Goal: Transaction & Acquisition: Purchase product/service

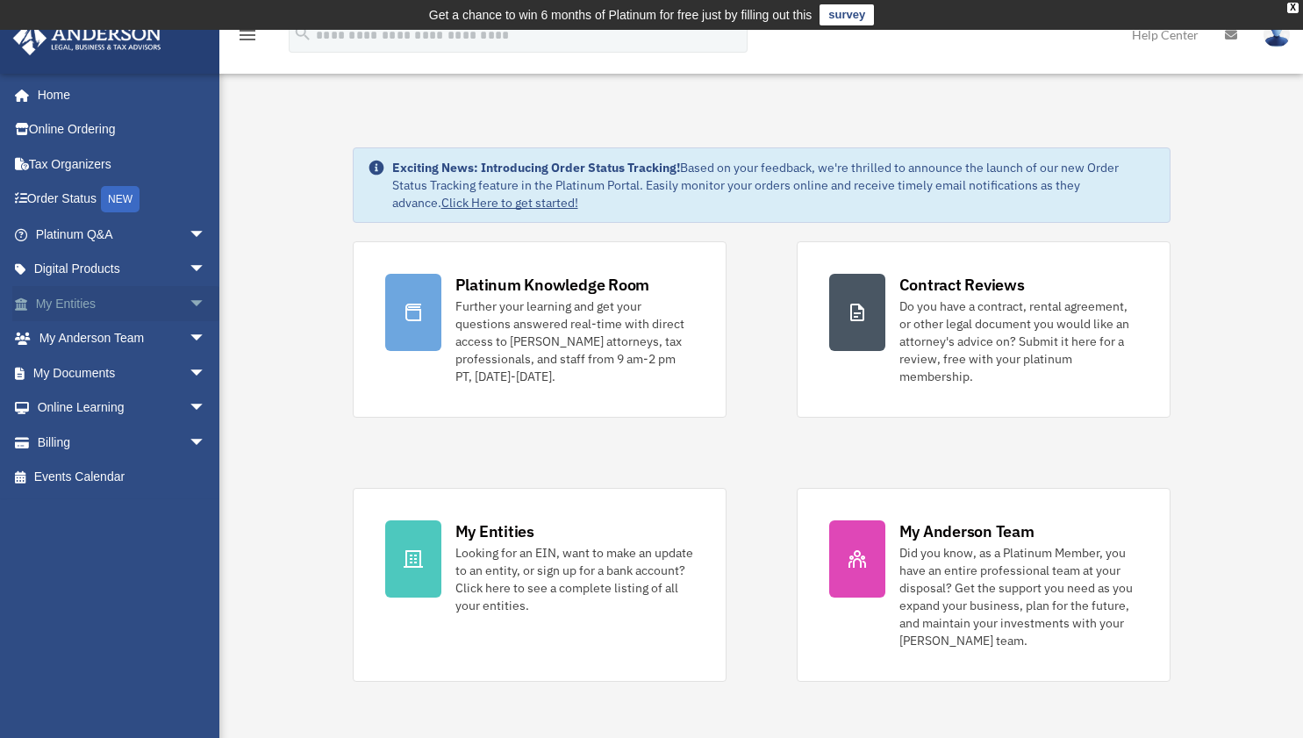
click at [142, 302] on link "My Entities arrow_drop_down" at bounding box center [122, 303] width 220 height 35
click at [189, 297] on span "arrow_drop_down" at bounding box center [206, 304] width 35 height 36
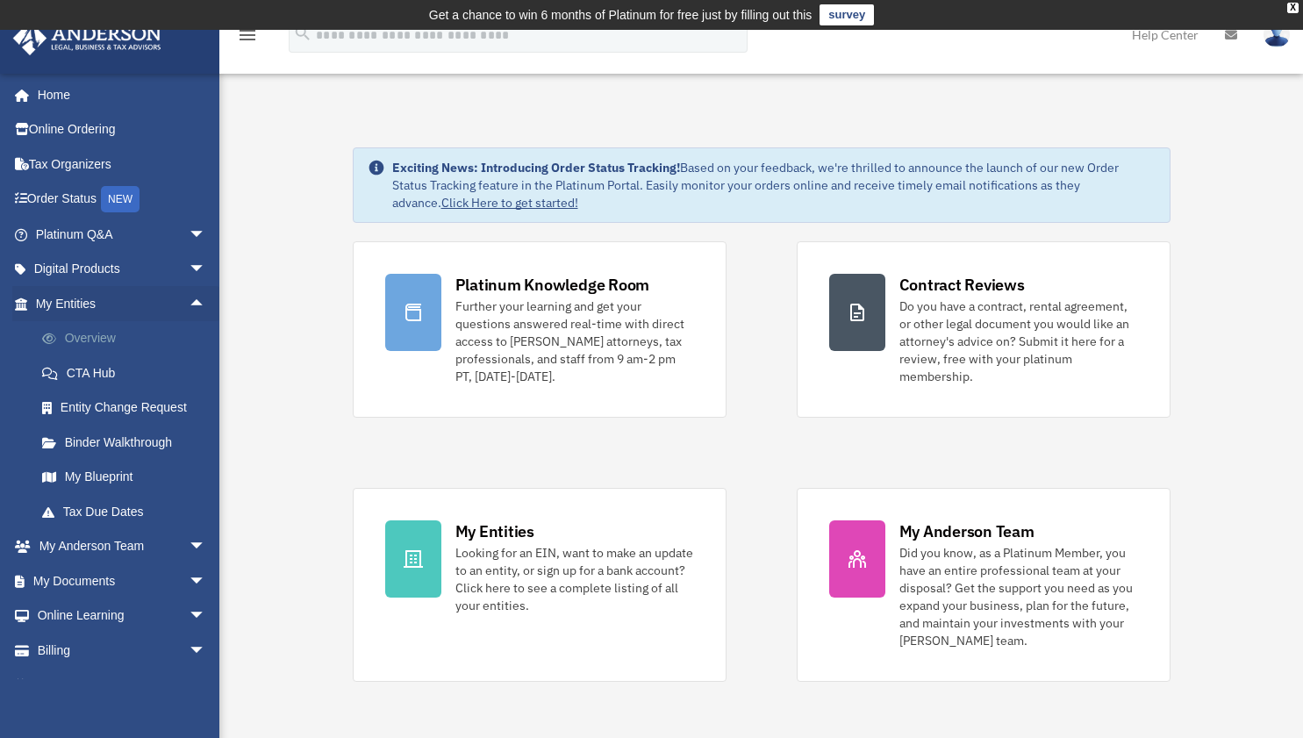
click at [118, 332] on link "Overview" at bounding box center [129, 338] width 208 height 35
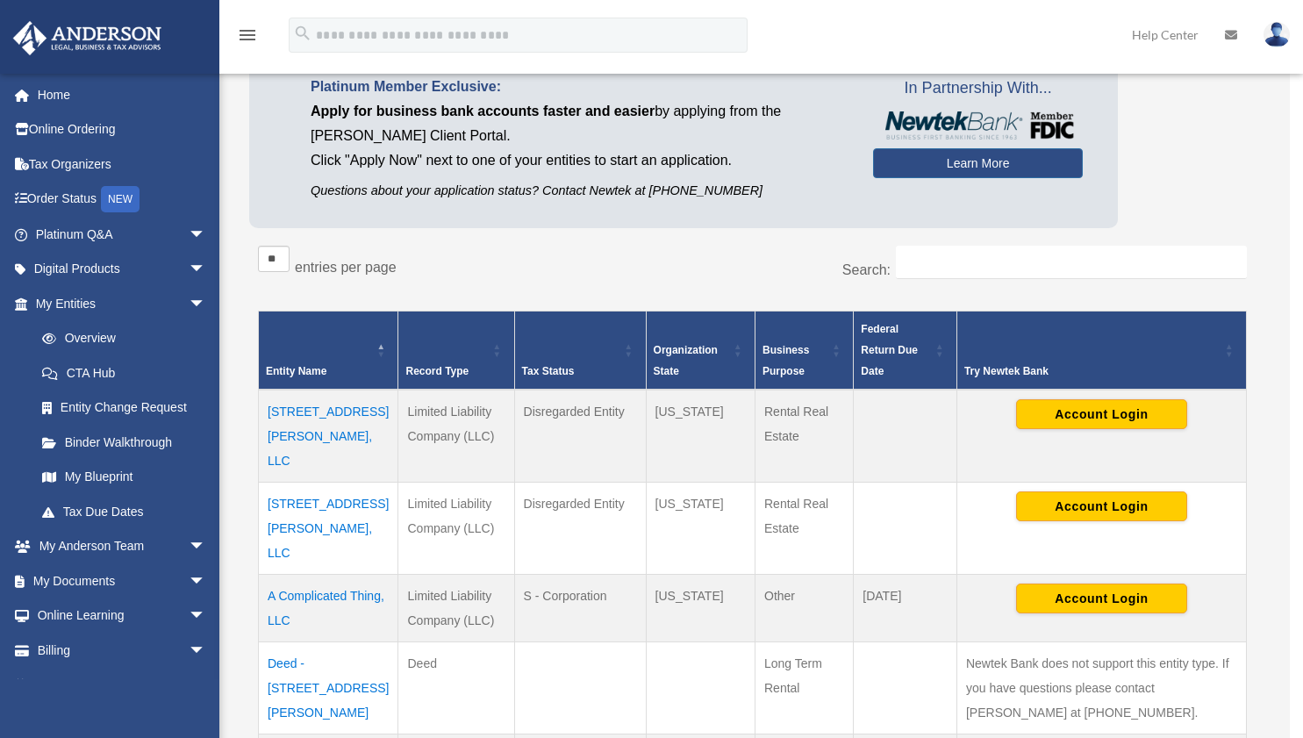
scroll to position [165, 0]
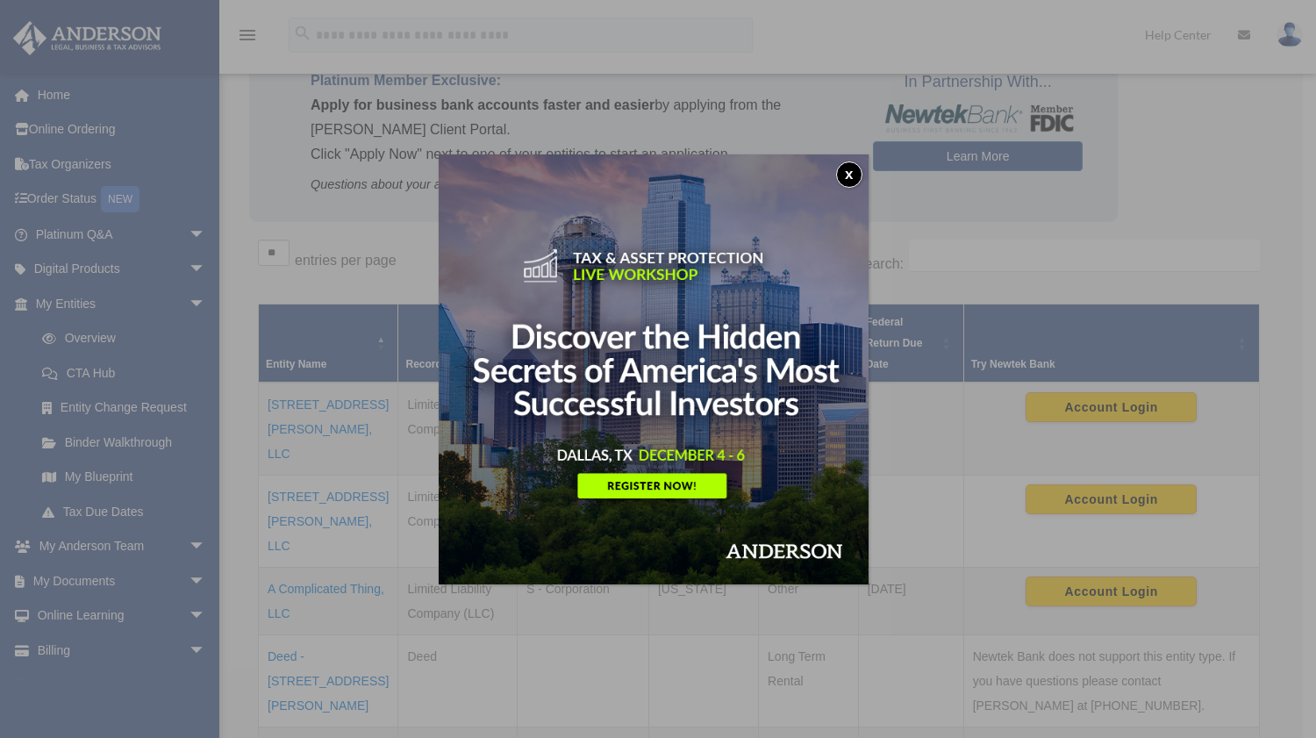
click at [861, 174] on button "x" at bounding box center [849, 174] width 26 height 26
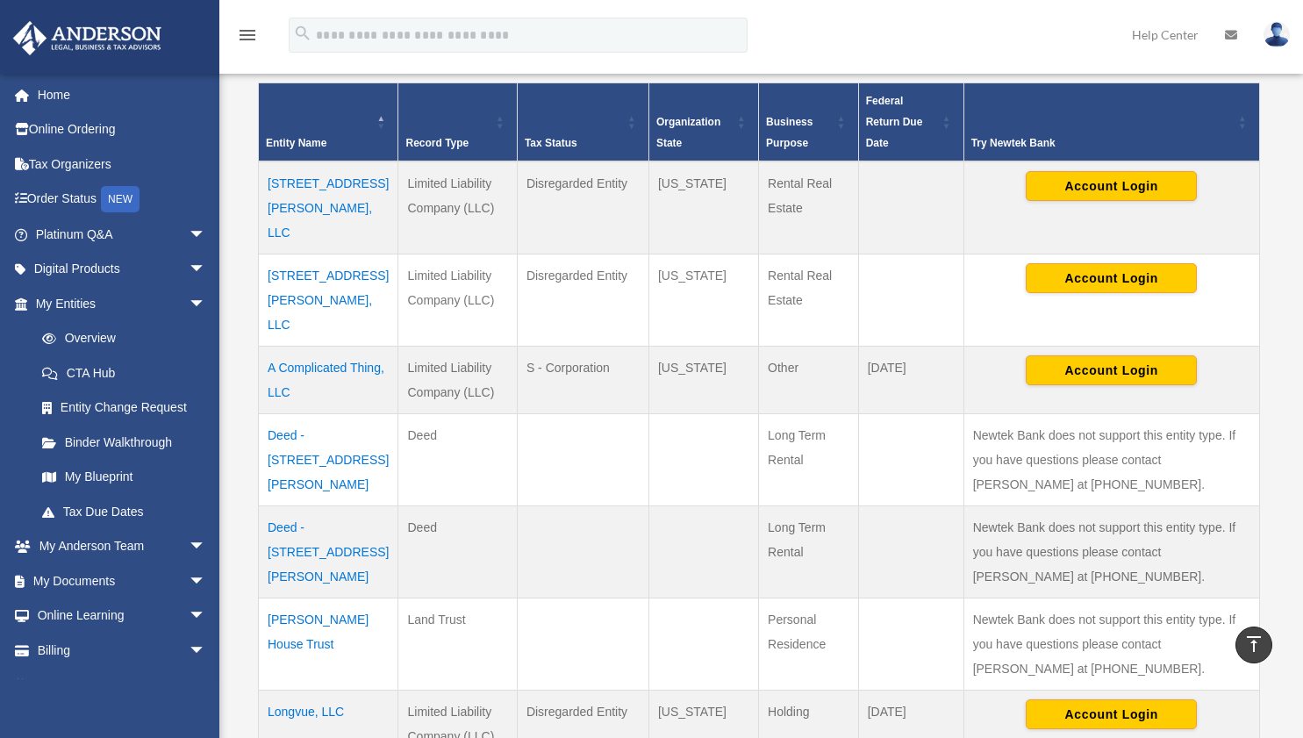
scroll to position [385, 0]
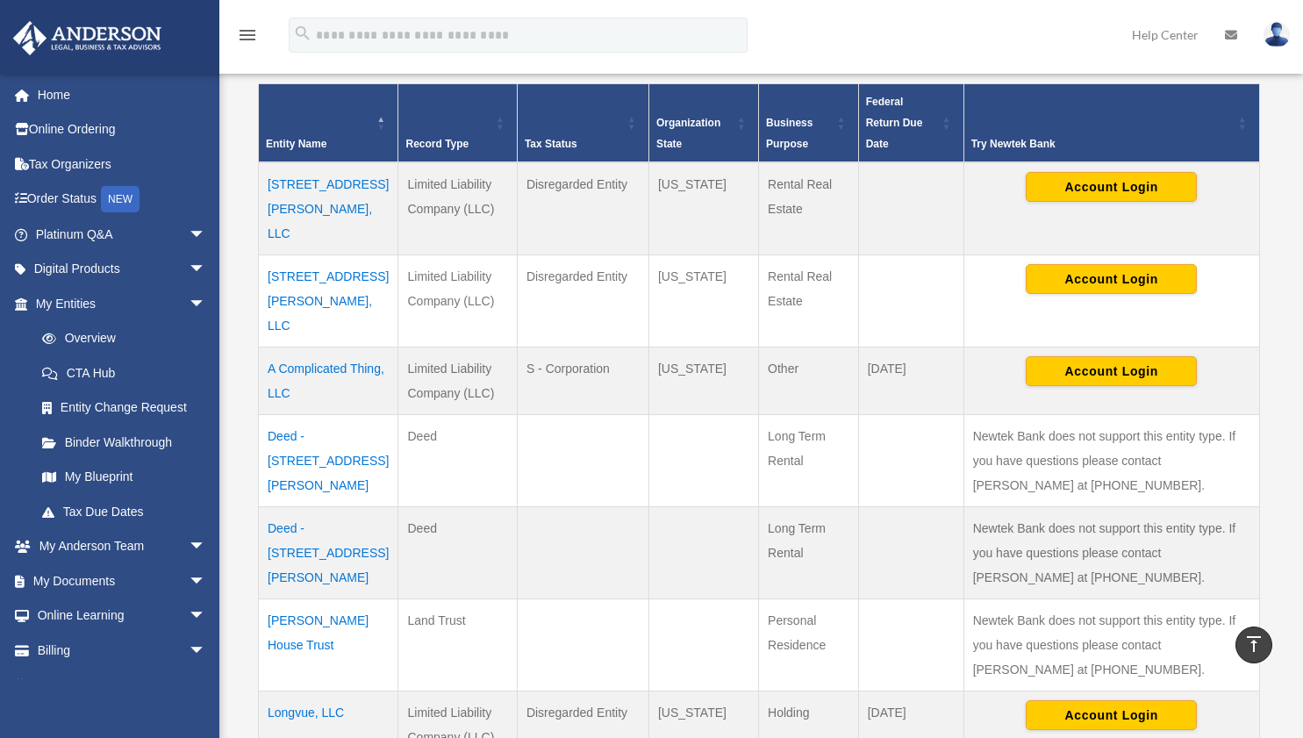
click at [308, 211] on td "4171 Conyers Street, LLC" at bounding box center [329, 208] width 140 height 93
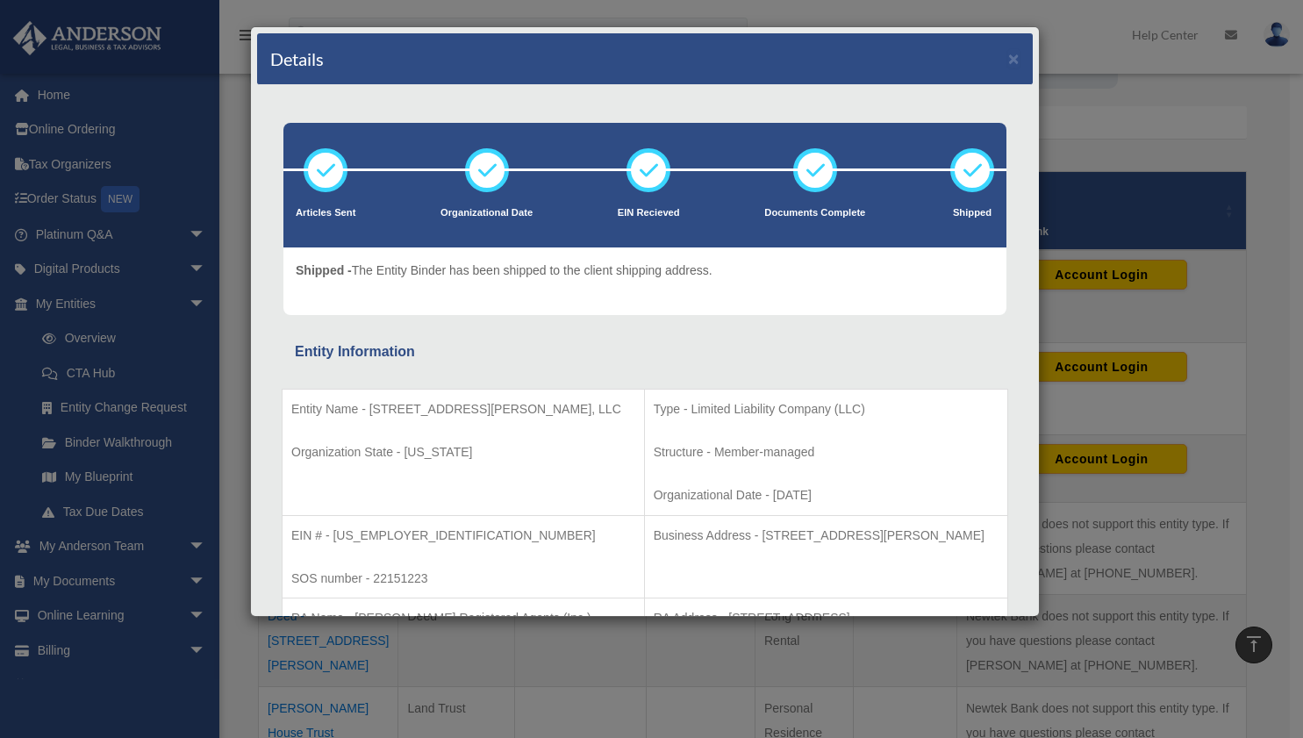
scroll to position [296, 0]
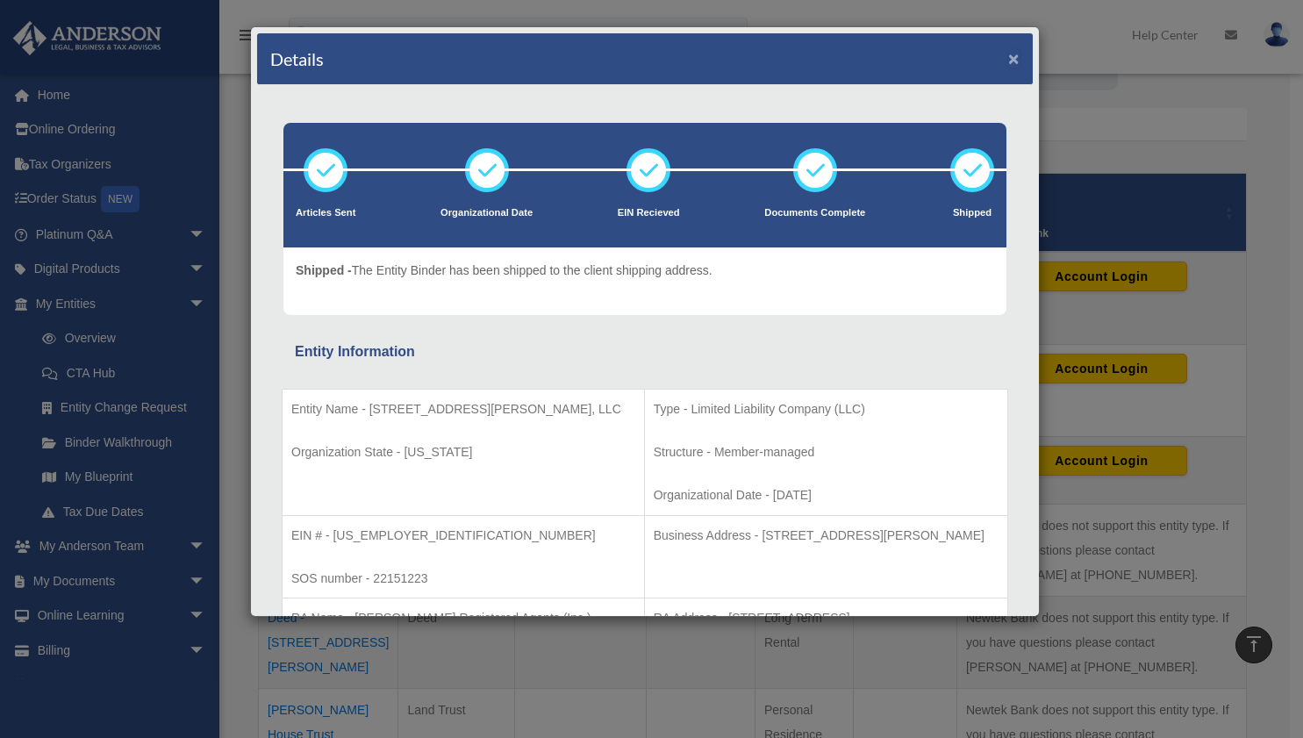
click at [1008, 54] on button "×" at bounding box center [1013, 58] width 11 height 18
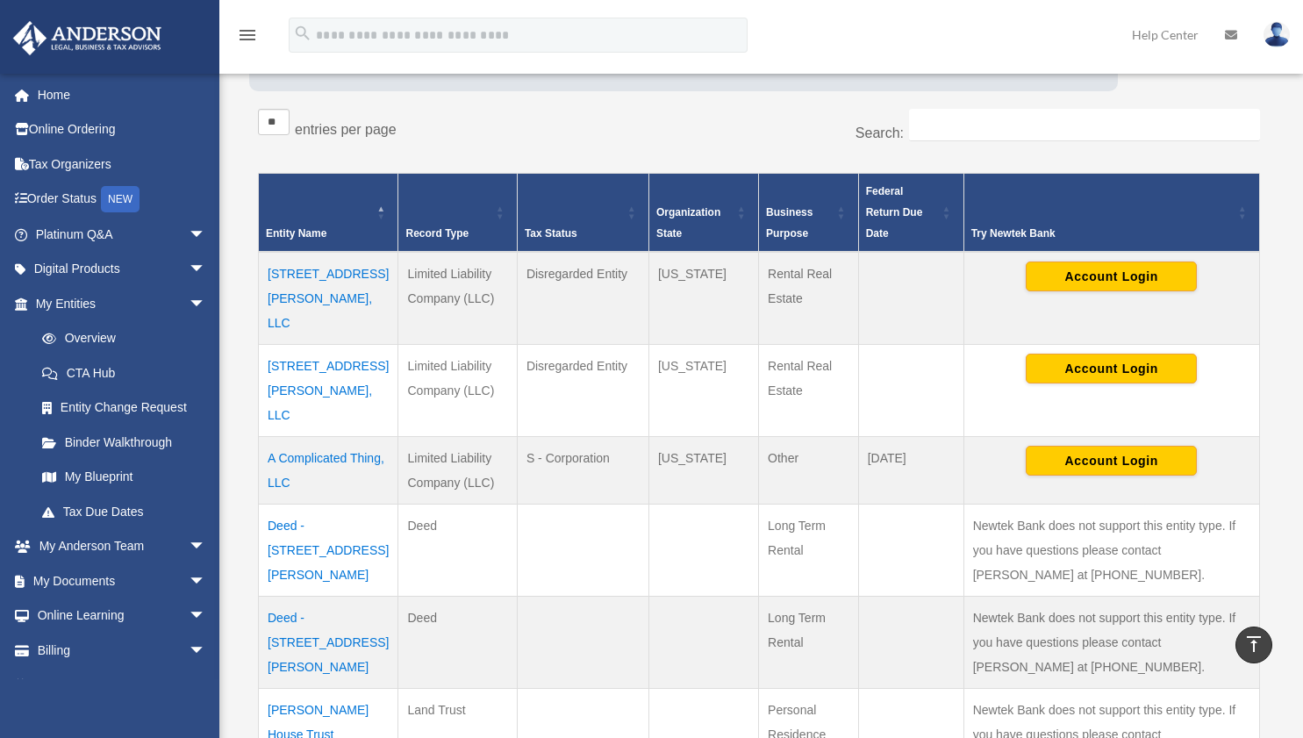
click at [297, 358] on td "5142 Conyers Street, LLC" at bounding box center [329, 391] width 140 height 92
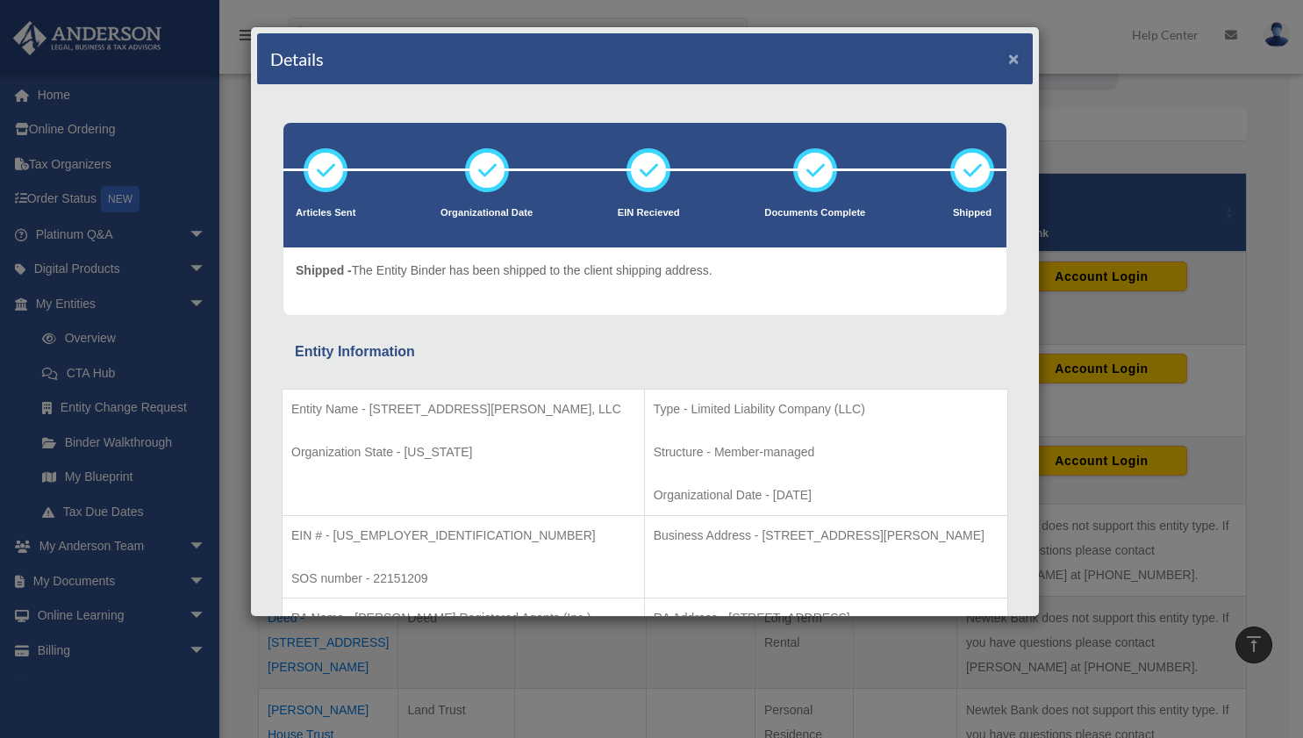
click at [1008, 57] on button "×" at bounding box center [1013, 58] width 11 height 18
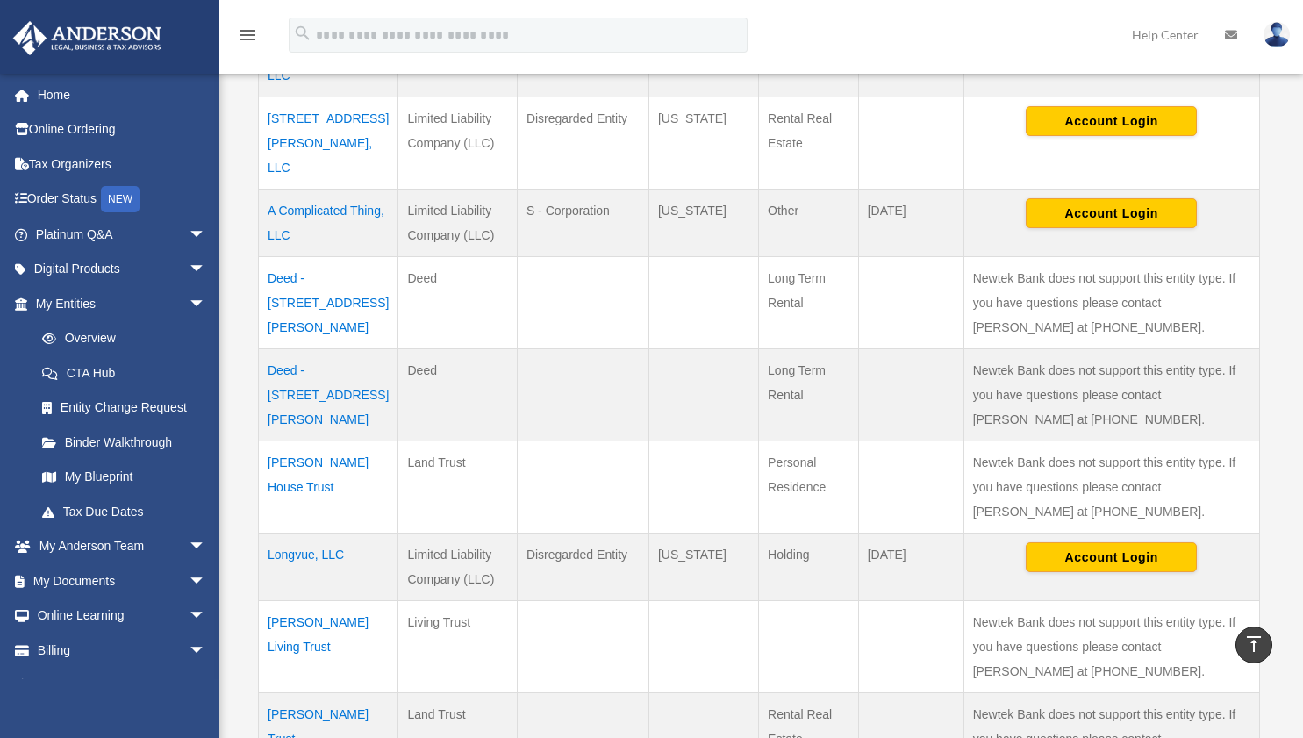
scroll to position [547, 0]
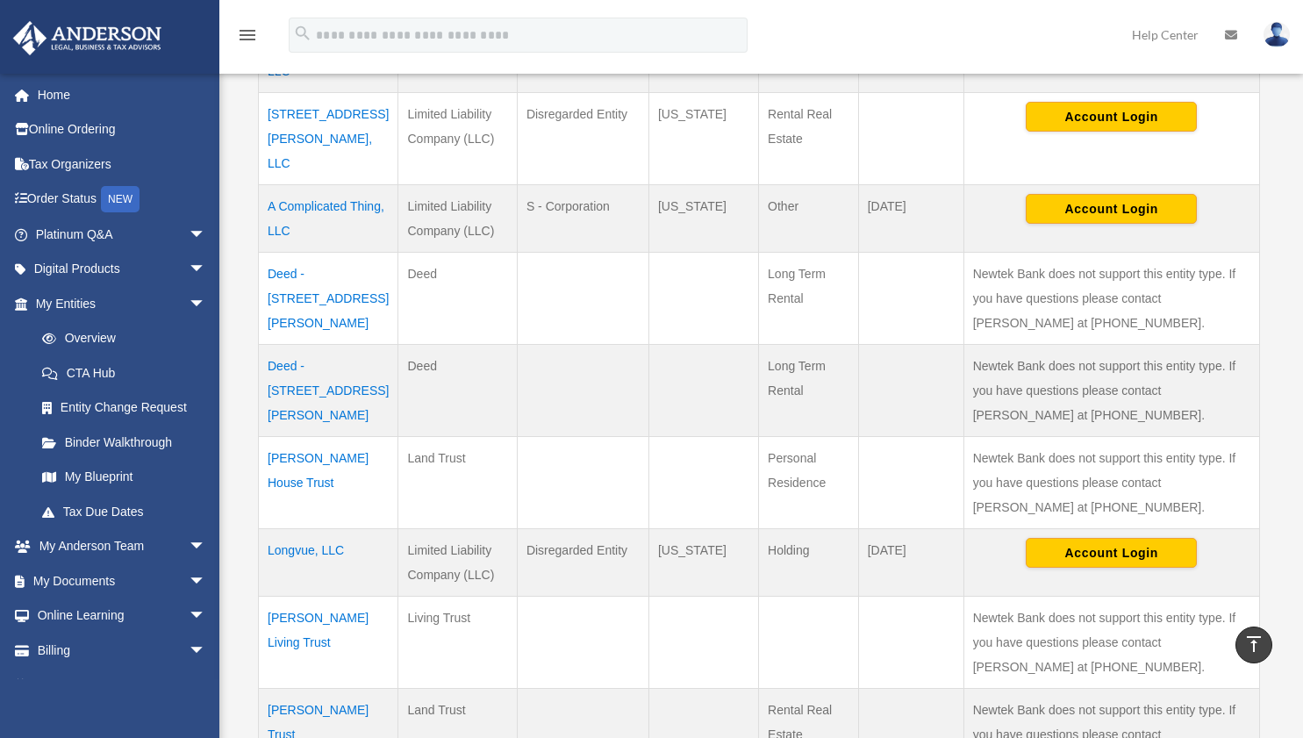
click at [329, 529] on td "Longvue, LLC" at bounding box center [329, 563] width 140 height 68
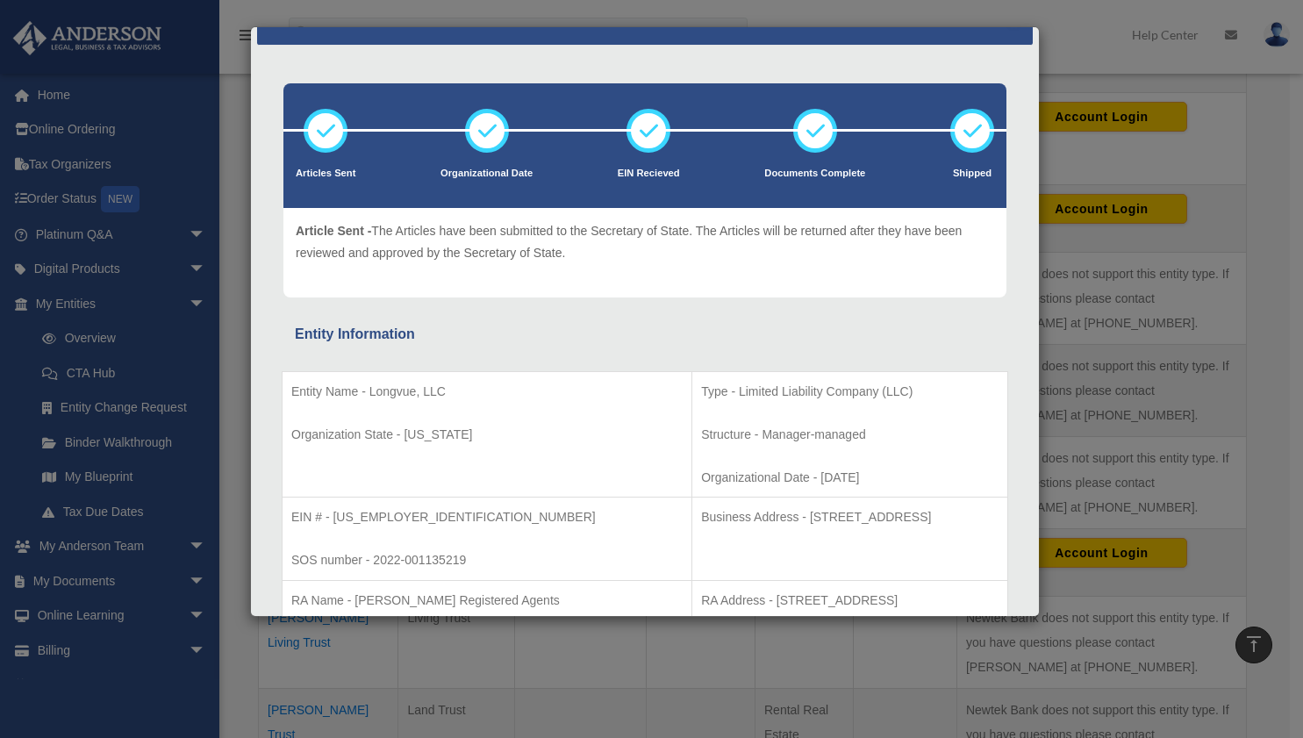
scroll to position [40, 0]
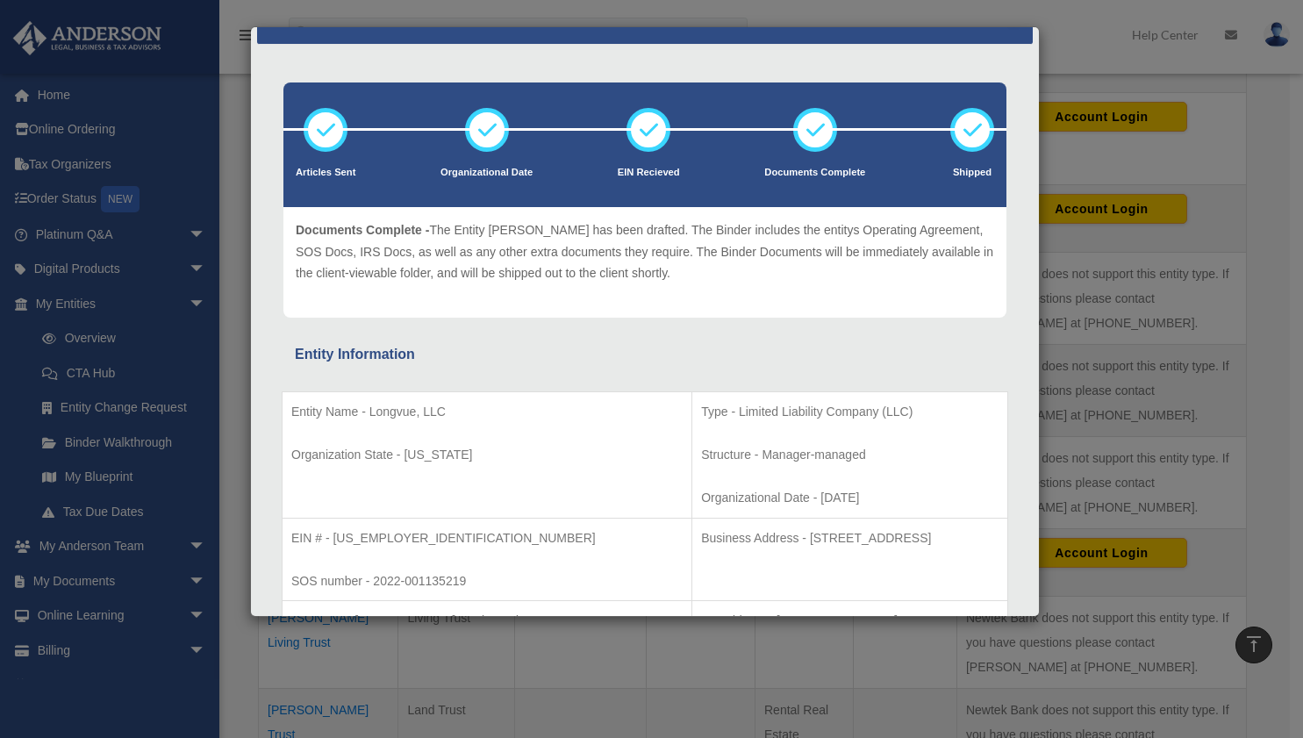
click at [1082, 44] on div "Details × Articles Sent Organizational Date" at bounding box center [651, 369] width 1303 height 738
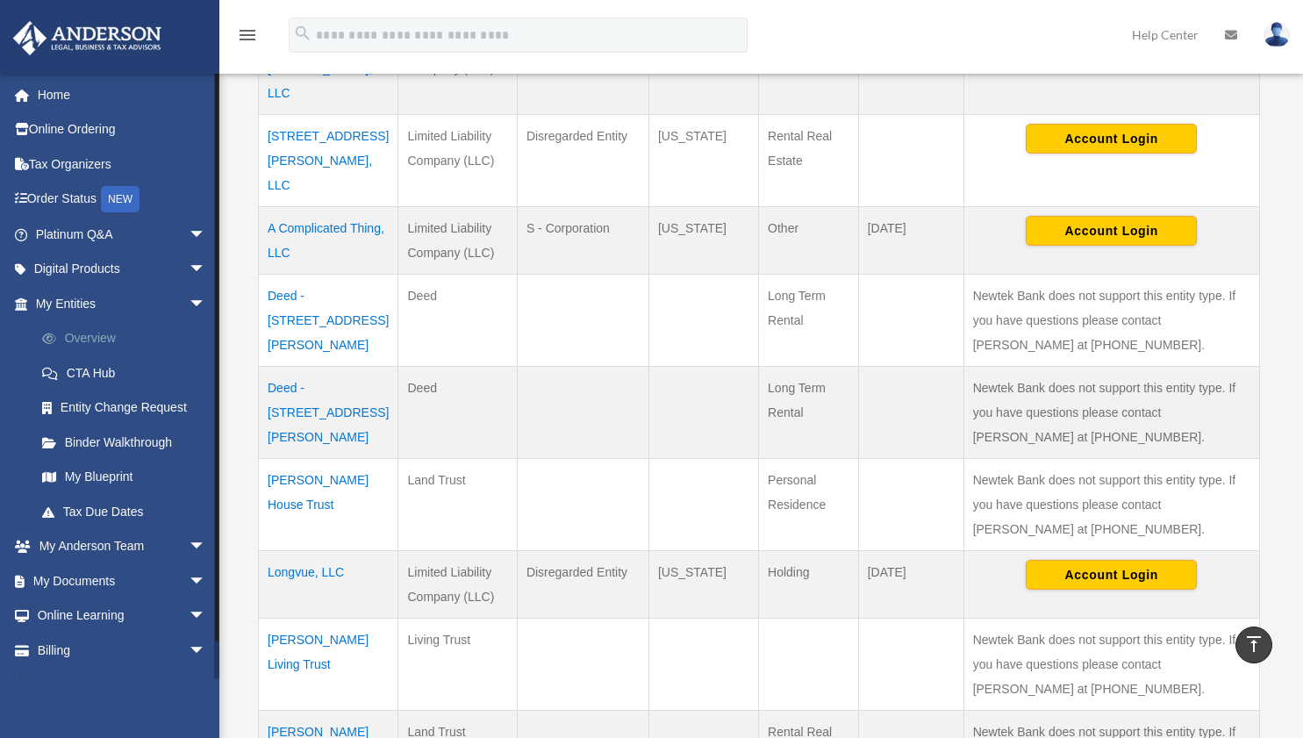
scroll to position [524, 0]
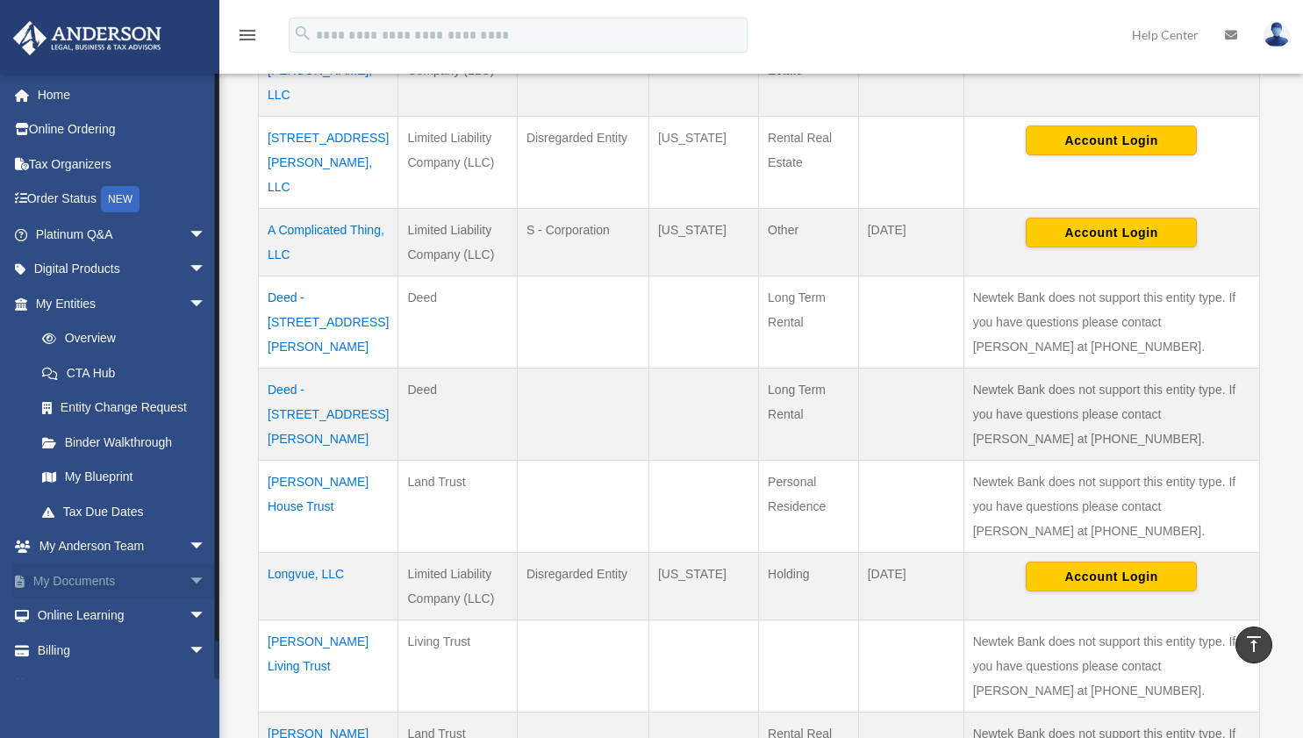
click at [189, 573] on span "arrow_drop_down" at bounding box center [206, 581] width 35 height 36
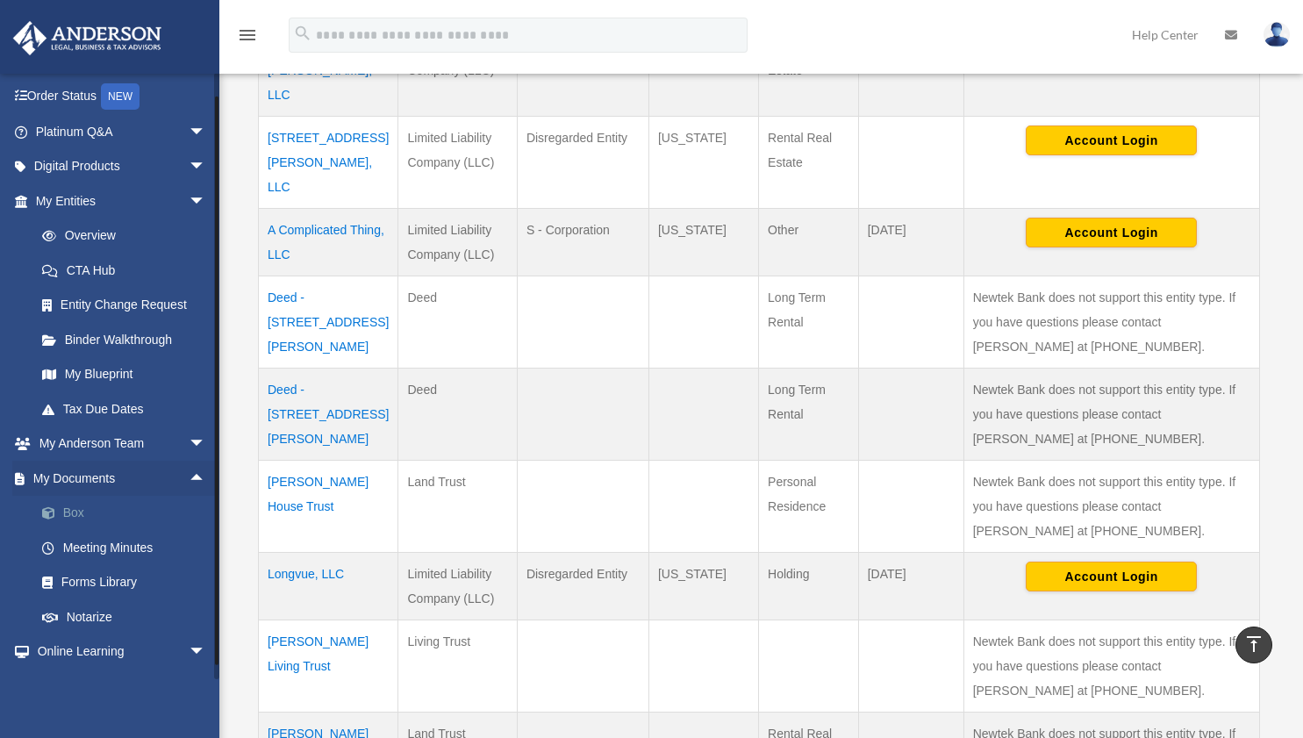
scroll to position [165, 0]
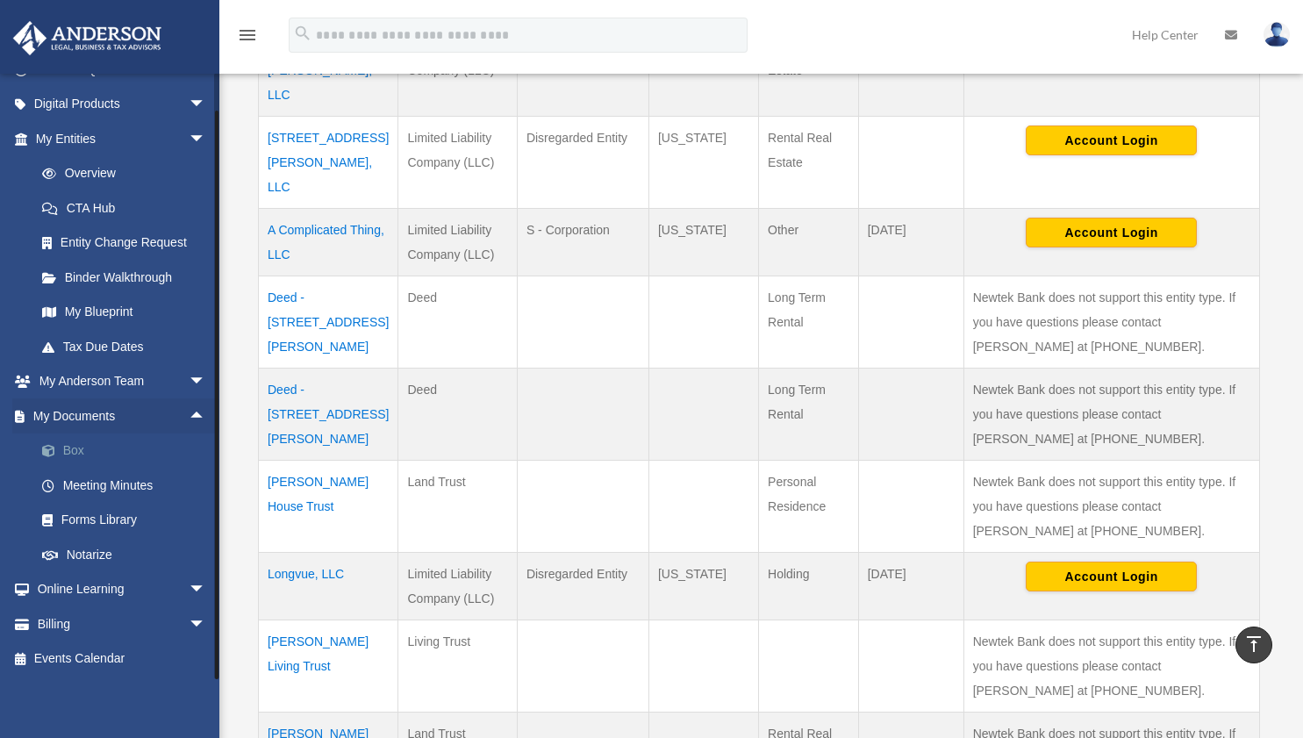
click at [77, 454] on link "Box" at bounding box center [129, 450] width 208 height 35
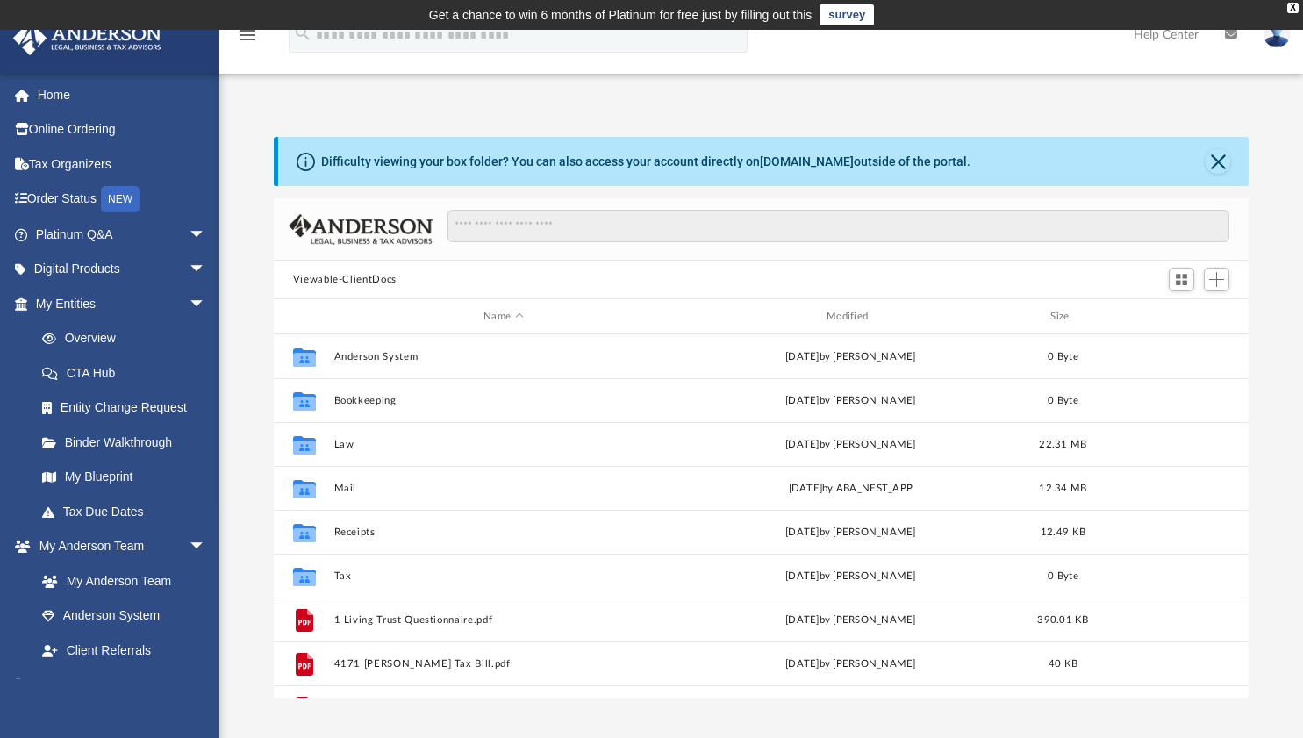
scroll to position [385, 962]
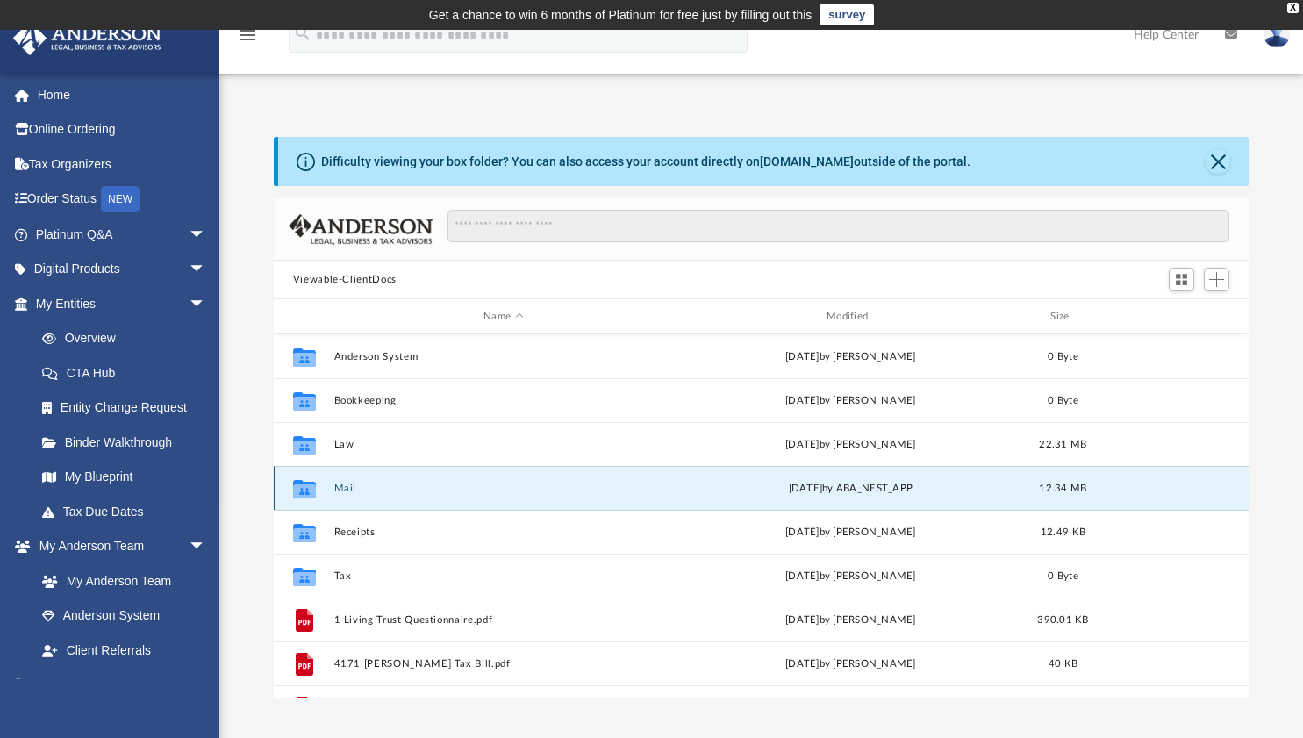
click at [345, 483] on button "Mail" at bounding box center [503, 488] width 340 height 11
click at [345, 485] on button "Mail" at bounding box center [503, 488] width 340 height 11
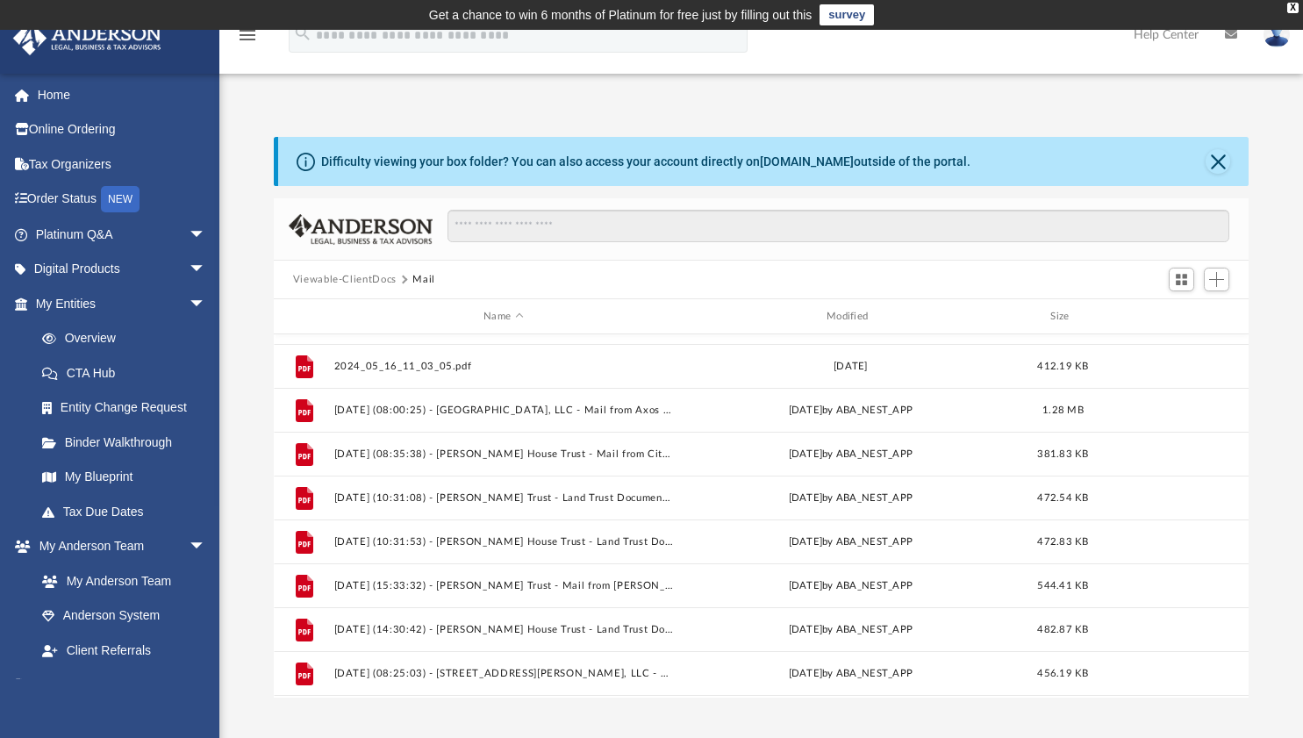
scroll to position [776, 0]
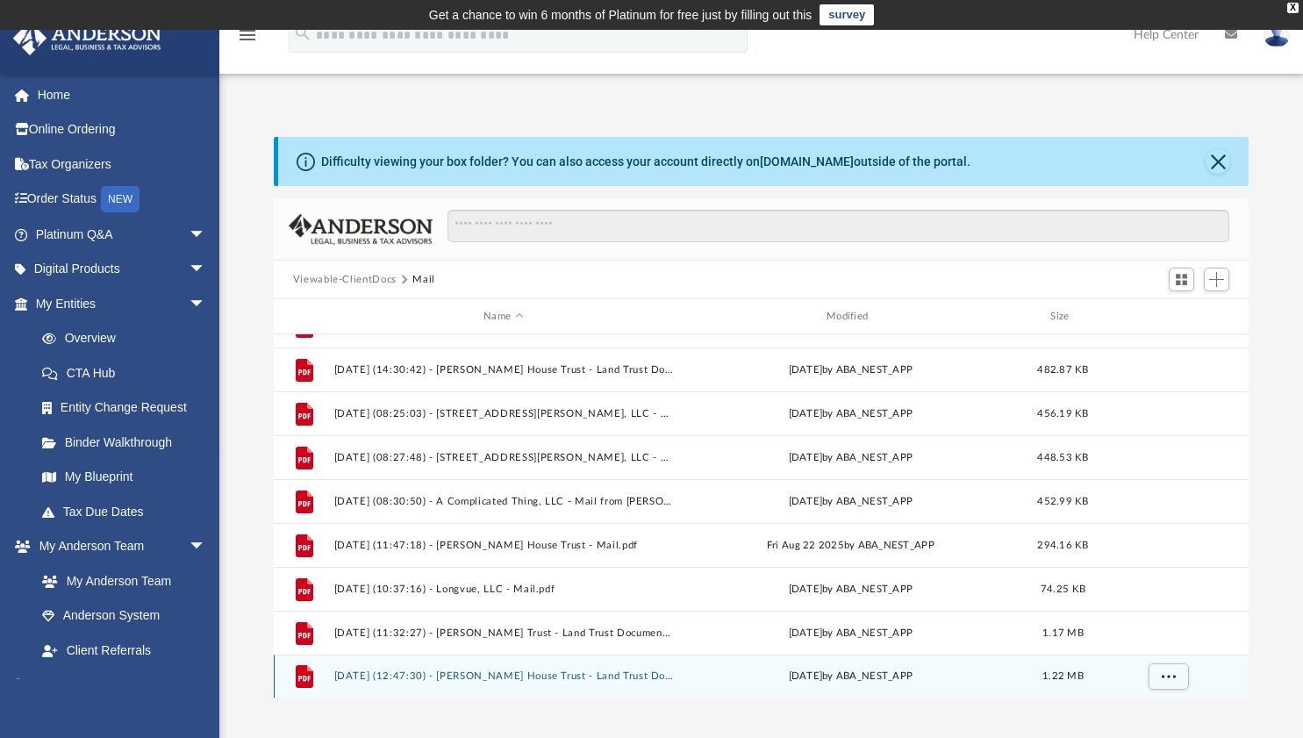
click at [551, 673] on button "2025.10.01 (12:47:30) - Ginn House Trust - Land Trust Documents.pdf" at bounding box center [503, 675] width 340 height 11
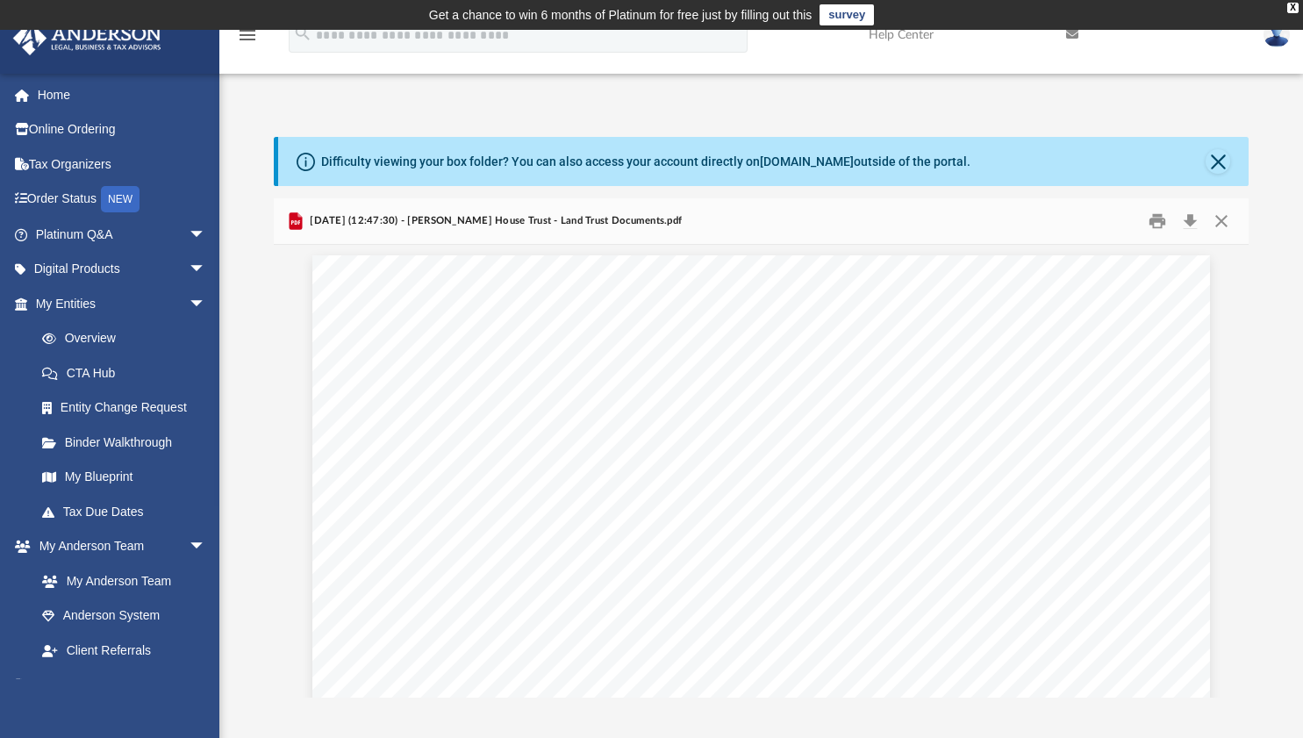
scroll to position [2418, 0]
drag, startPoint x: 1229, startPoint y: 220, endPoint x: 1231, endPoint y: 211, distance: 8.9
click at [1231, 211] on button "Close" at bounding box center [1221, 221] width 32 height 27
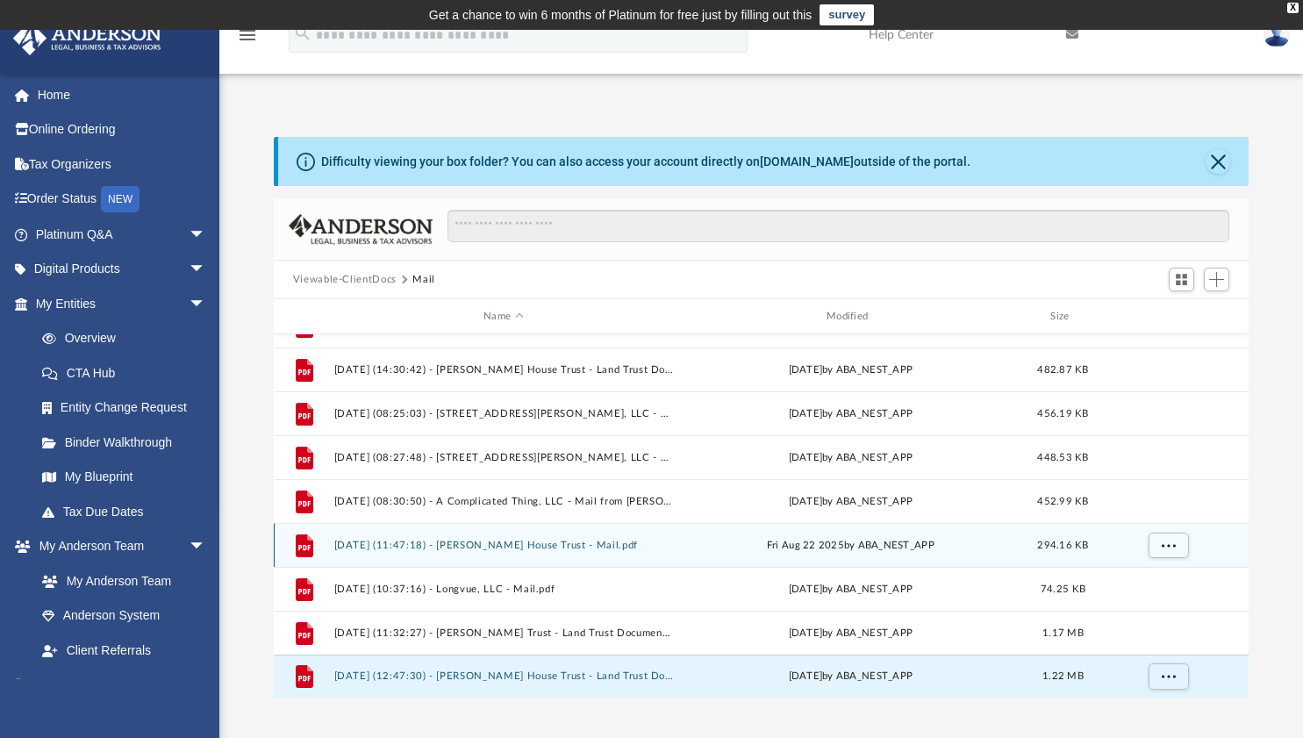
scroll to position [18, 0]
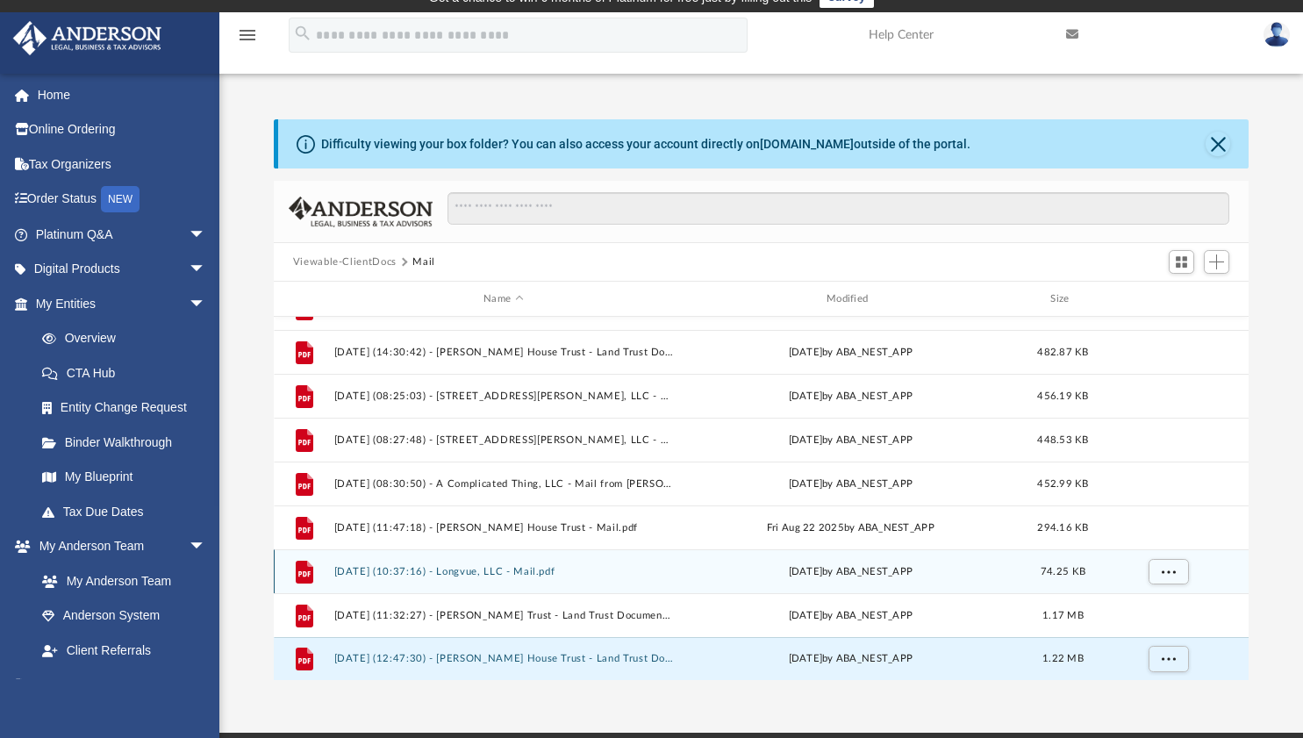
click at [528, 569] on button "2025.09.16 (10:37:16) - Longvue, LLC - Mail.pdf" at bounding box center [503, 571] width 340 height 11
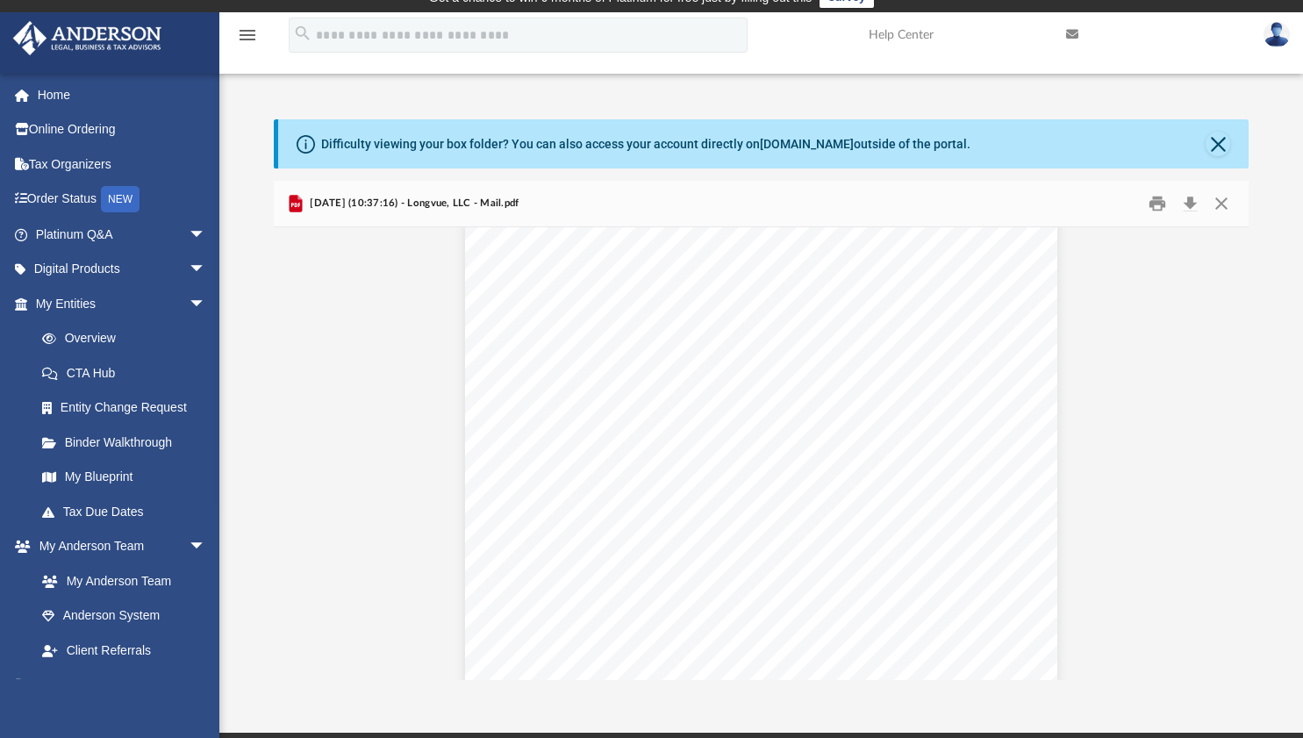
scroll to position [250, 0]
click at [1222, 207] on button "Close" at bounding box center [1221, 203] width 32 height 27
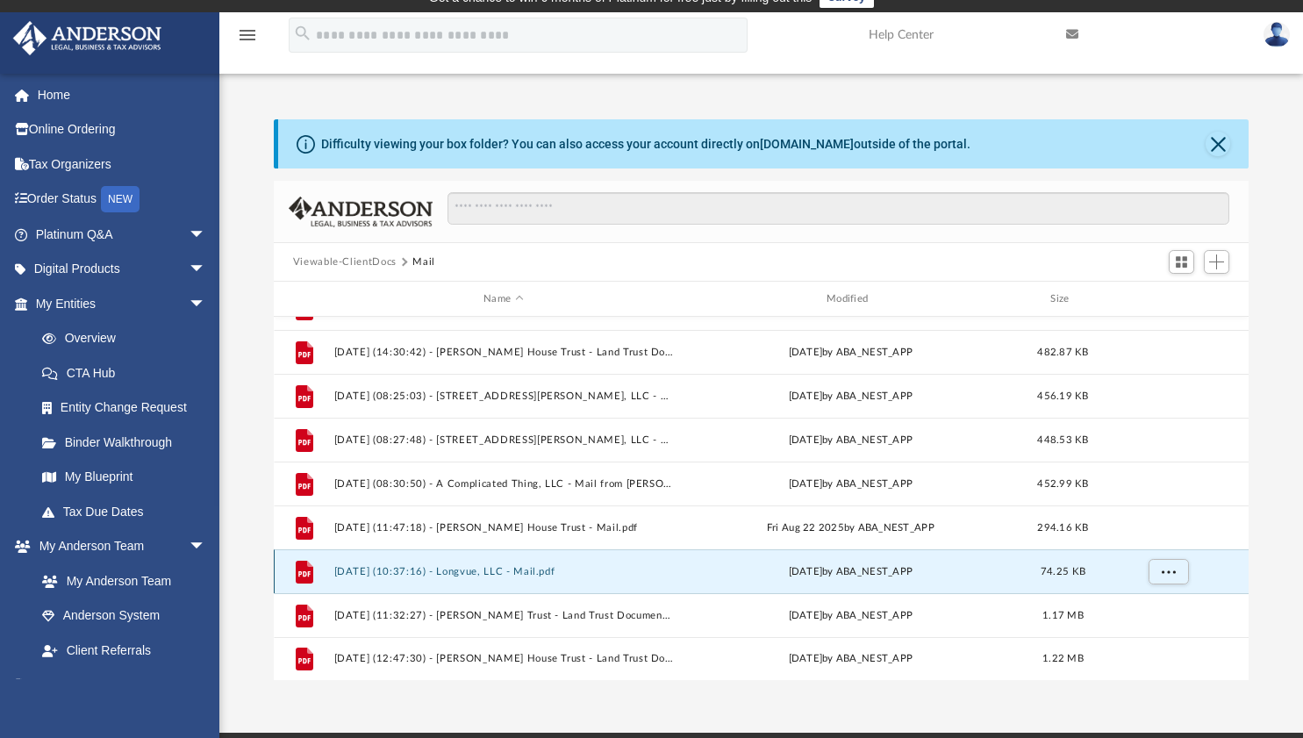
scroll to position [741, 0]
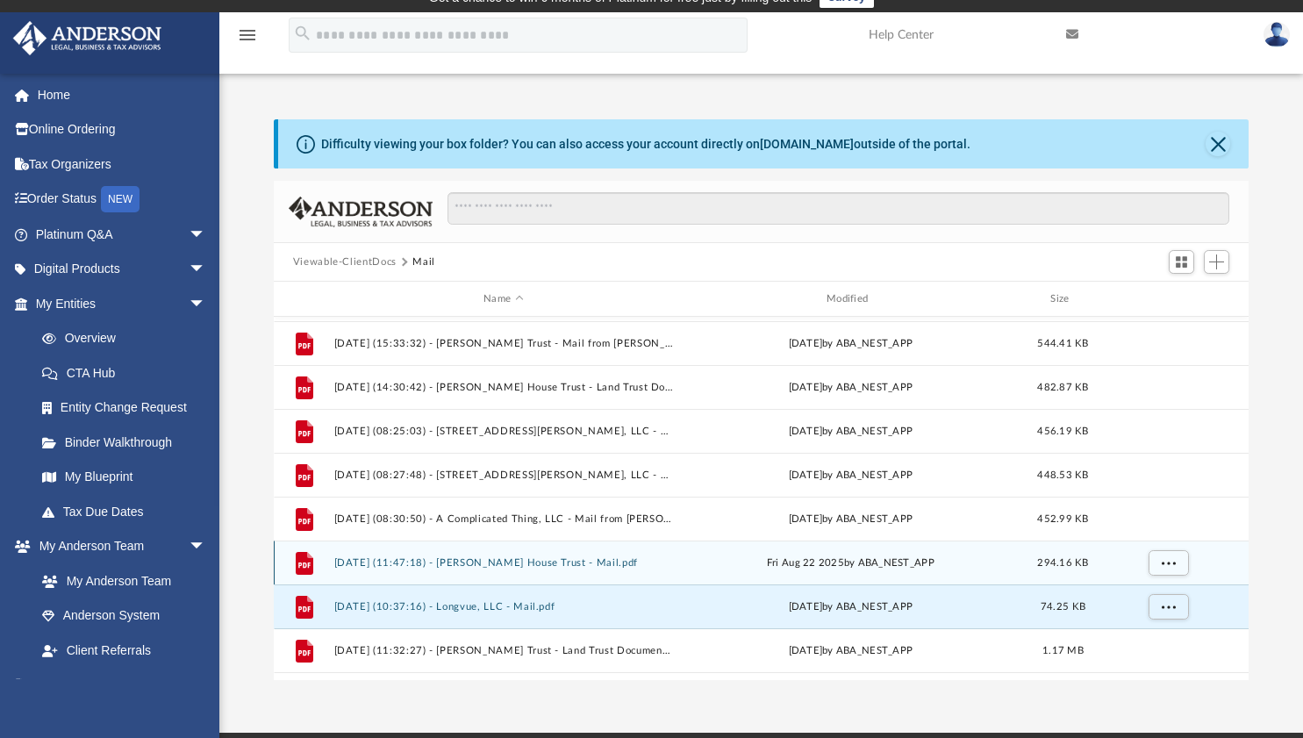
click at [564, 566] on button "2025.08.22 (11:47:18) - Ginn House Trust - Mail.pdf" at bounding box center [503, 562] width 340 height 11
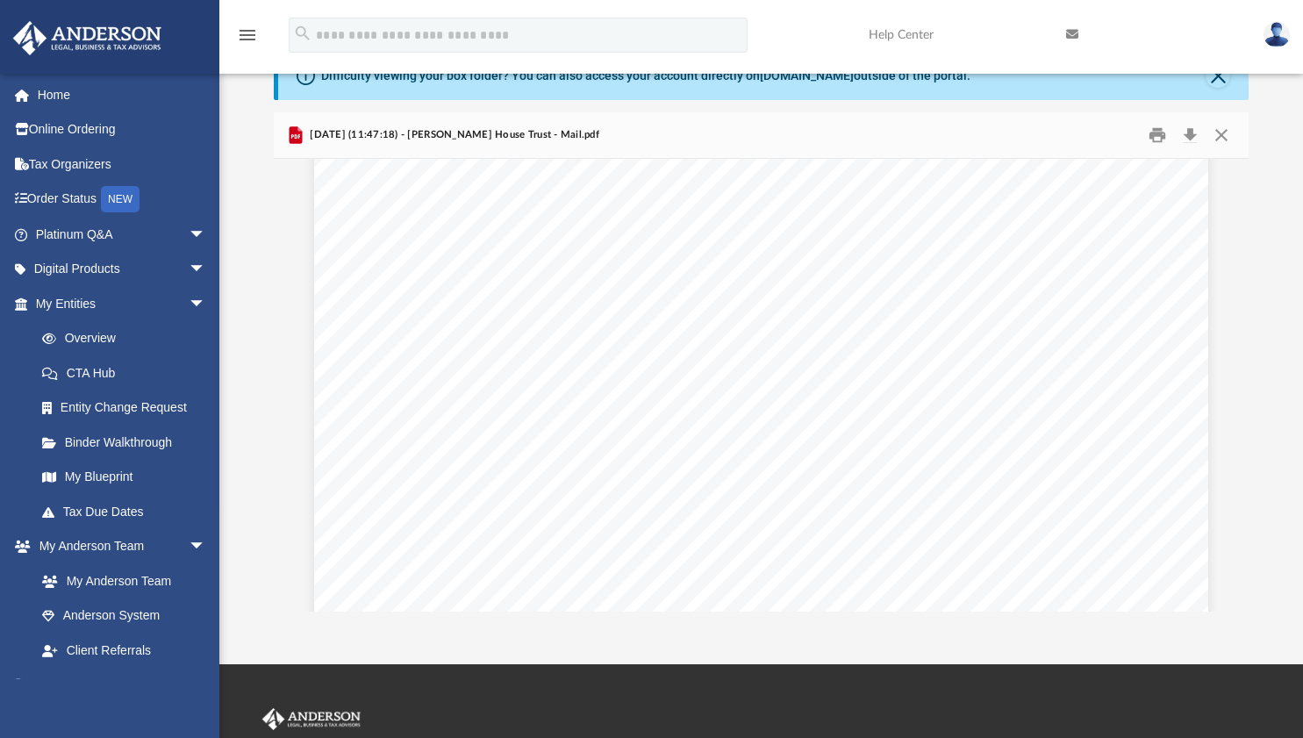
scroll to position [454, 0]
click at [1157, 140] on button "Print" at bounding box center [1157, 135] width 35 height 27
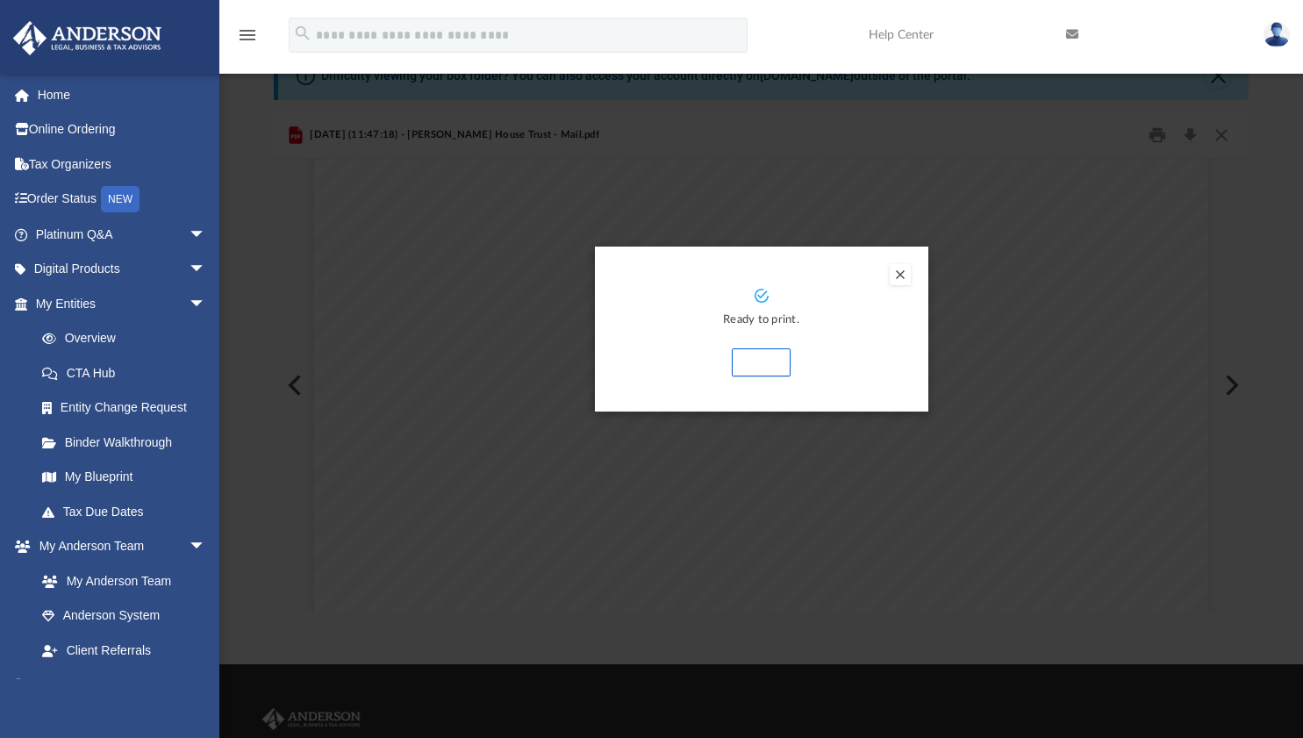
drag, startPoint x: 784, startPoint y: 360, endPoint x: 765, endPoint y: 358, distance: 19.4
click at [765, 358] on button "Print" at bounding box center [761, 362] width 59 height 28
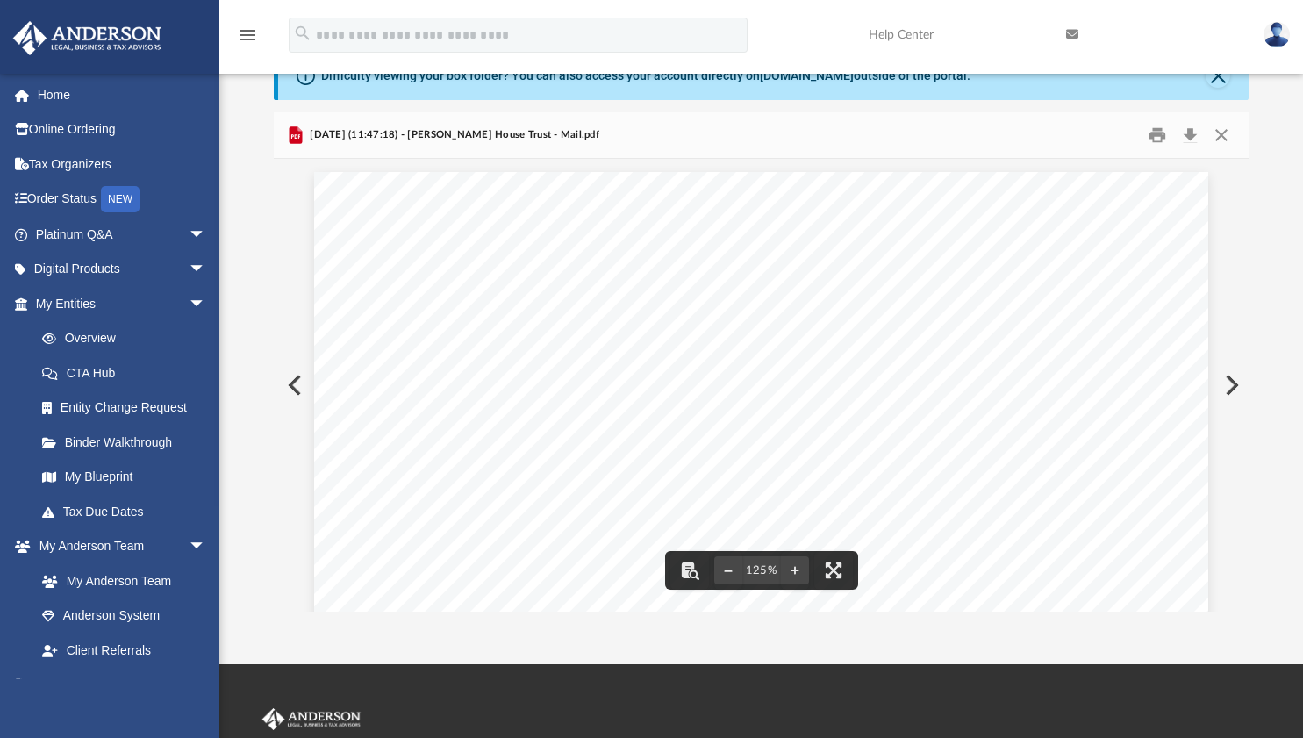
scroll to position [0, 0]
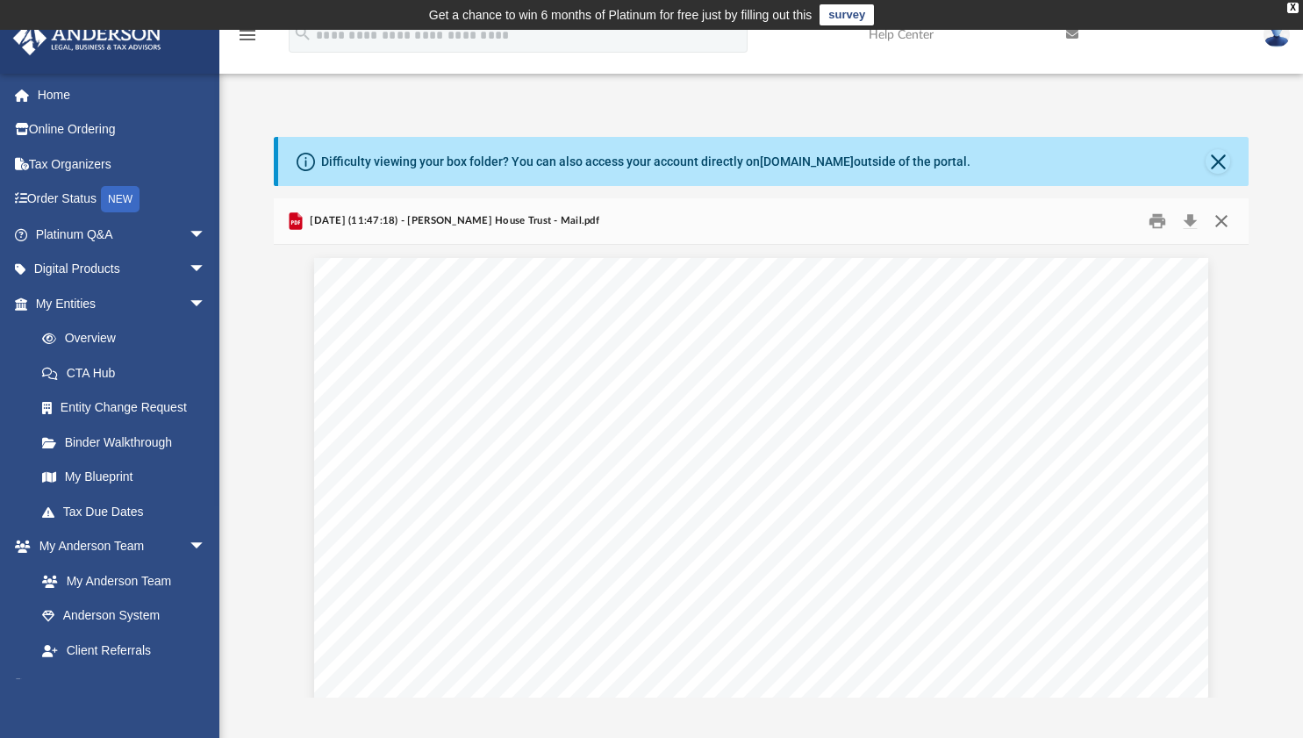
click at [1220, 221] on button "Close" at bounding box center [1221, 221] width 32 height 27
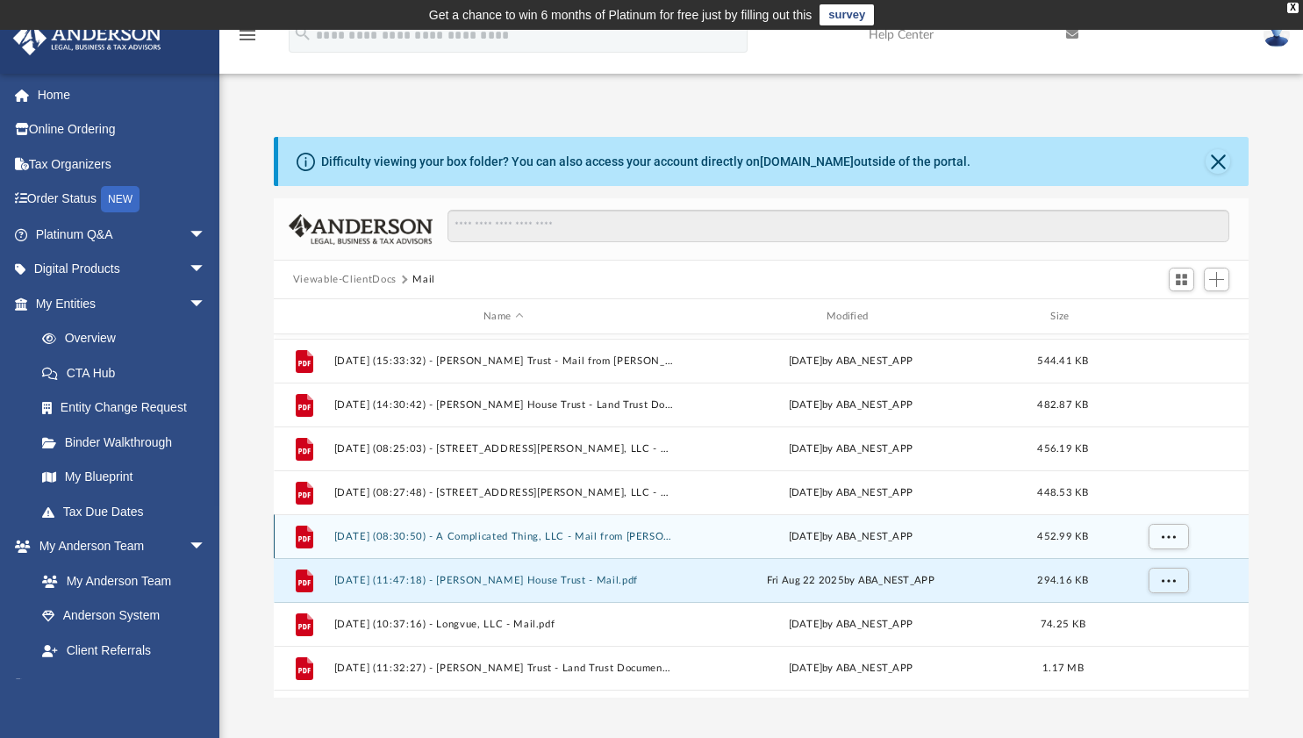
click at [635, 531] on button "2025.08.07 (08:30:50) - A Complicated Thing, LLC - Mail from Brad Raffensperger…" at bounding box center [503, 536] width 340 height 11
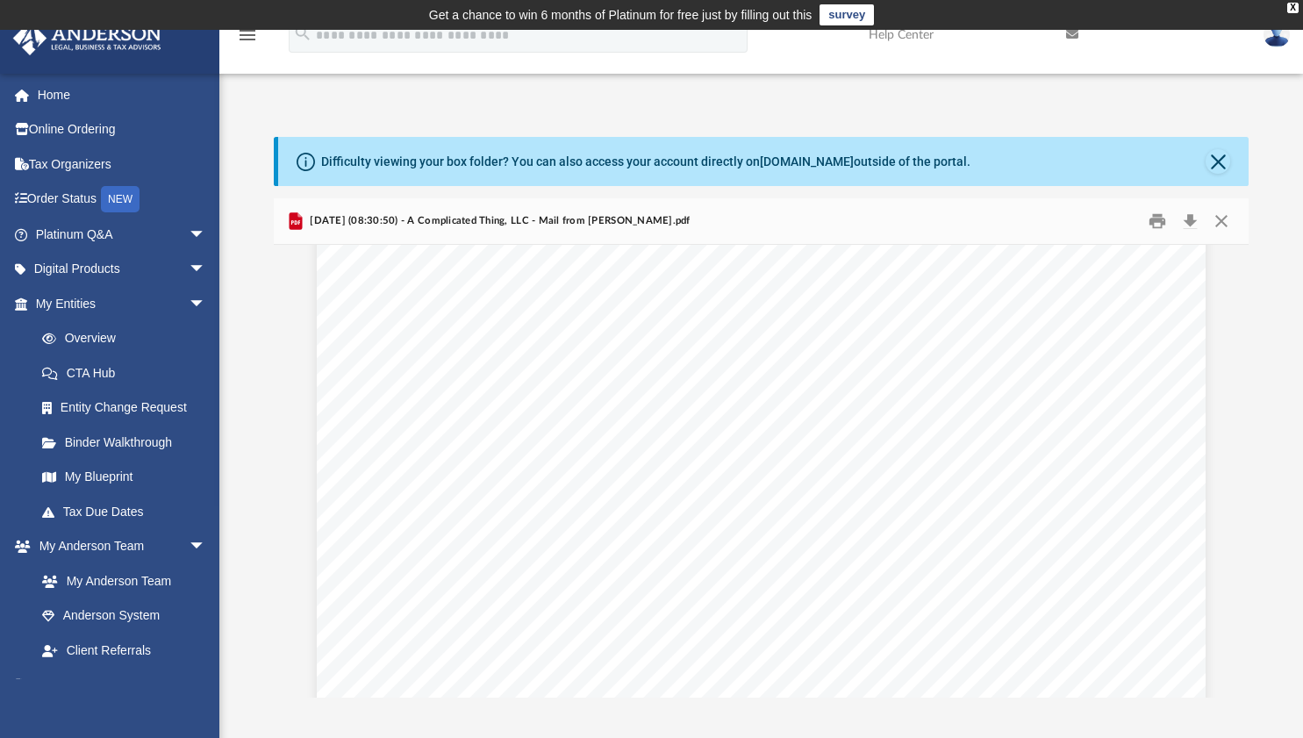
scroll to position [21, 0]
drag, startPoint x: 1216, startPoint y: 224, endPoint x: 1274, endPoint y: 225, distance: 57.9
click at [1274, 225] on div "Difficulty viewing your box folder? You can also access your account directly o…" at bounding box center [761, 417] width 1084 height 561
click at [1219, 212] on button "Close" at bounding box center [1221, 221] width 32 height 27
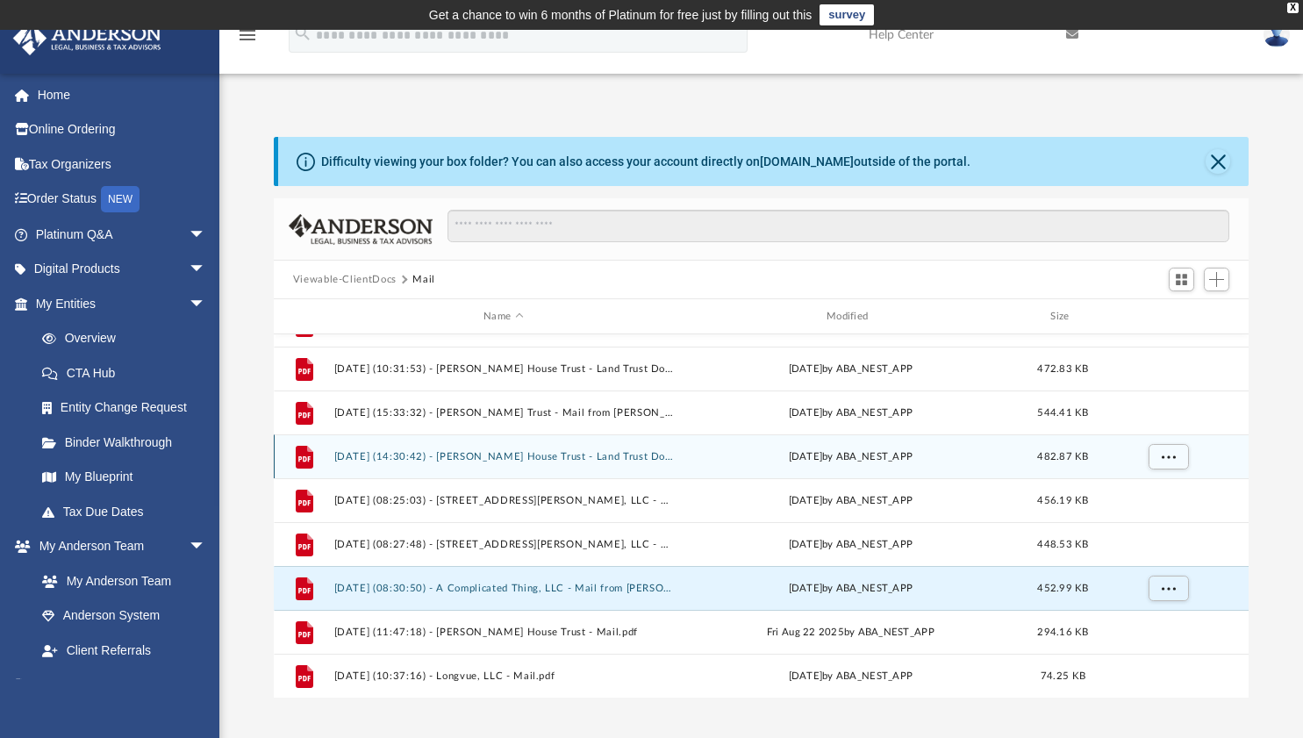
scroll to position [689, 0]
click at [515, 454] on button "2025.06.04 (14:30:42) - Ginn House Trust - Land Trust Documents from City of Co…" at bounding box center [503, 457] width 340 height 11
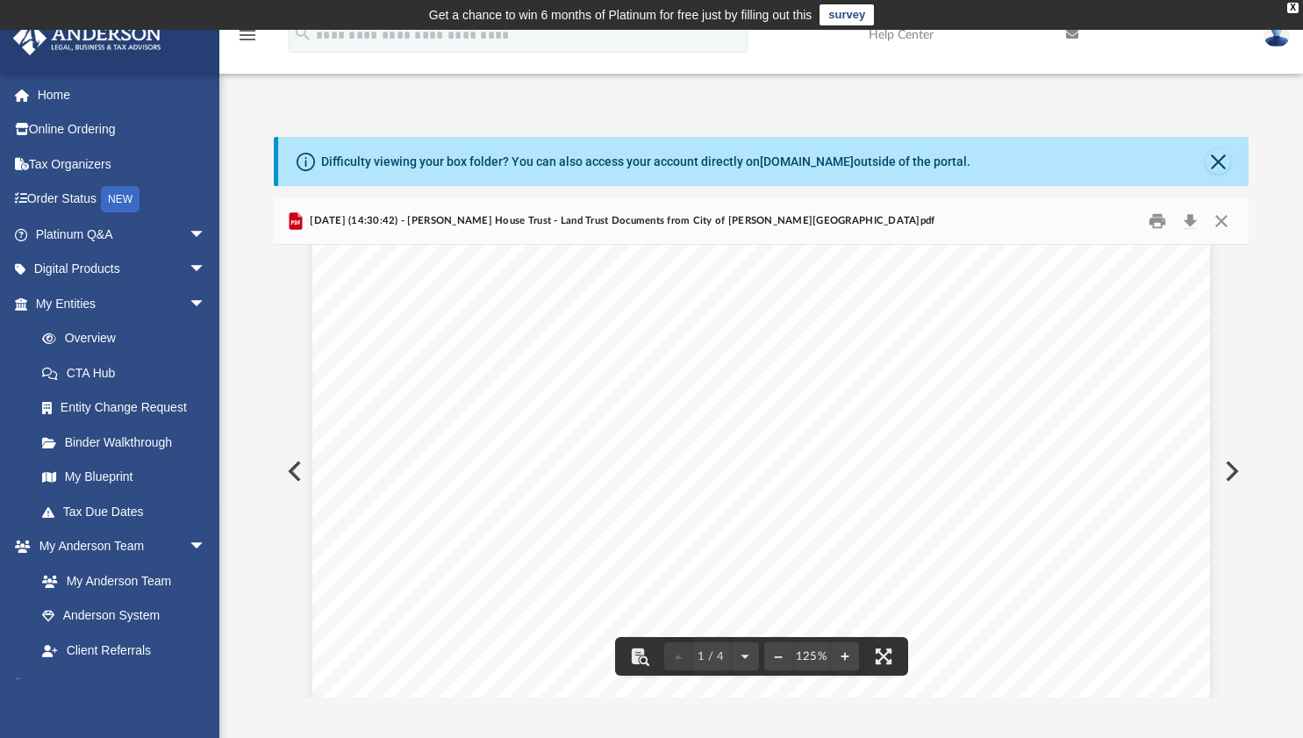
scroll to position [0, 40]
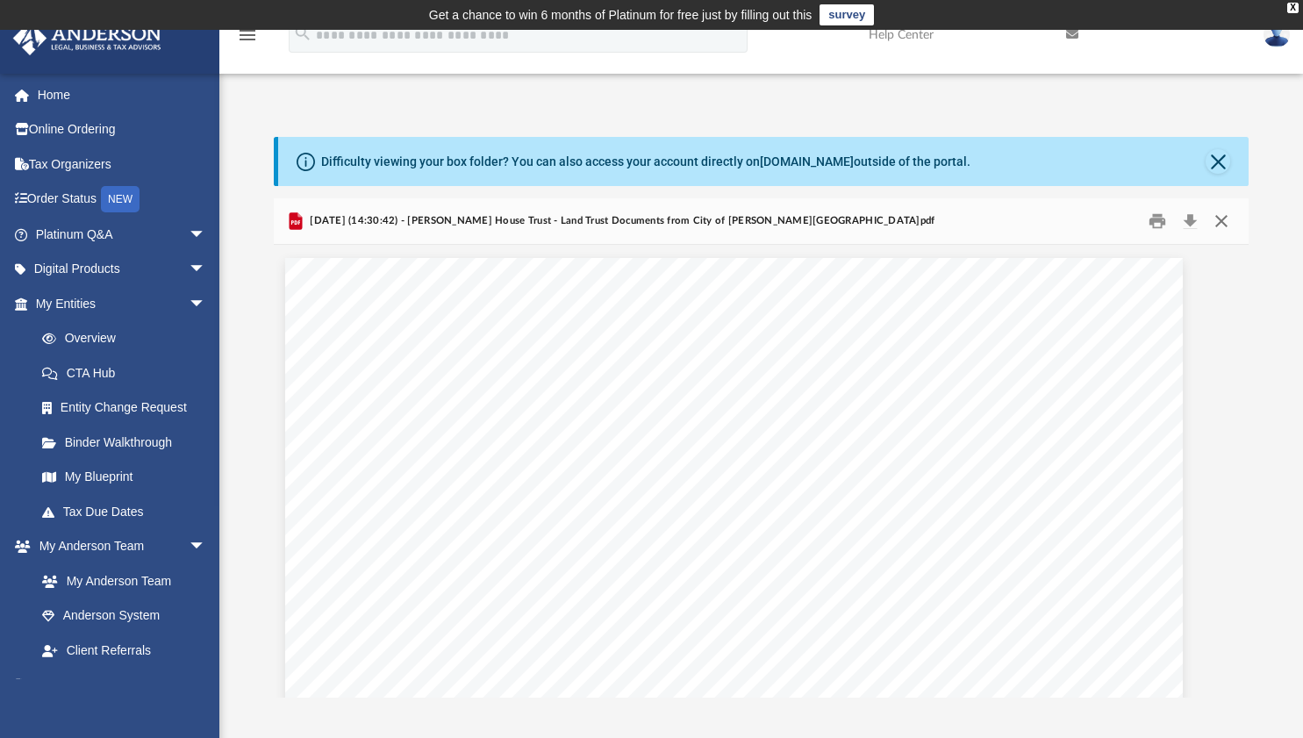
click at [1221, 218] on button "Close" at bounding box center [1221, 221] width 32 height 27
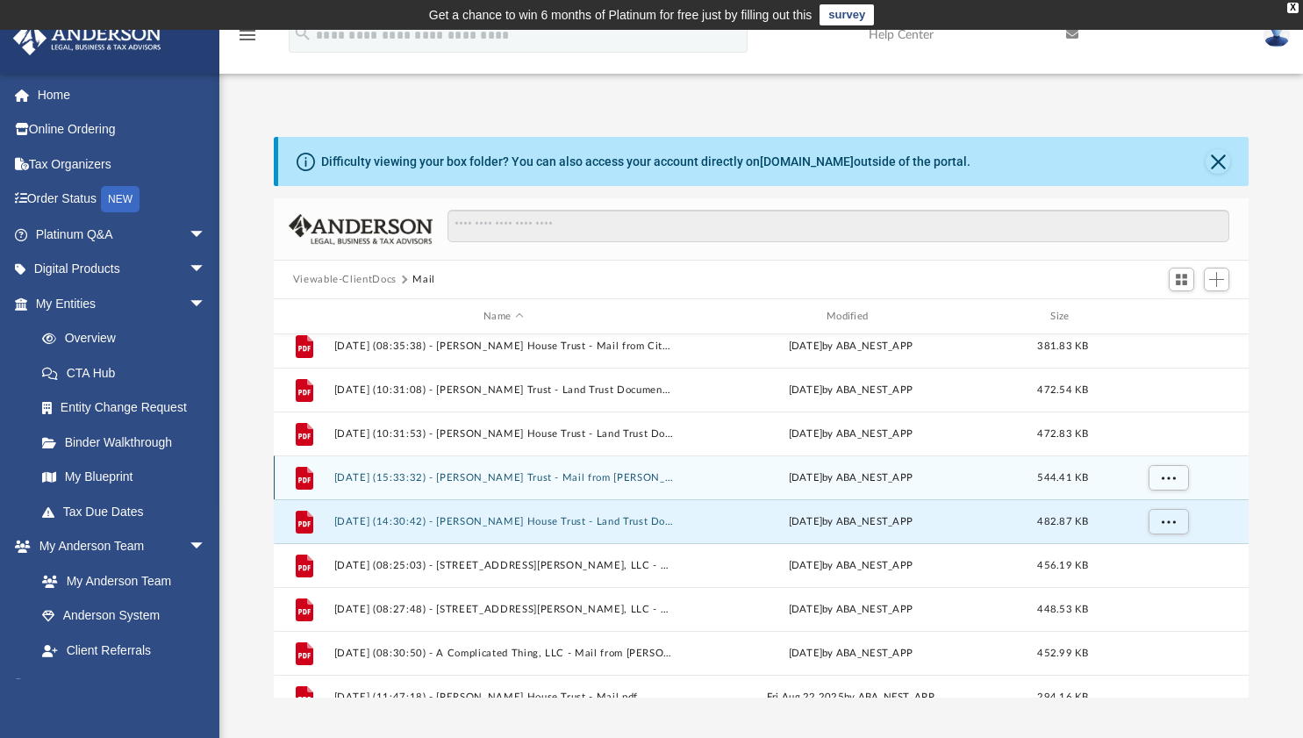
scroll to position [624, 0]
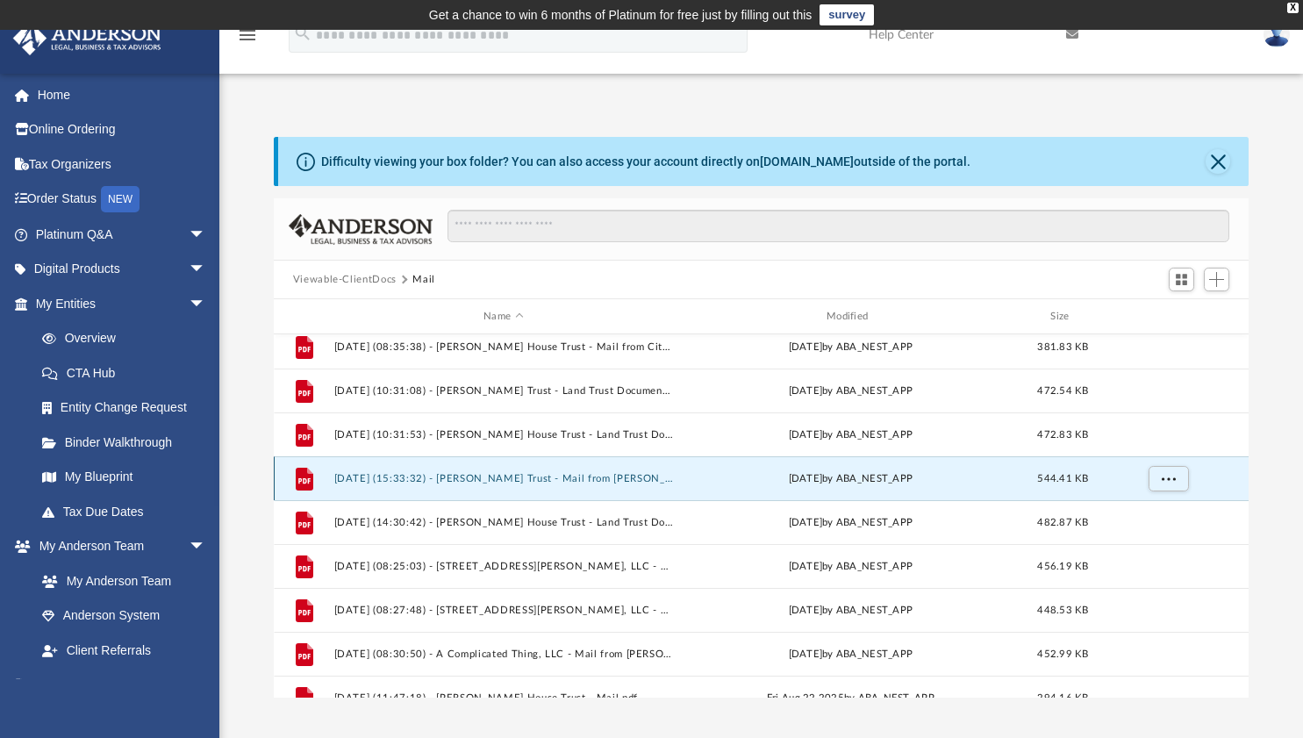
click at [636, 481] on button "2025.06.03 (15:33:32) - Stark Trust - Mail from Danny Bartello.pdf" at bounding box center [503, 478] width 340 height 11
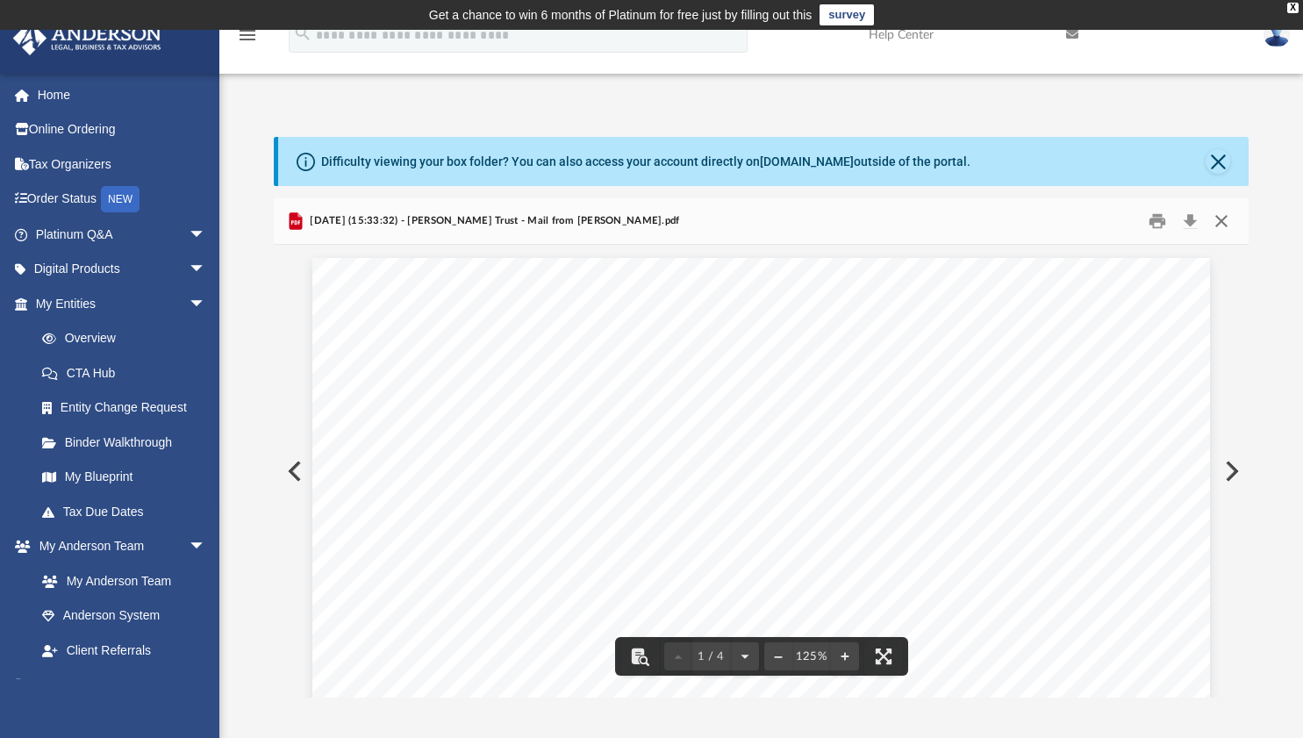
click at [1225, 221] on button "Close" at bounding box center [1221, 221] width 32 height 27
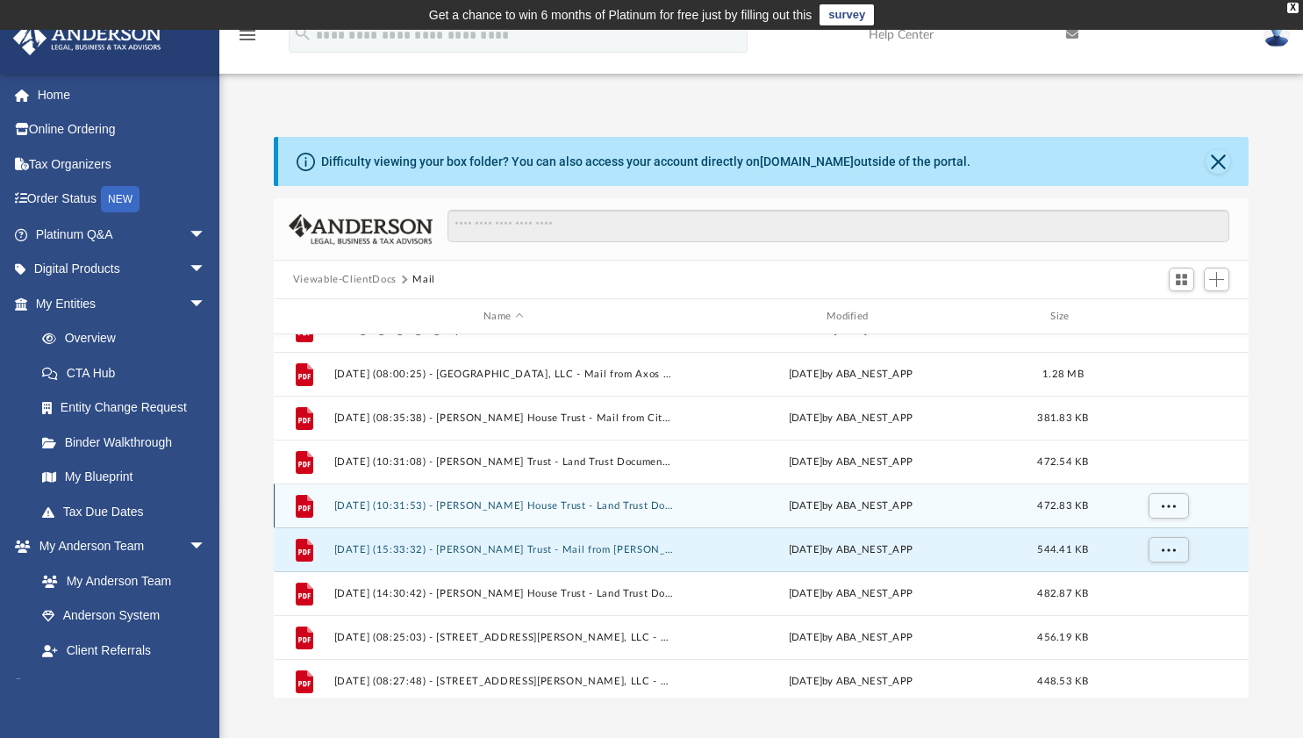
scroll to position [536, 0]
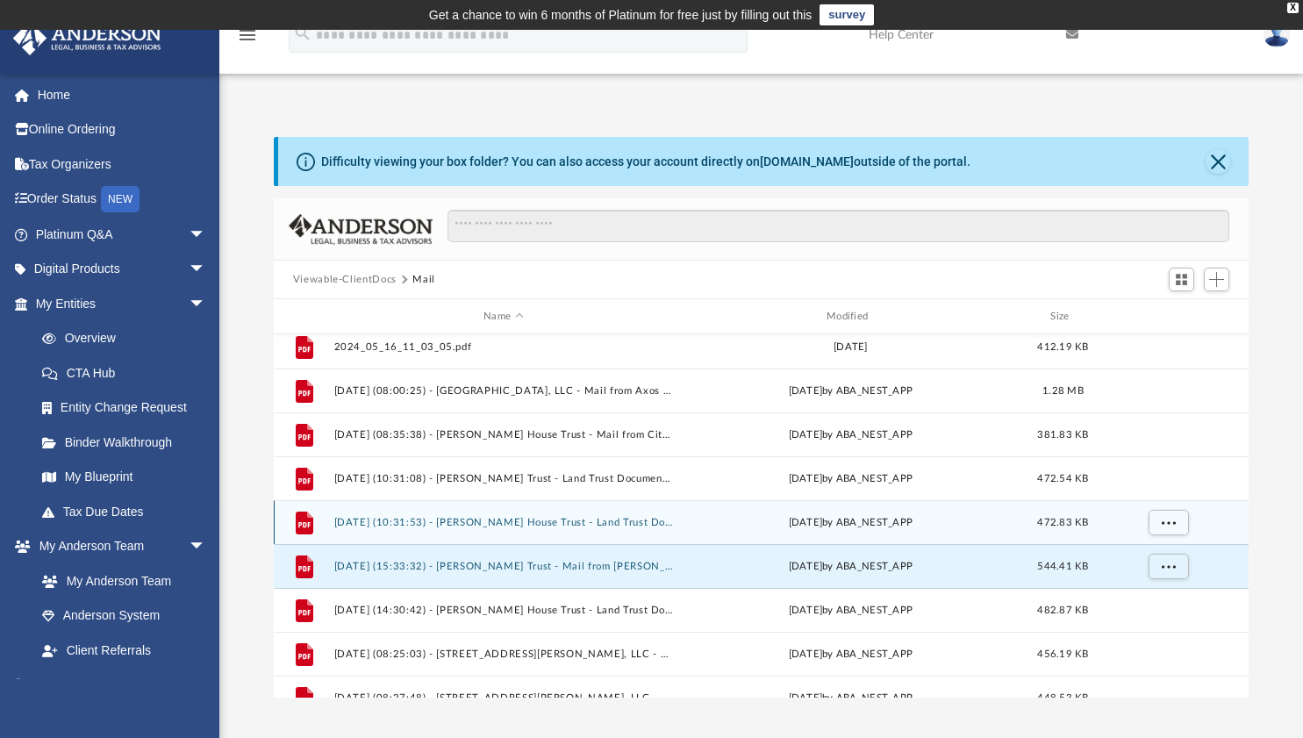
click at [608, 522] on button "2025.05.27 (10:31:53) - Ginn House Trust - Land Trust Documents from Newton Cou…" at bounding box center [503, 522] width 340 height 11
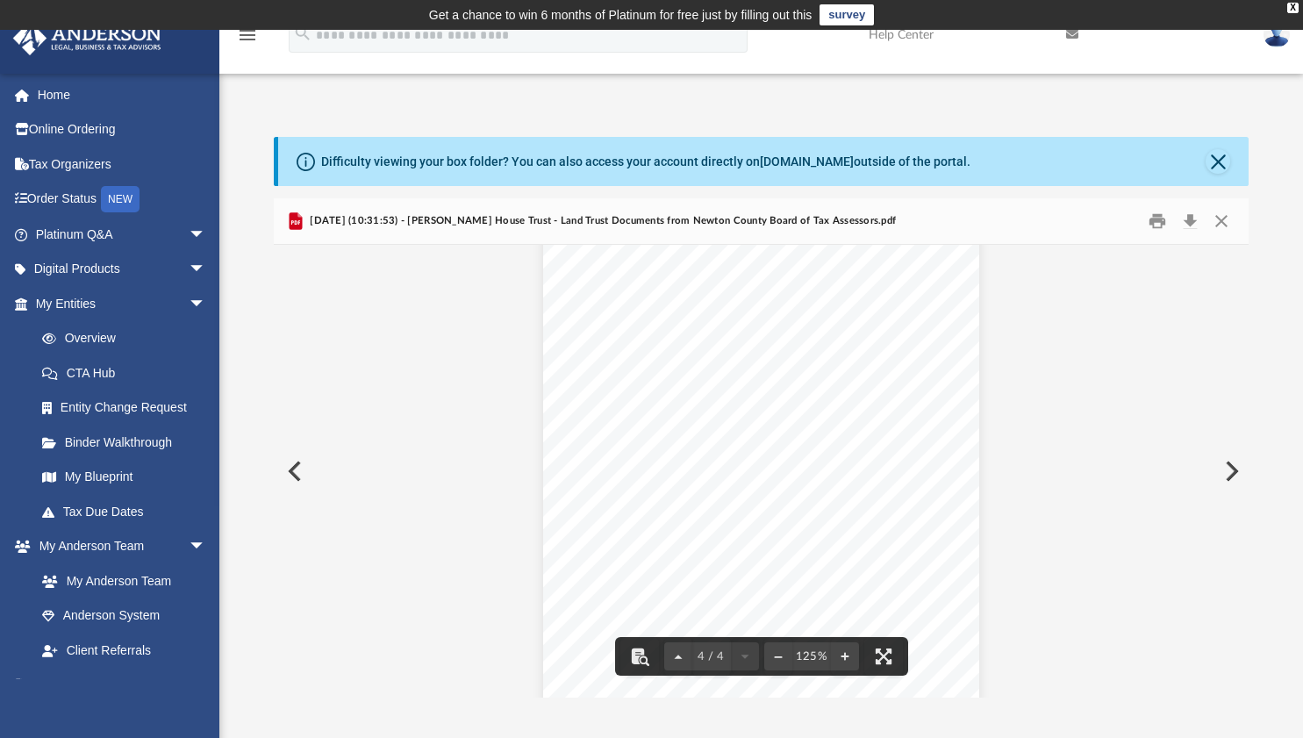
scroll to position [2540, 0]
click at [1222, 225] on button "Close" at bounding box center [1221, 221] width 32 height 27
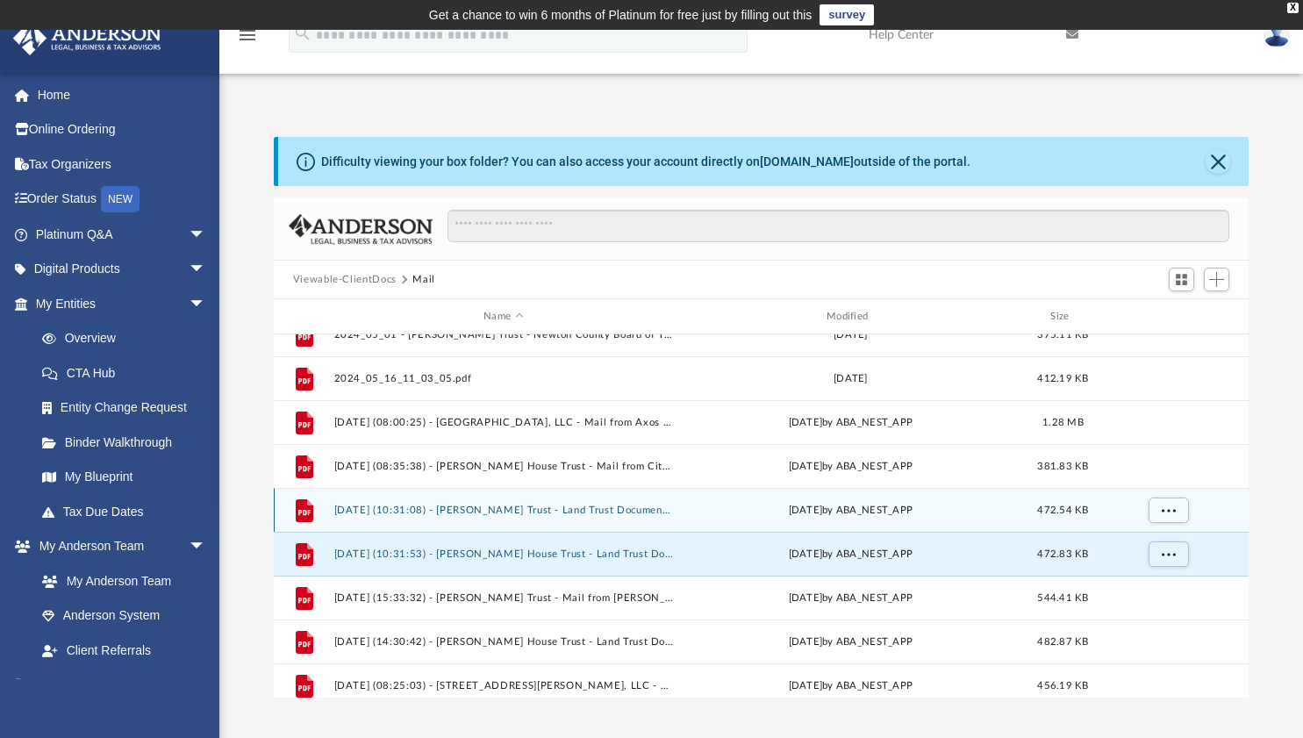
scroll to position [504, 0]
click at [622, 516] on button "2025.05.27 (10:31:08) - Stark Trust - Land Trust Documents from Newton County B…" at bounding box center [503, 510] width 340 height 11
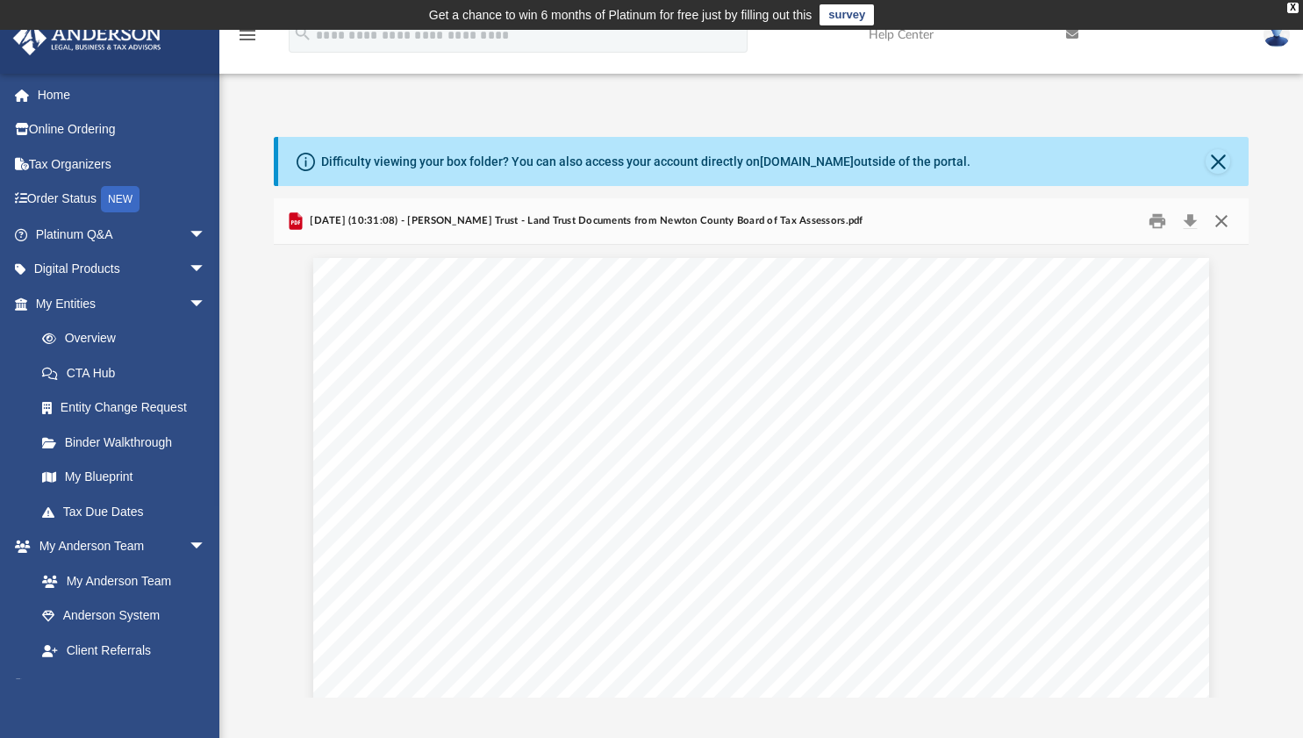
click at [1225, 218] on button "Close" at bounding box center [1221, 221] width 32 height 27
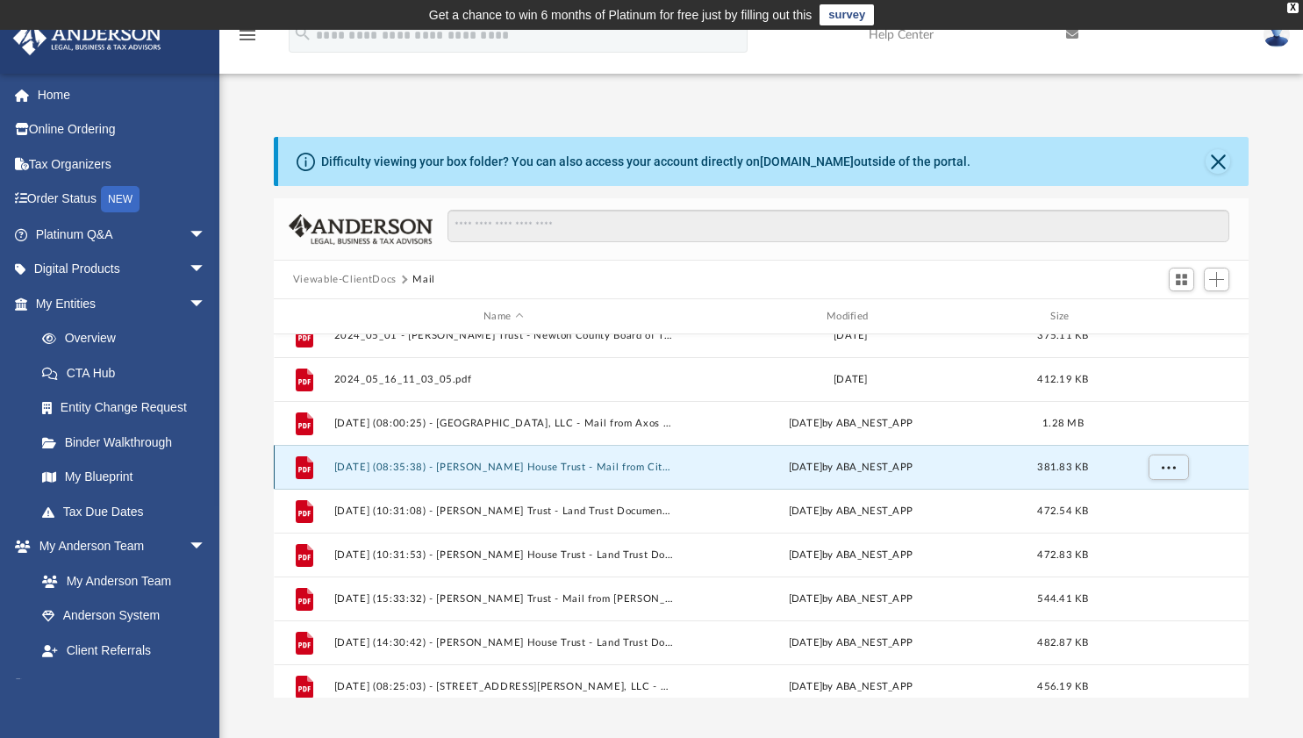
click at [662, 468] on button "2025.03.24 (08:35:38) - Ginn House Trust - Mail from City of Covington Engineer…" at bounding box center [503, 466] width 340 height 11
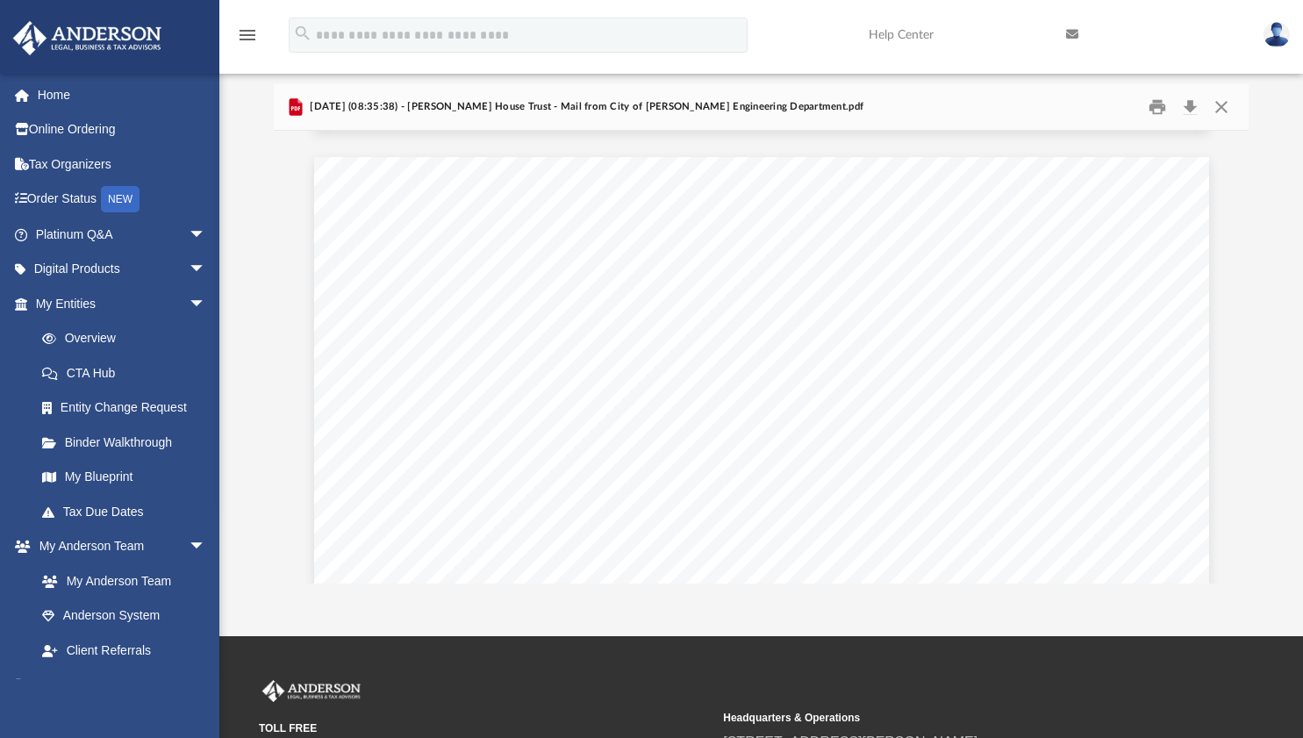
scroll to position [1137, 0]
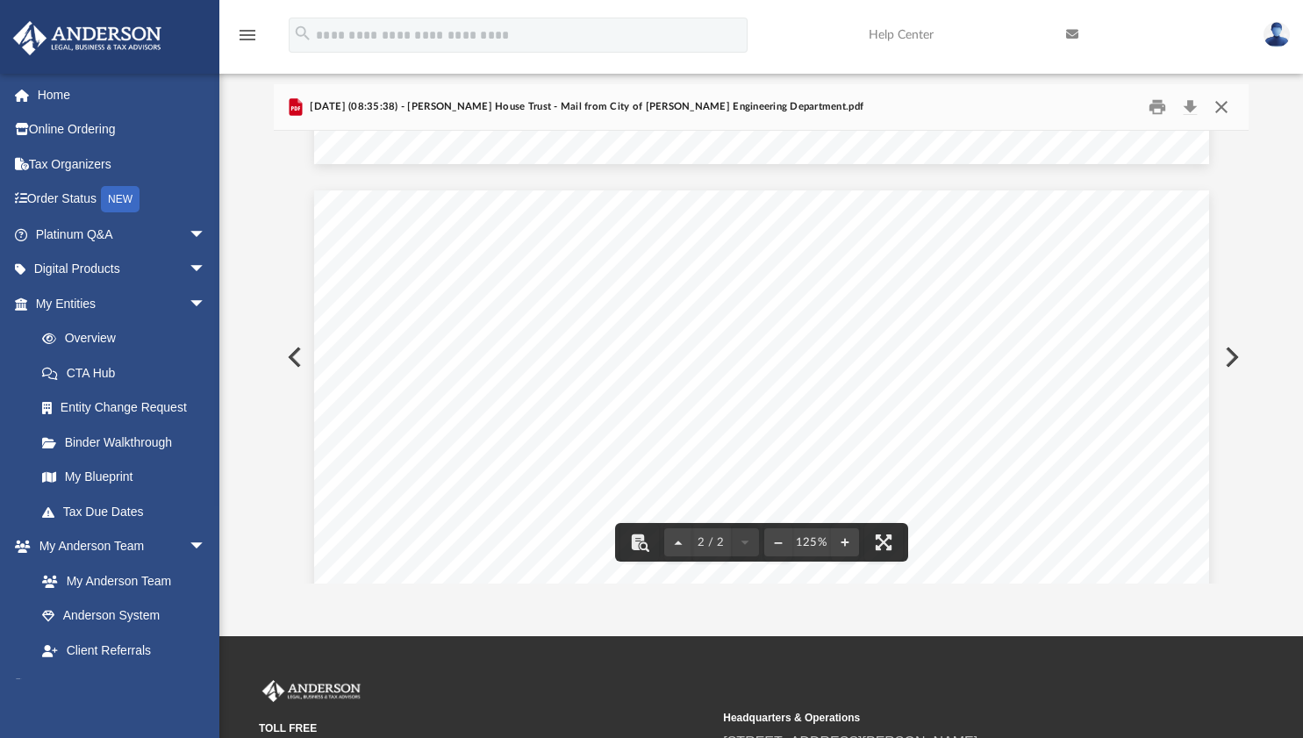
click at [1221, 105] on button "Close" at bounding box center [1221, 107] width 32 height 27
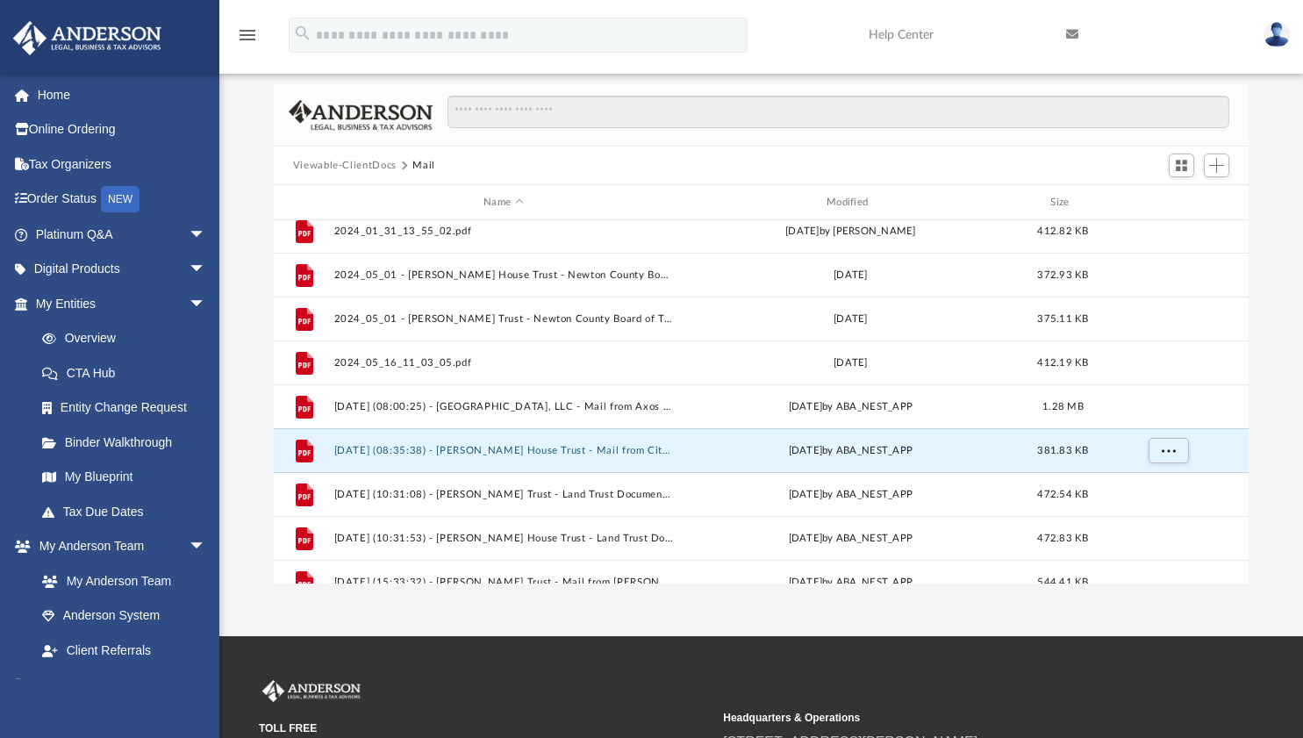
scroll to position [405, 0]
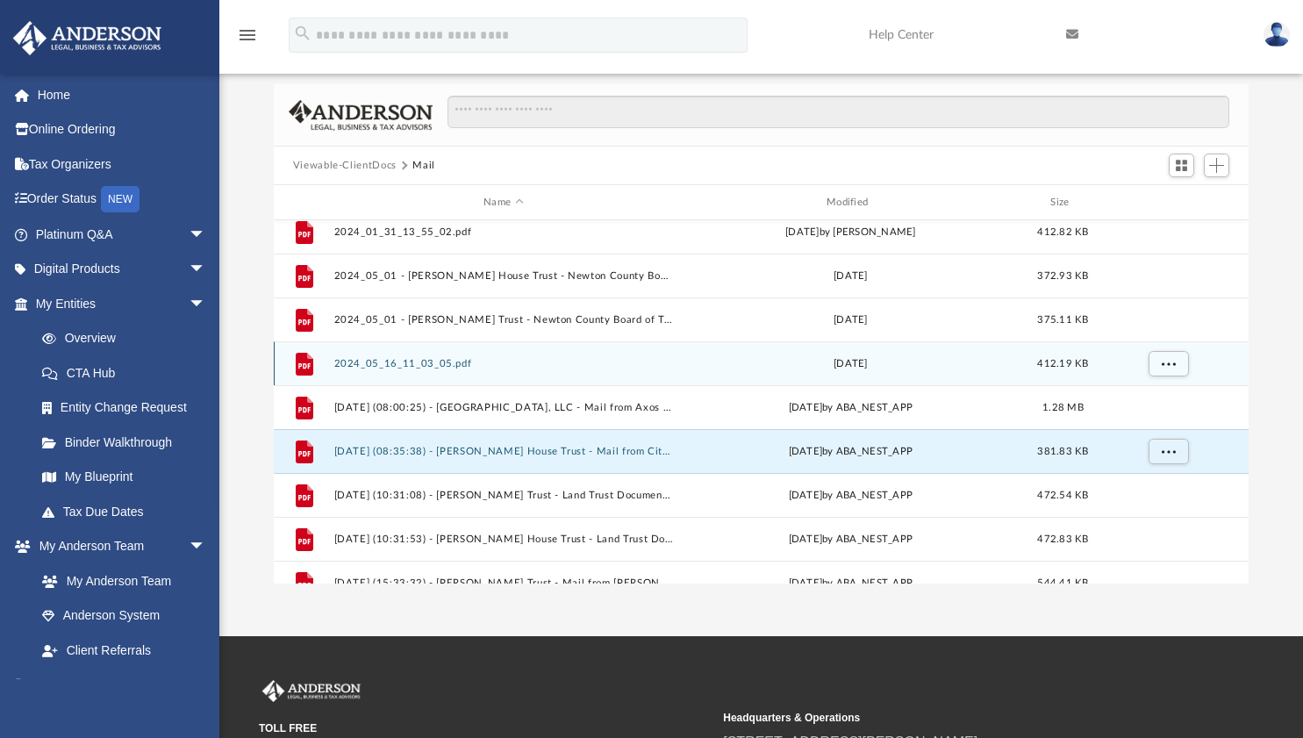
click at [450, 365] on button "2024_05_16_11_03_05.pdf" at bounding box center [503, 363] width 340 height 11
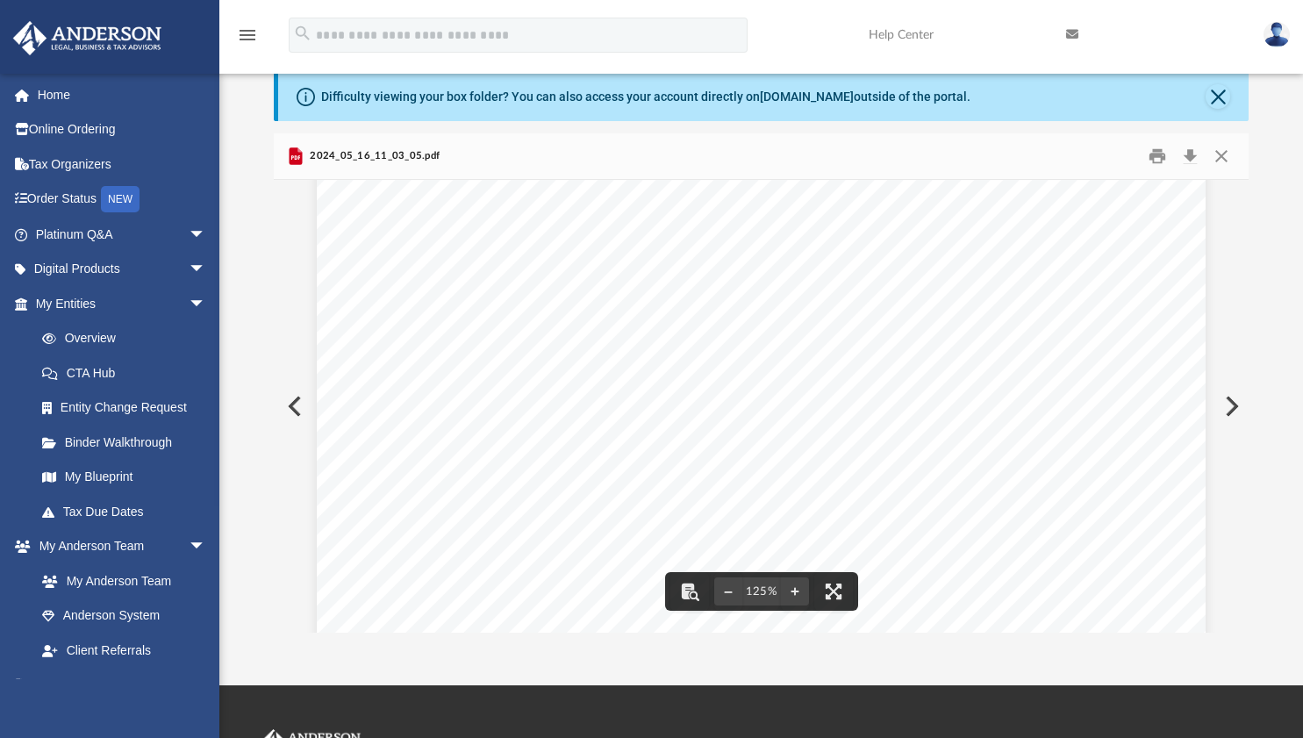
scroll to position [0, 0]
click at [1148, 156] on button "Print" at bounding box center [1157, 156] width 35 height 27
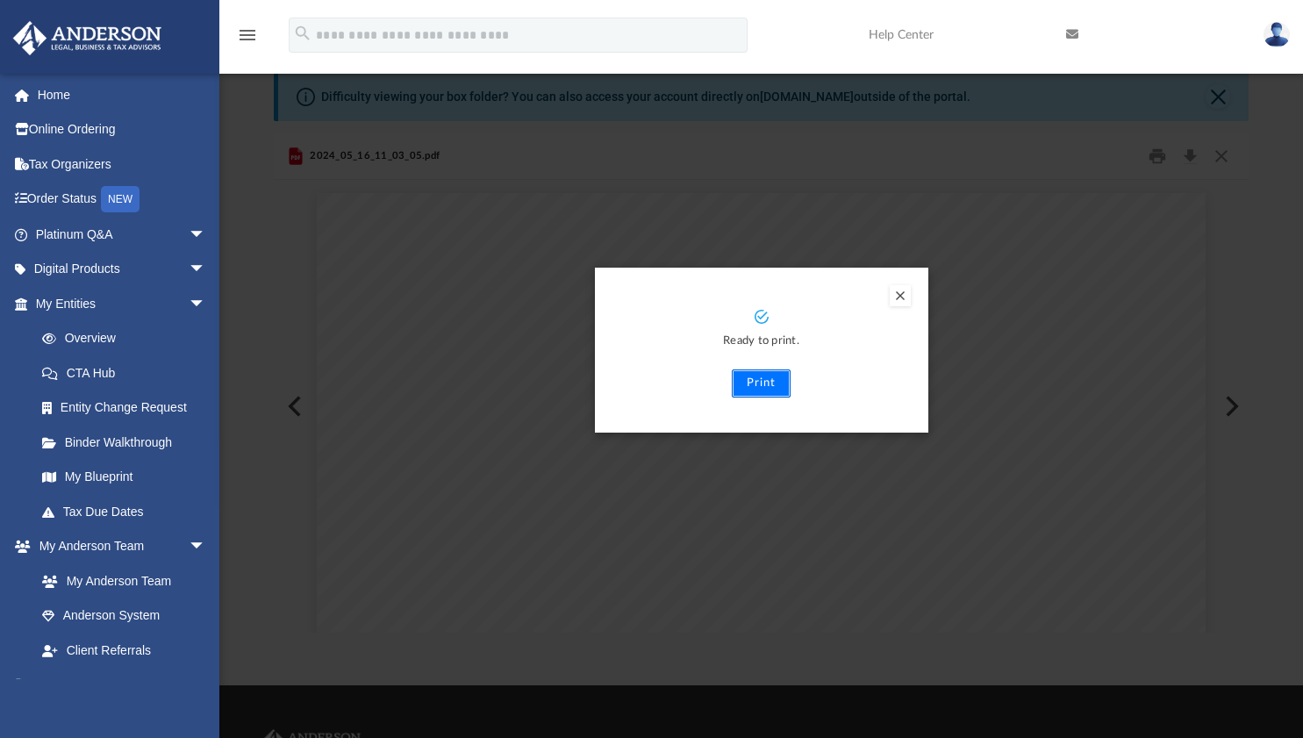
click at [762, 388] on button "Print" at bounding box center [761, 383] width 59 height 28
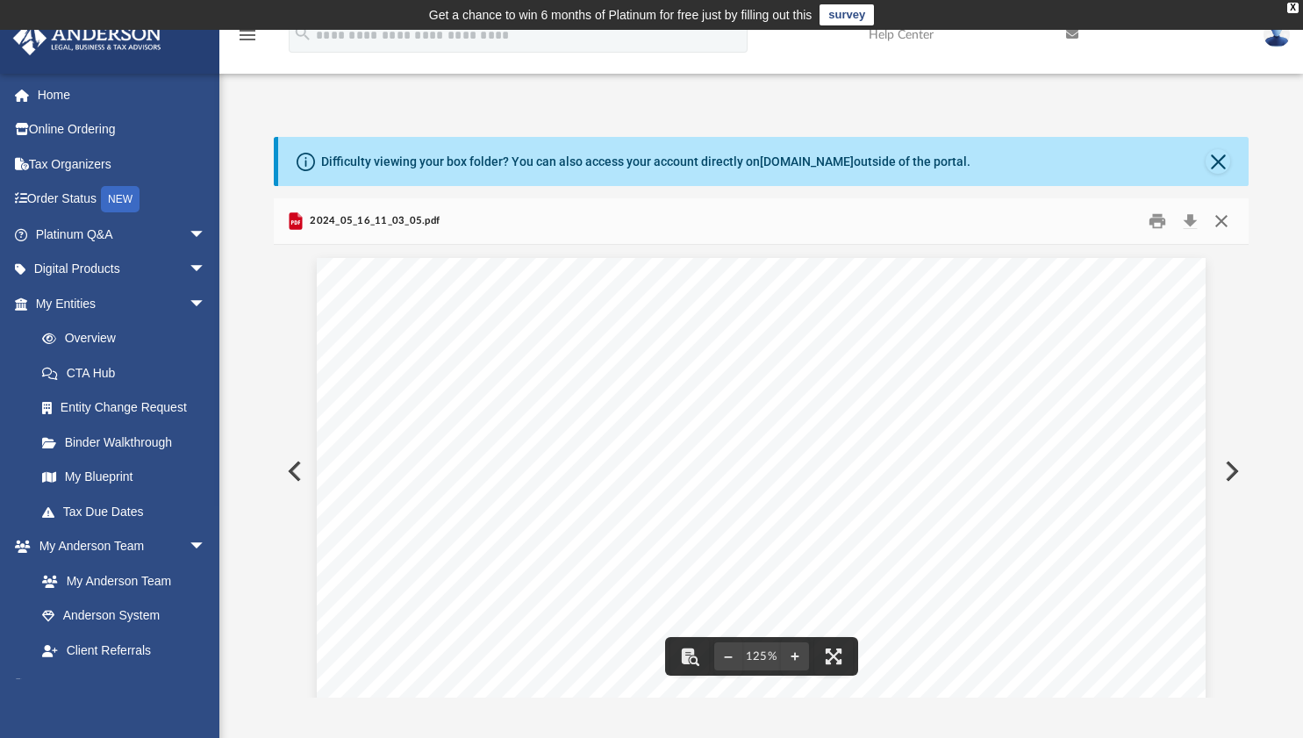
click at [1218, 215] on button "Close" at bounding box center [1221, 221] width 32 height 27
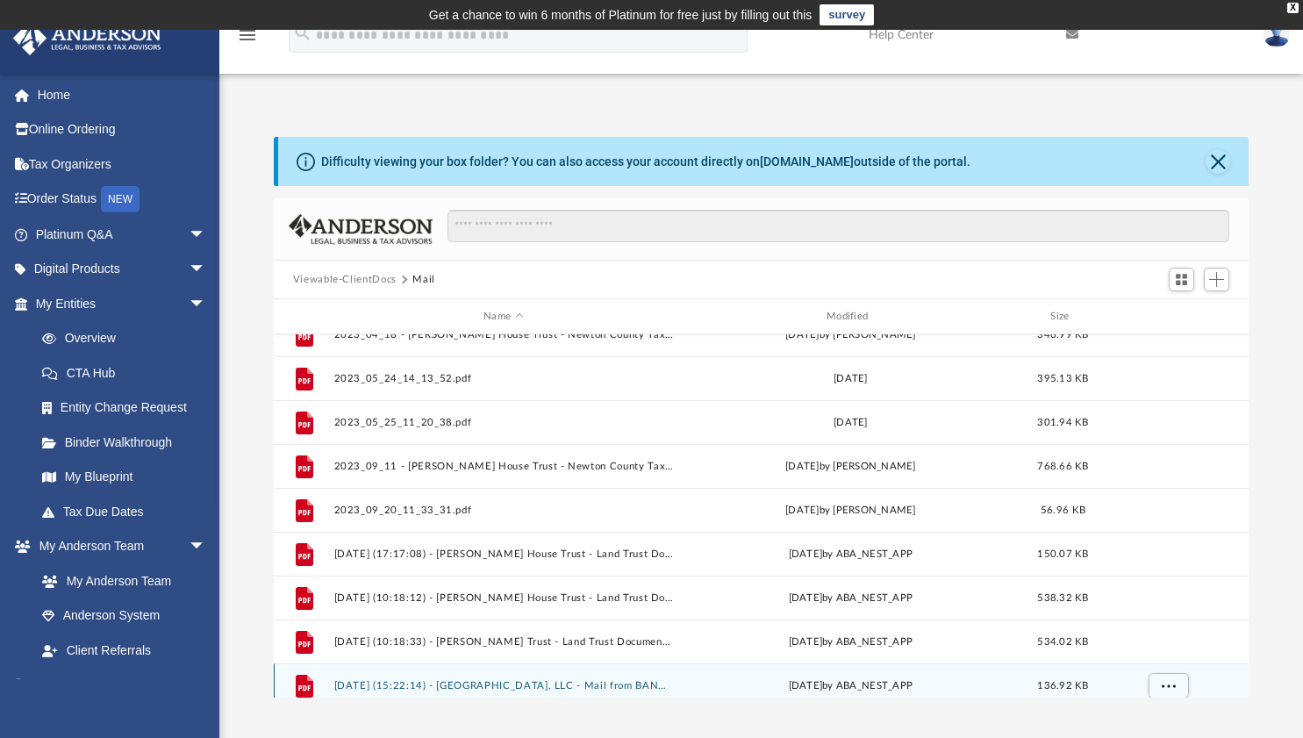
scroll to position [19, 0]
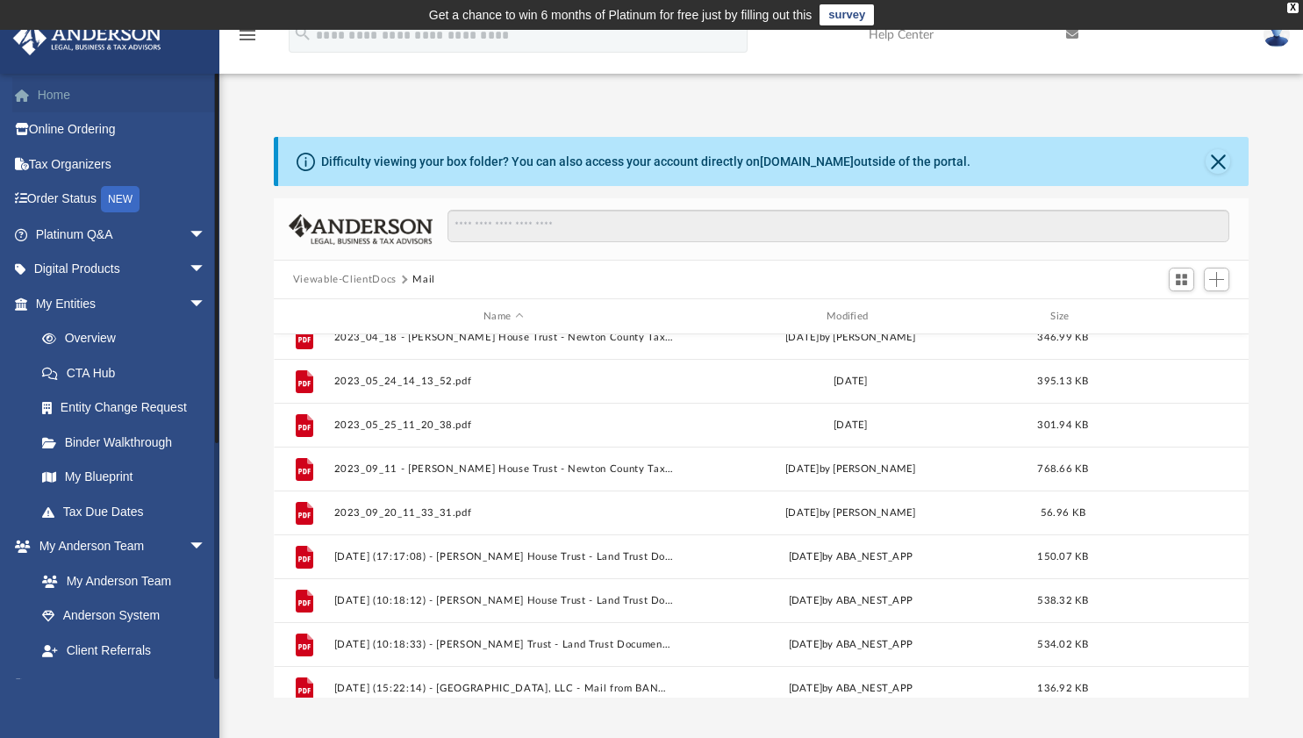
click at [85, 104] on link "Home" at bounding box center [122, 94] width 220 height 35
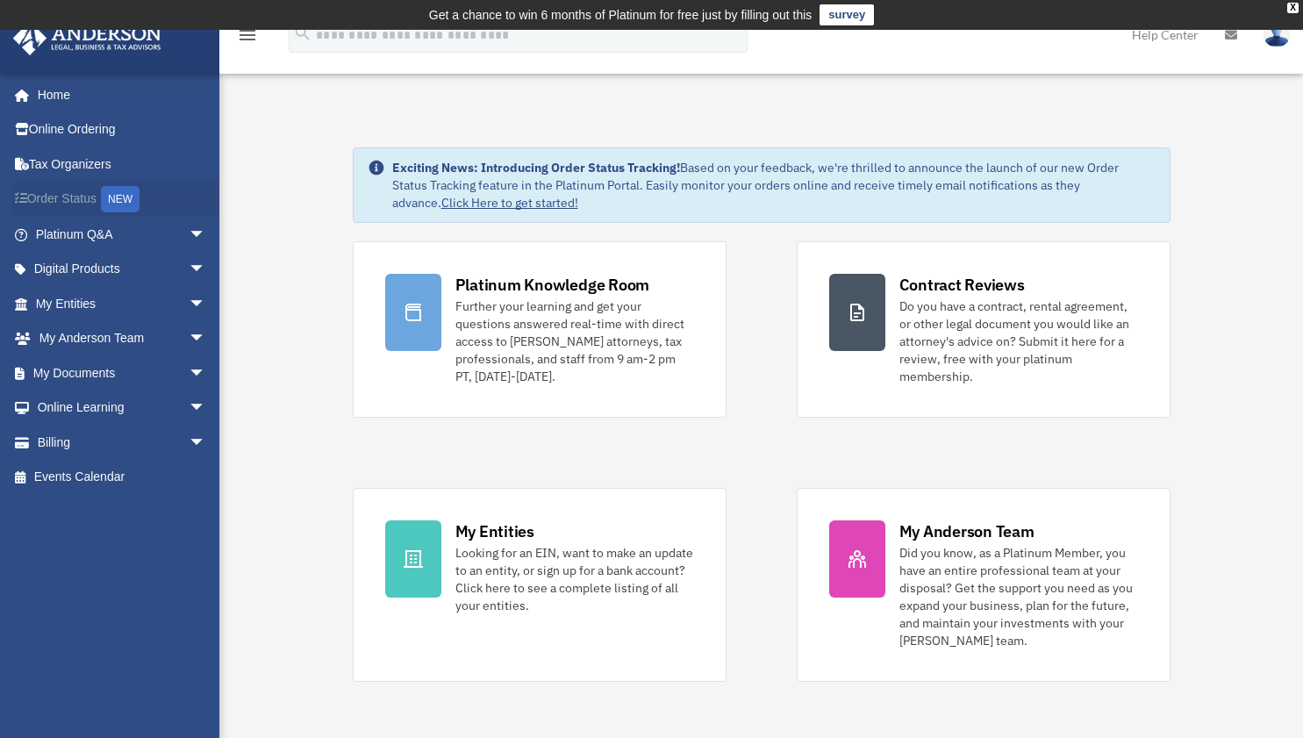
click at [79, 202] on link "Order Status NEW" at bounding box center [122, 200] width 220 height 36
click at [161, 440] on link "Billing arrow_drop_down" at bounding box center [122, 442] width 220 height 35
click at [189, 443] on span "arrow_drop_down" at bounding box center [206, 443] width 35 height 36
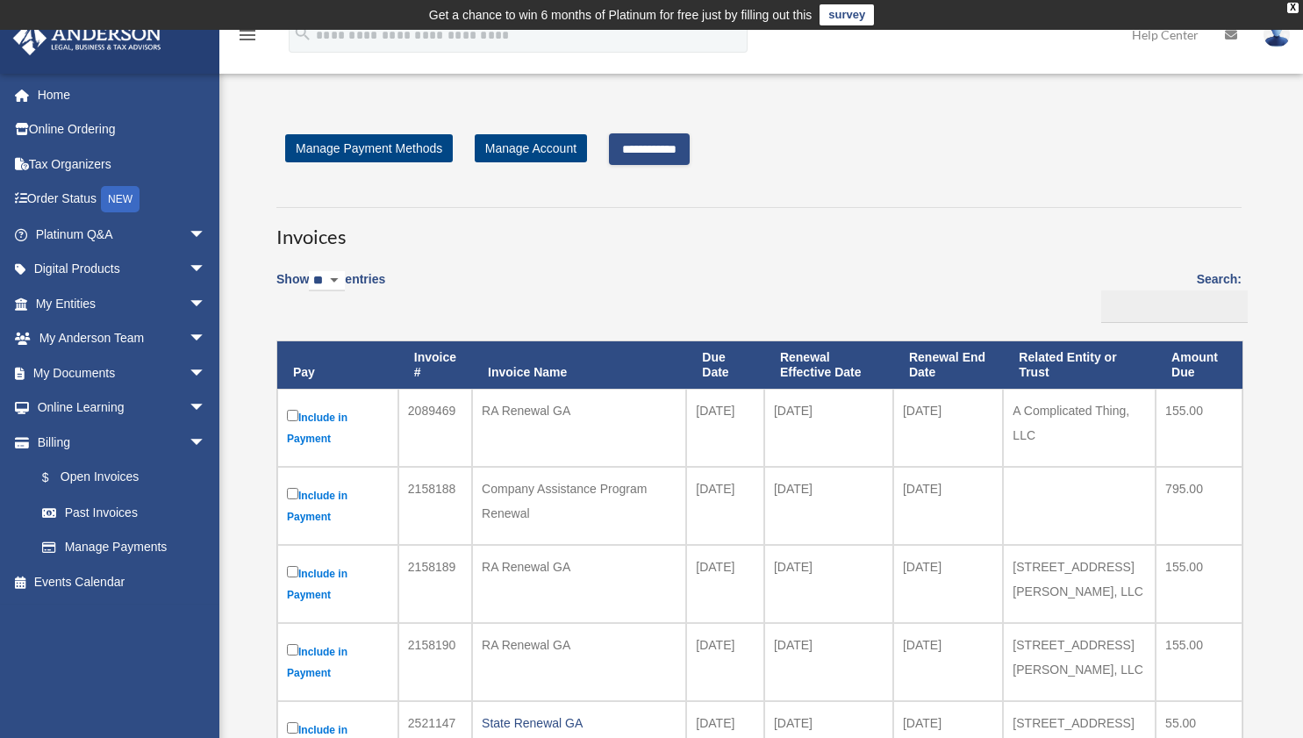
click at [657, 155] on input "**********" at bounding box center [649, 149] width 81 height 32
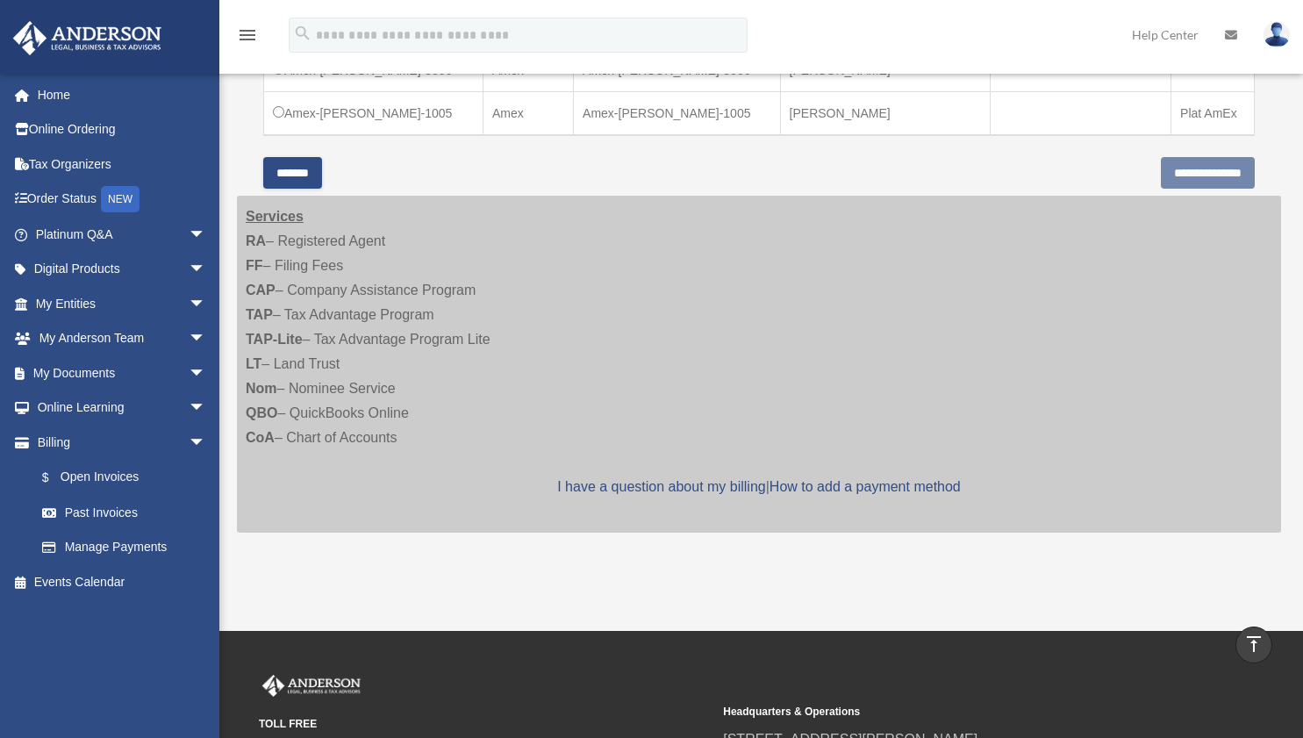
scroll to position [910, 0]
click at [887, 492] on link "How to add a payment method" at bounding box center [864, 487] width 191 height 15
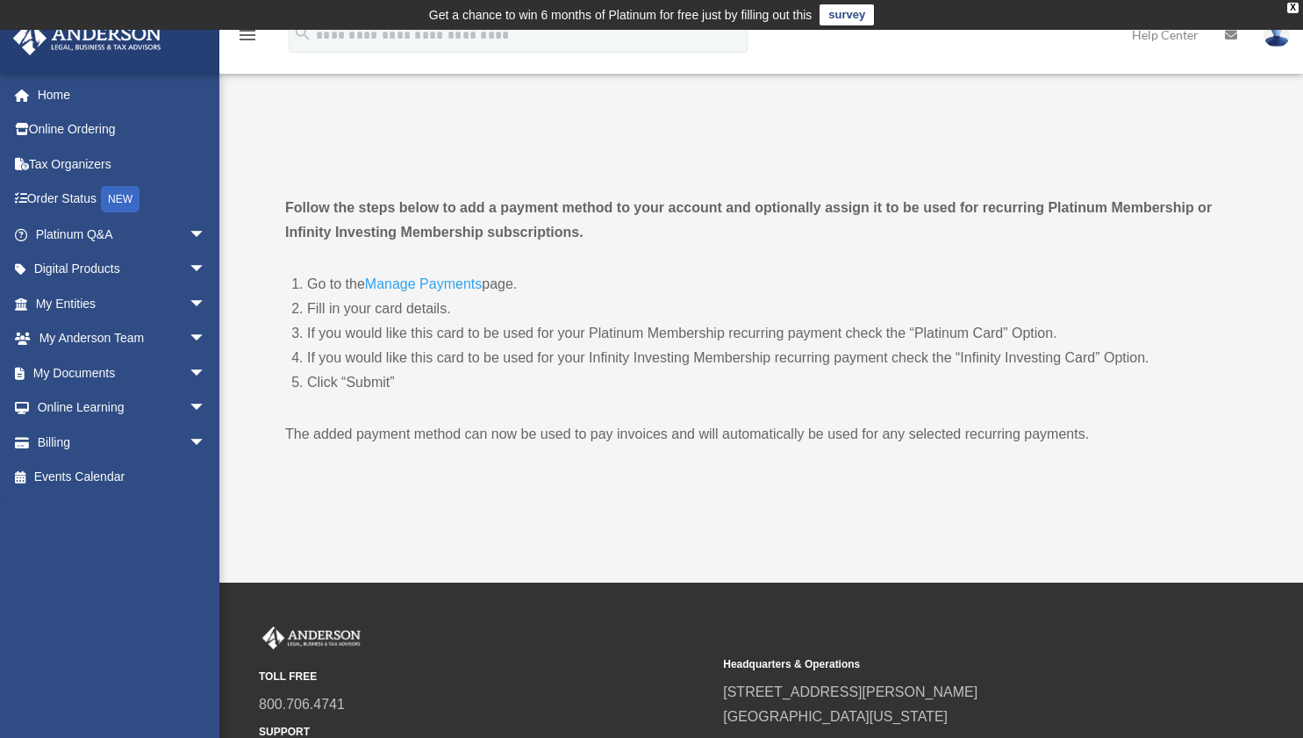
click at [449, 280] on link "Manage Payments" at bounding box center [423, 288] width 117 height 24
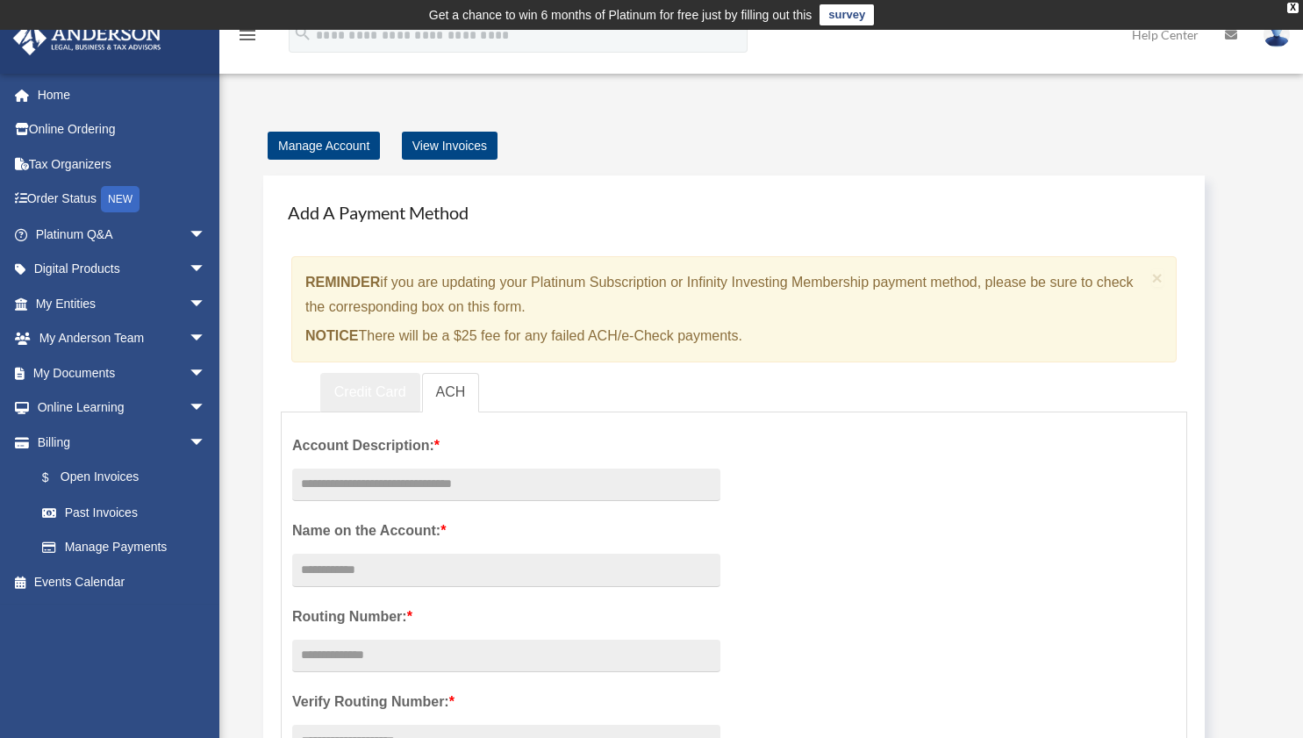
click at [382, 409] on link "Credit Card" at bounding box center [370, 392] width 100 height 39
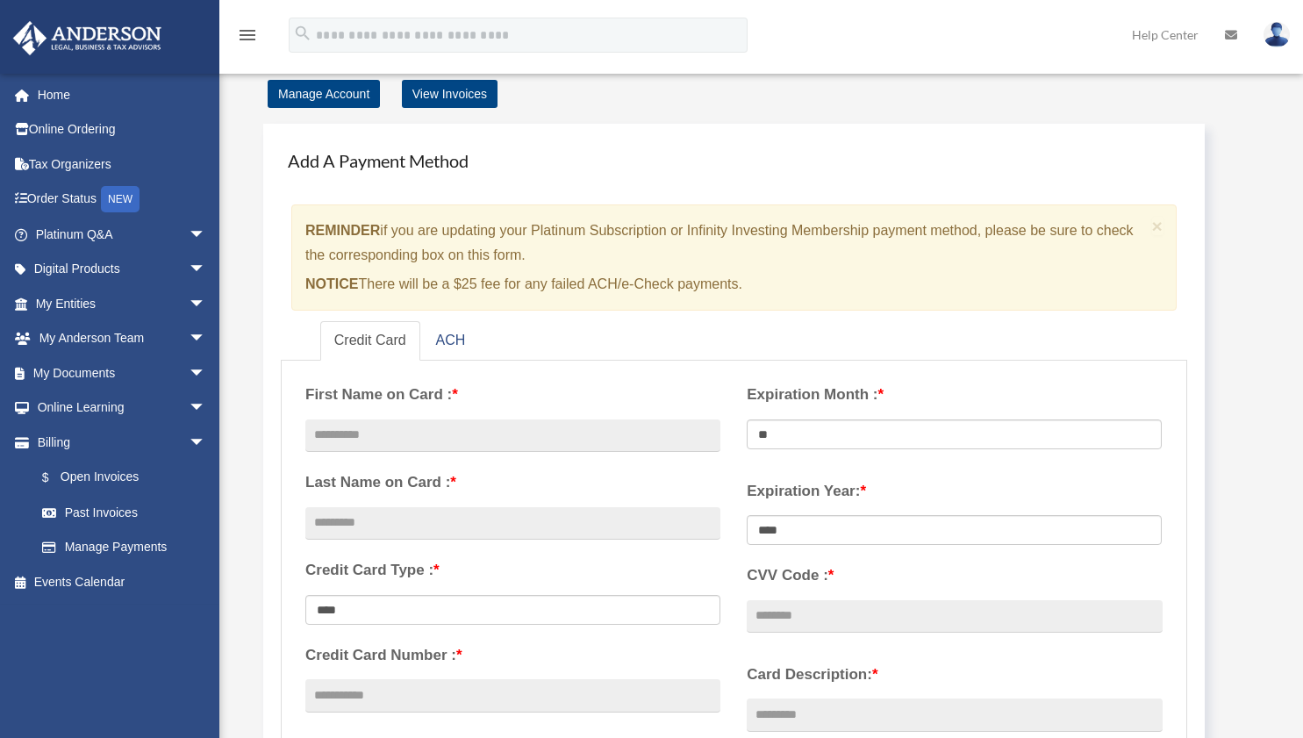
scroll to position [54, 0]
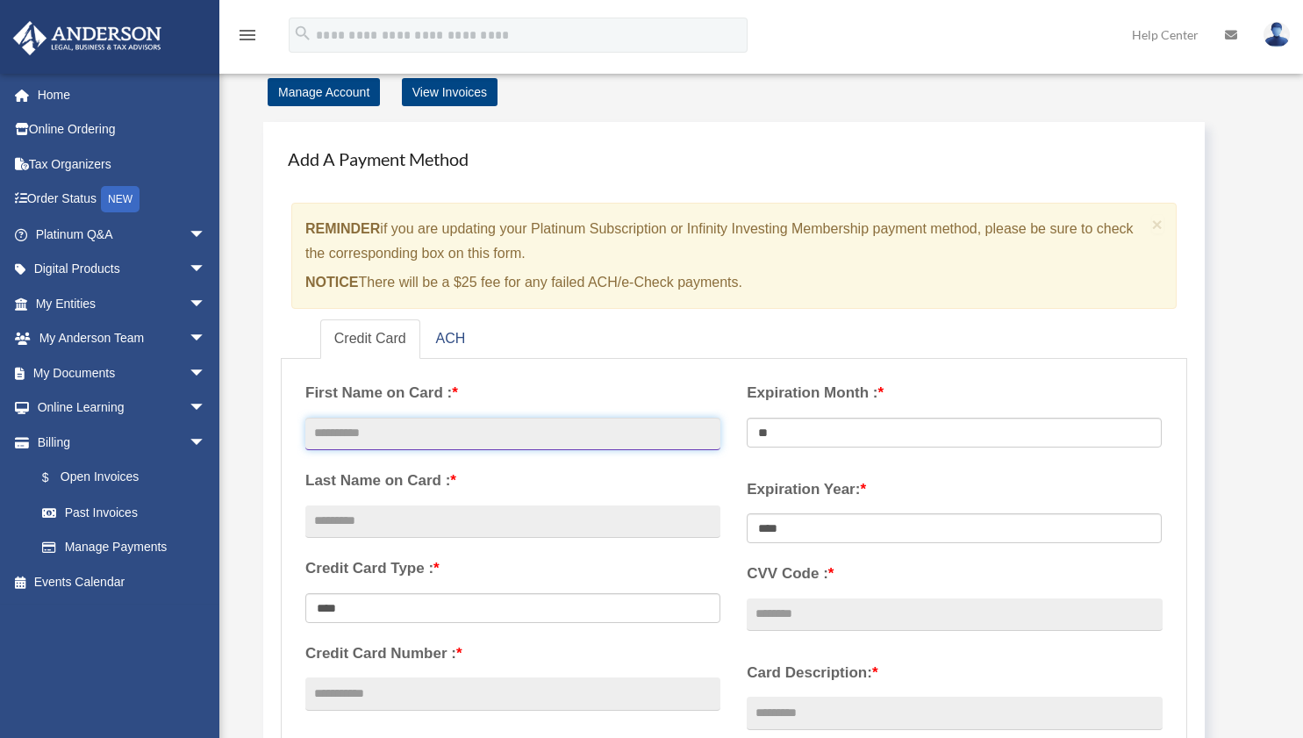
click at [400, 432] on input "text" at bounding box center [512, 434] width 415 height 33
type input "*****"
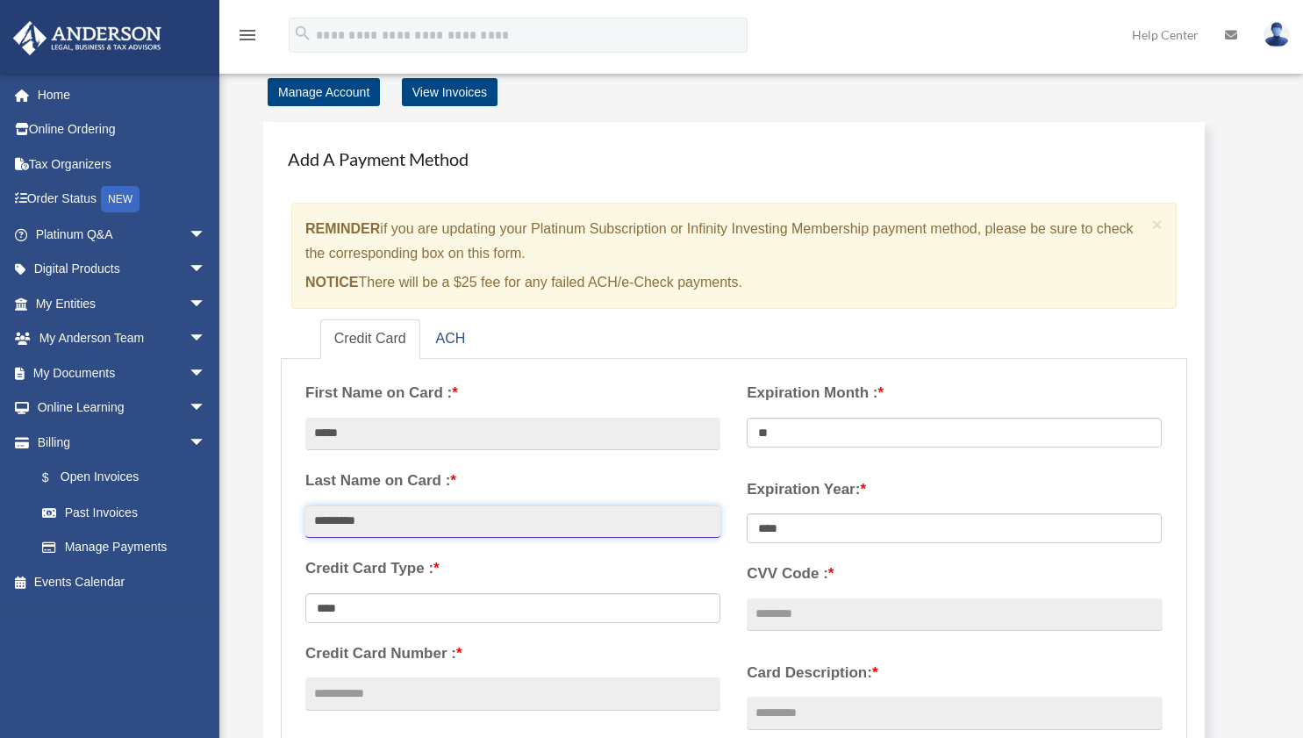
type input "*********"
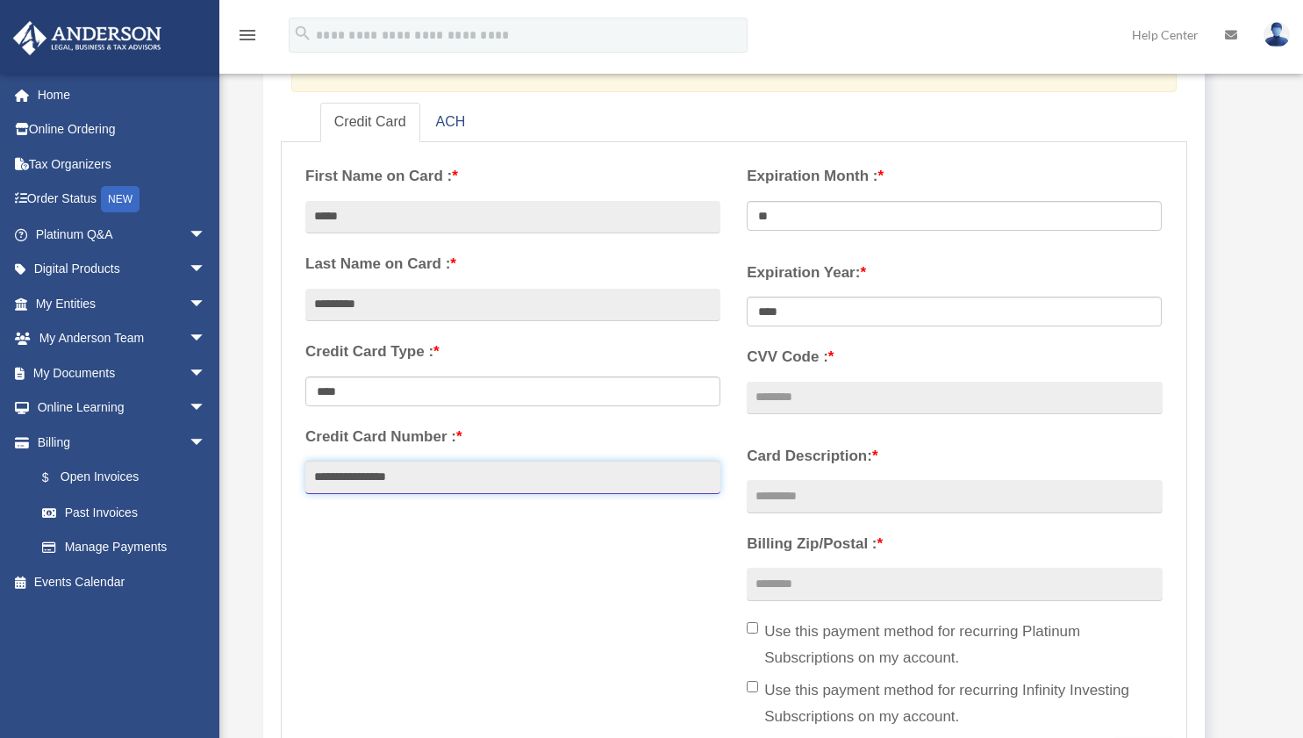
scroll to position [276, 0]
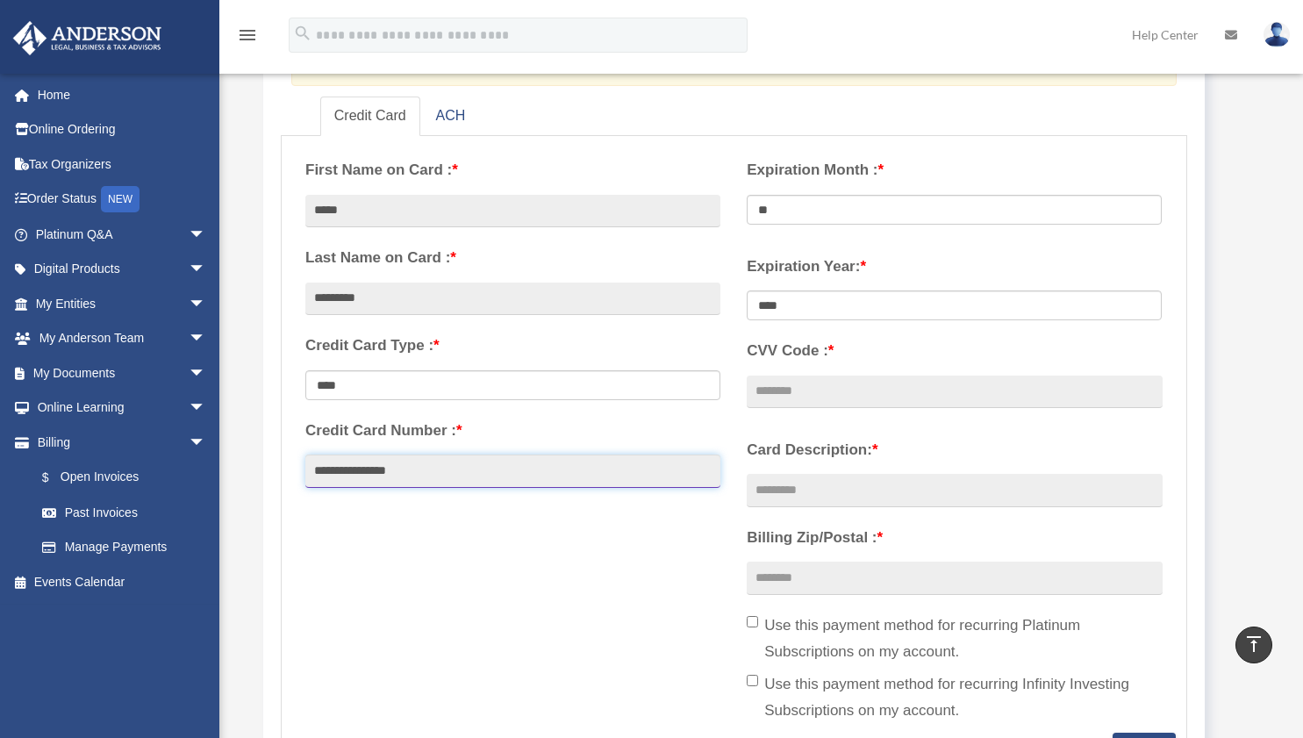
type input "**********"
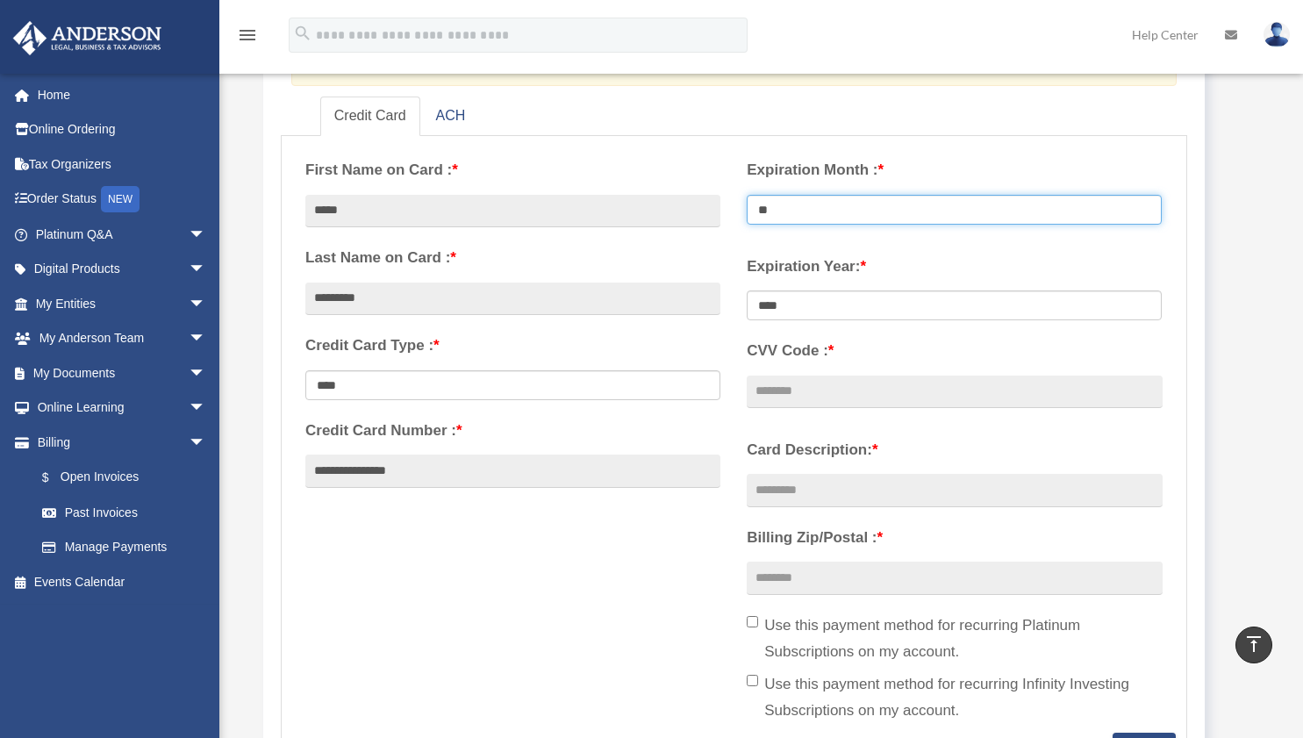
click at [885, 200] on select "** ** ** ** ** ** ** ** ** ** ** **" at bounding box center [954, 210] width 415 height 30
select select "**"
click at [747, 195] on select "** ** ** ** ** ** ** ** ** ** ** **" at bounding box center [954, 210] width 415 height 30
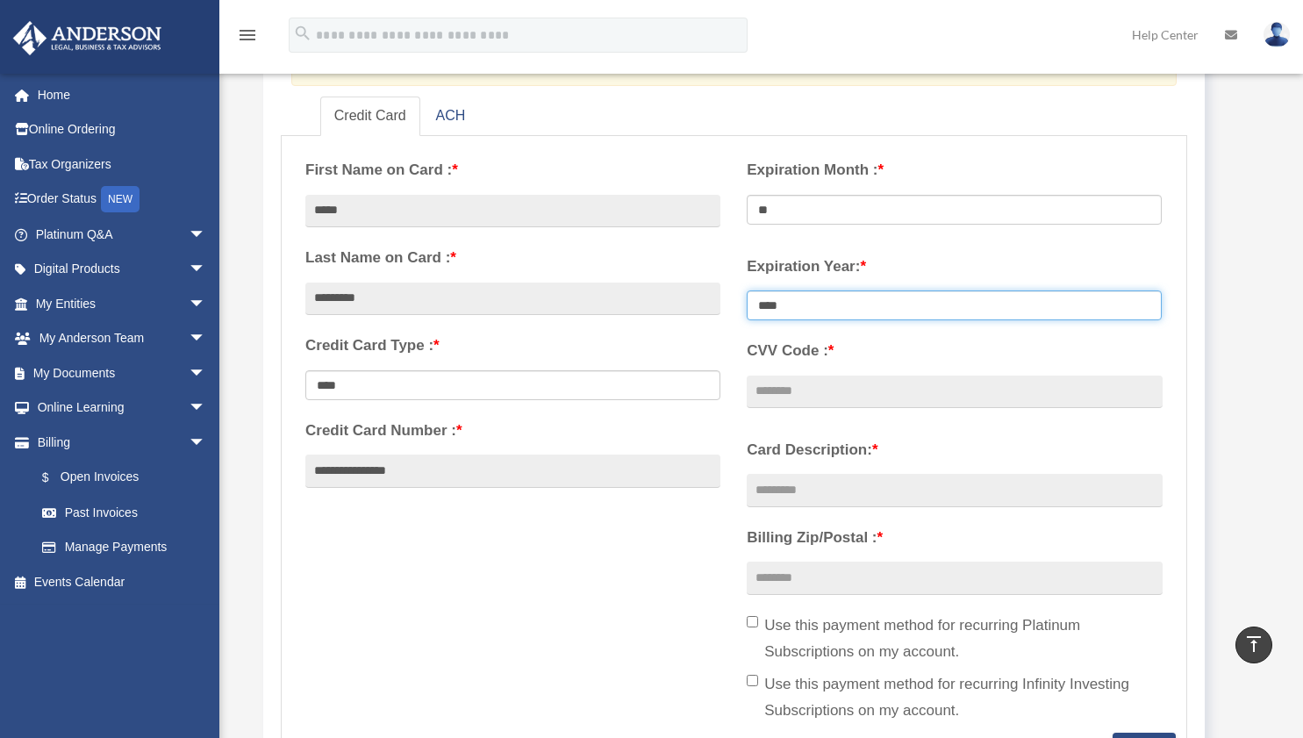
click at [826, 315] on select "**** **** **** **** **** **** **** **** ****" at bounding box center [954, 305] width 415 height 30
select select "****"
click at [747, 290] on select "**** **** **** **** **** **** **** **** ****" at bounding box center [954, 305] width 415 height 30
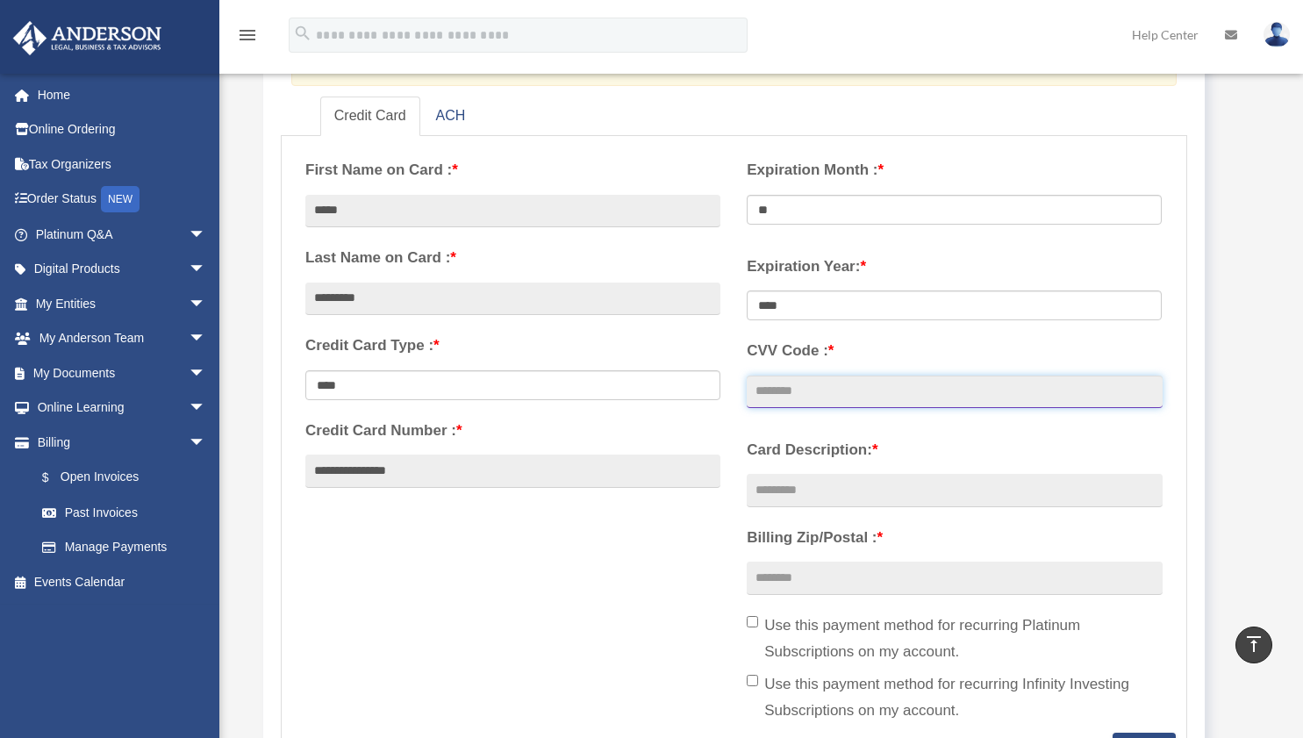
click at [804, 390] on input "CVV Code : *" at bounding box center [954, 392] width 415 height 33
type input "***"
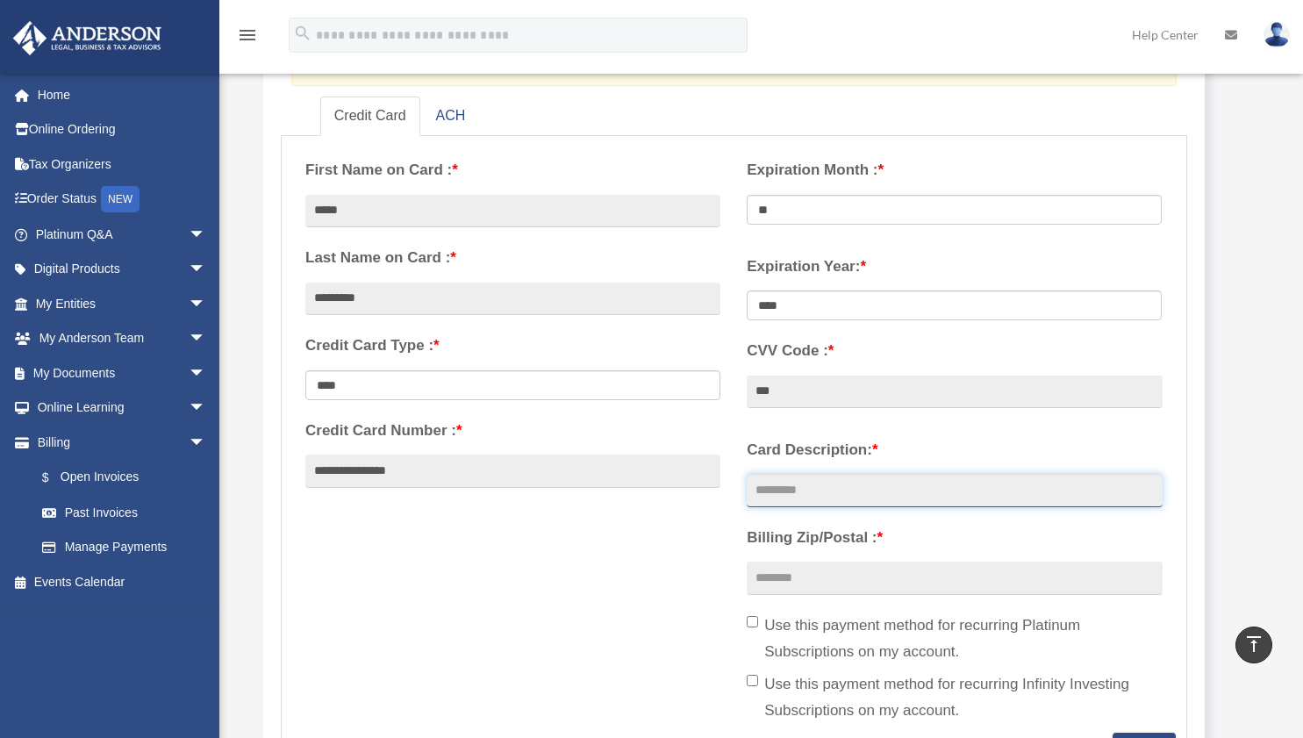
click at [817, 487] on input "Card Description: *" at bounding box center [954, 490] width 415 height 33
type input "*********"
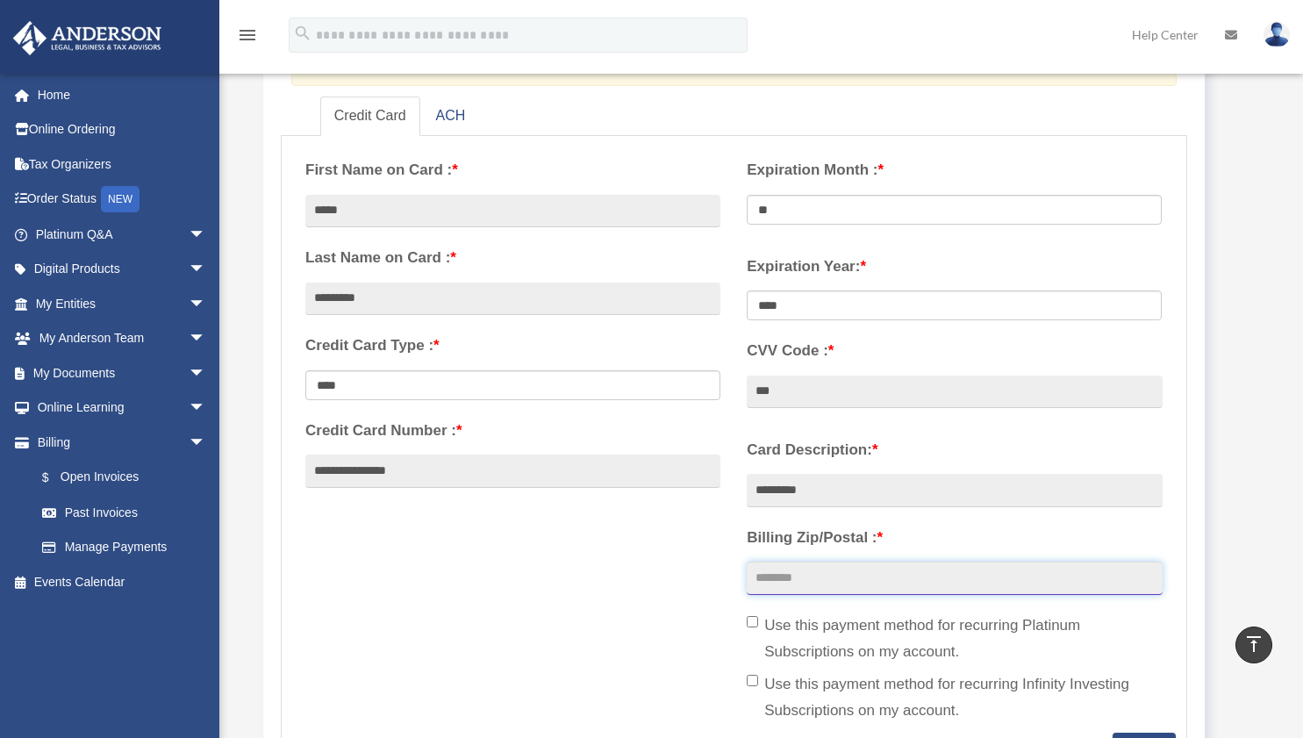
click at [820, 584] on input "Billing Zip/Postal : *" at bounding box center [954, 578] width 415 height 33
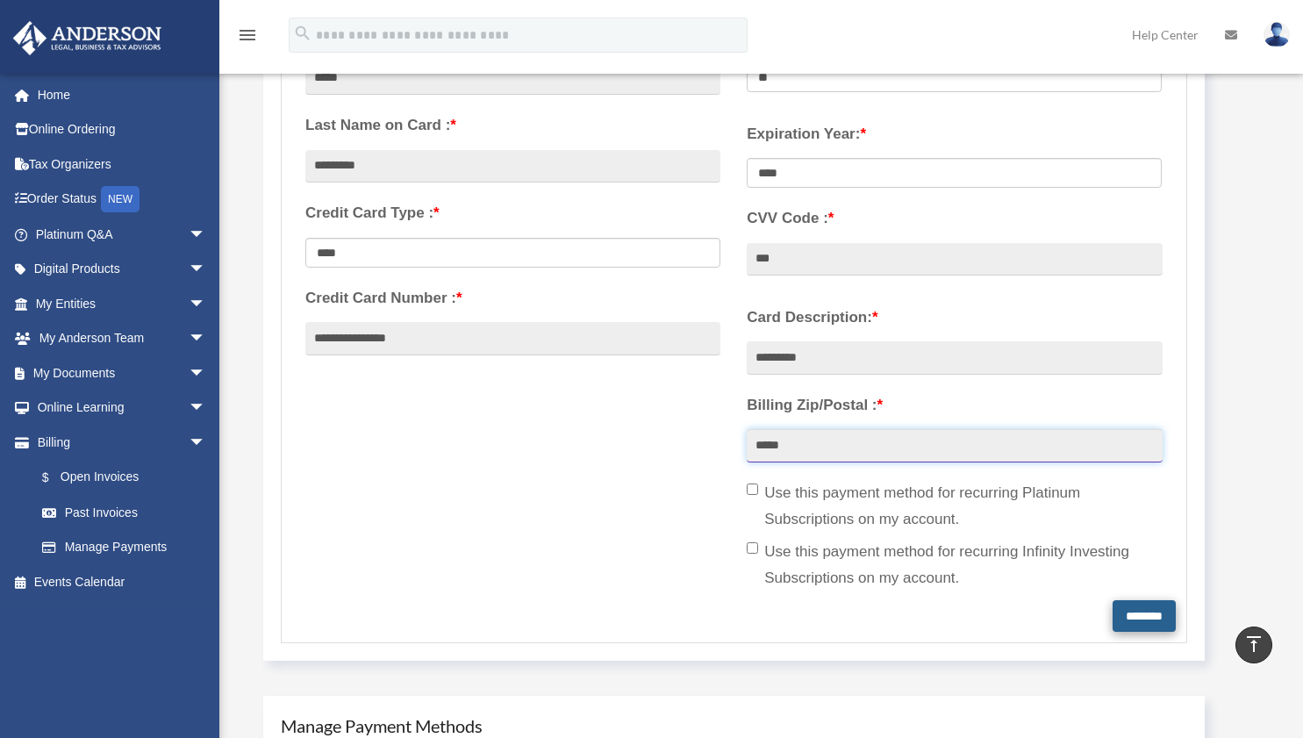
scroll to position [410, 0]
type input "*****"
click at [1140, 609] on input "********" at bounding box center [1143, 615] width 63 height 32
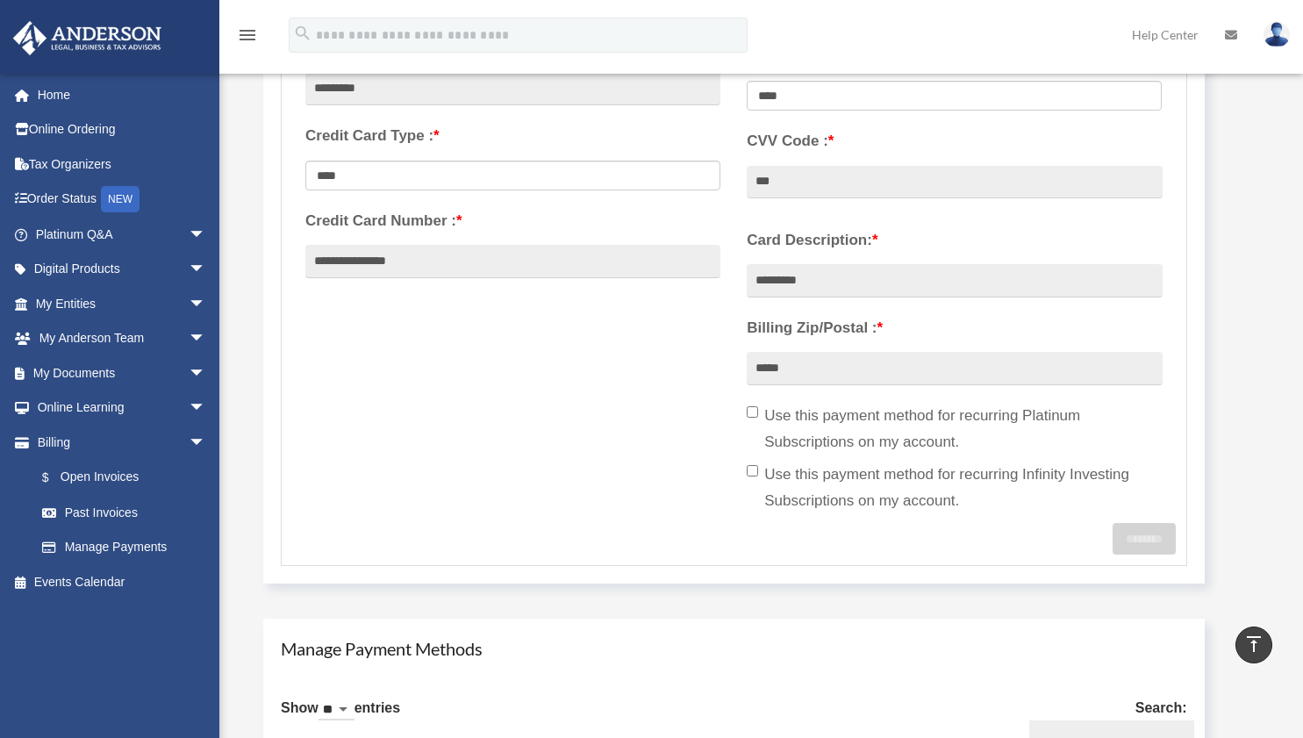
scroll to position [346, 0]
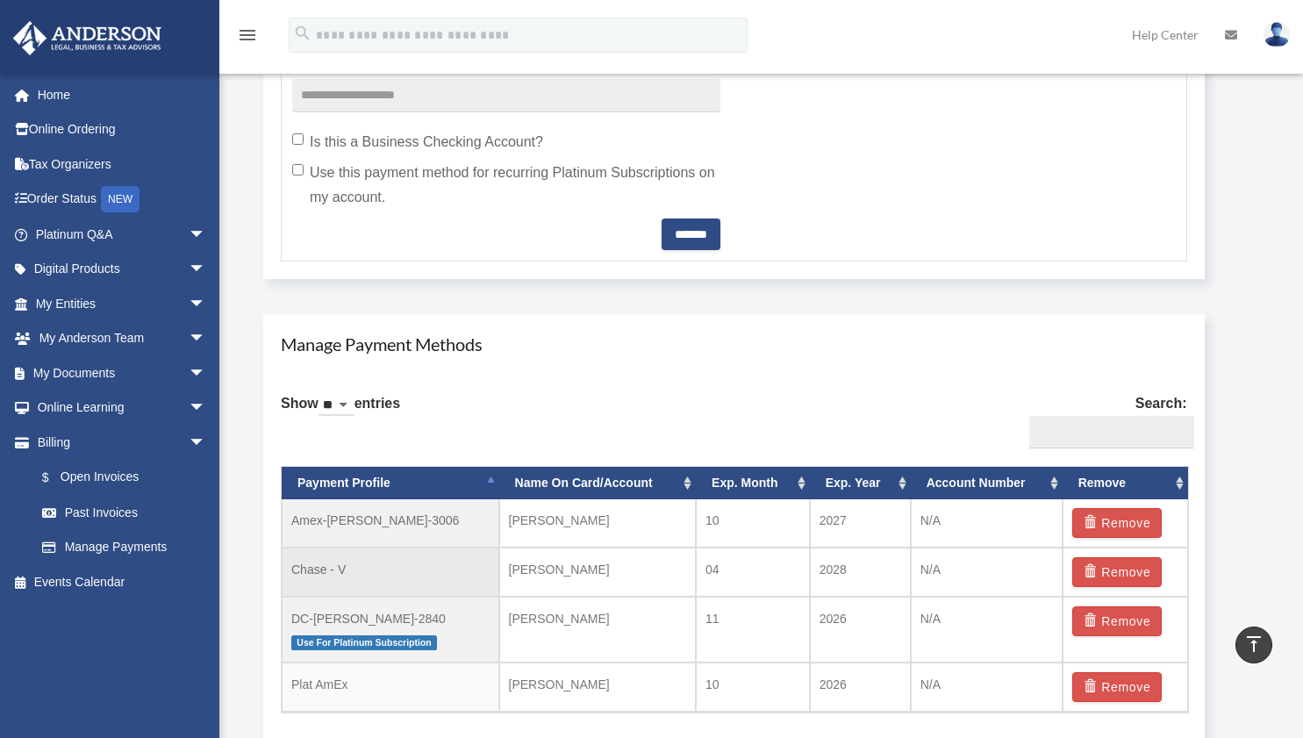
scroll to position [800, 0]
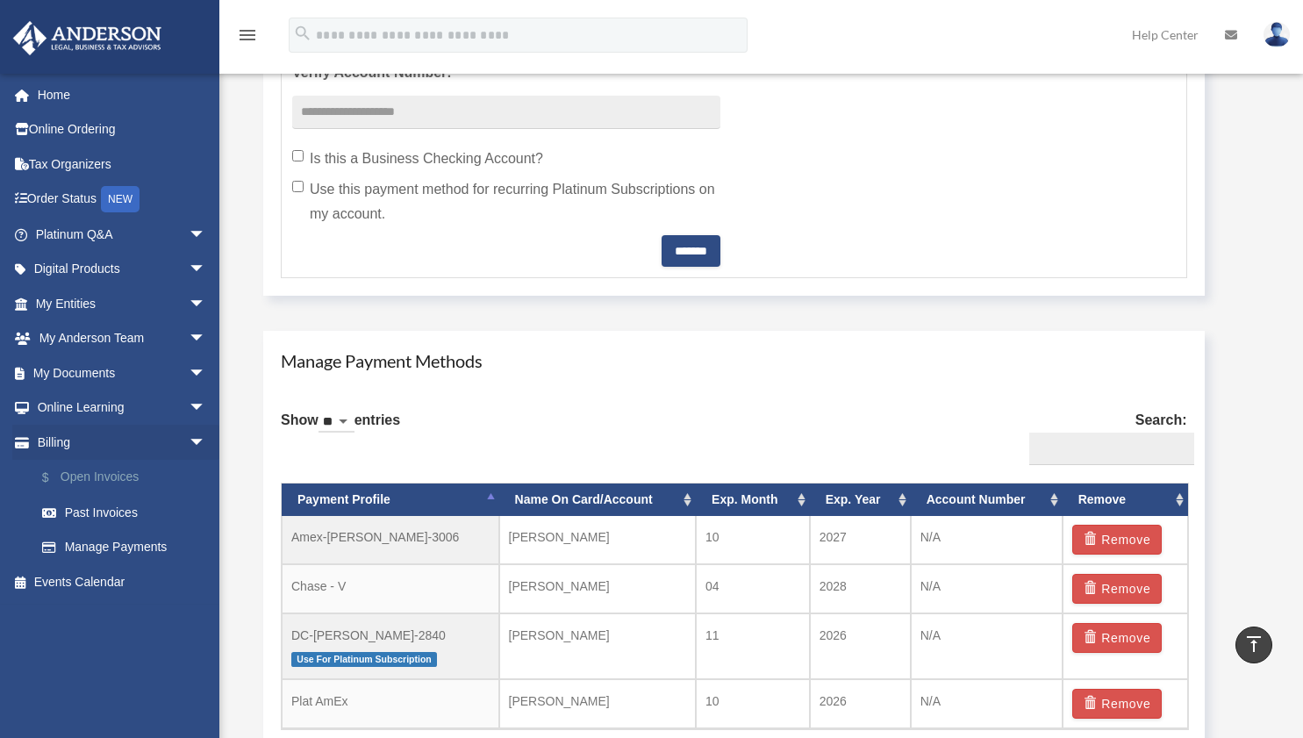
click at [136, 473] on link "$ Open Invoices" at bounding box center [129, 478] width 208 height 36
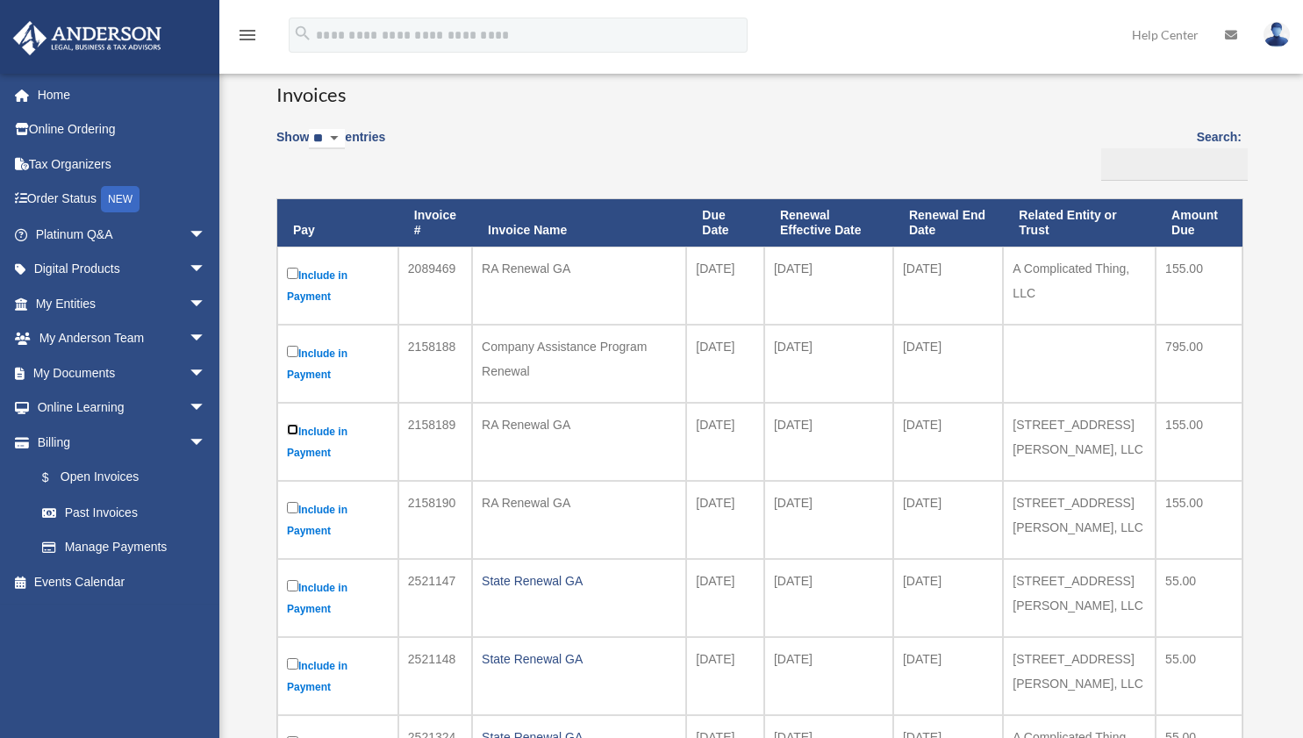
scroll to position [152, 0]
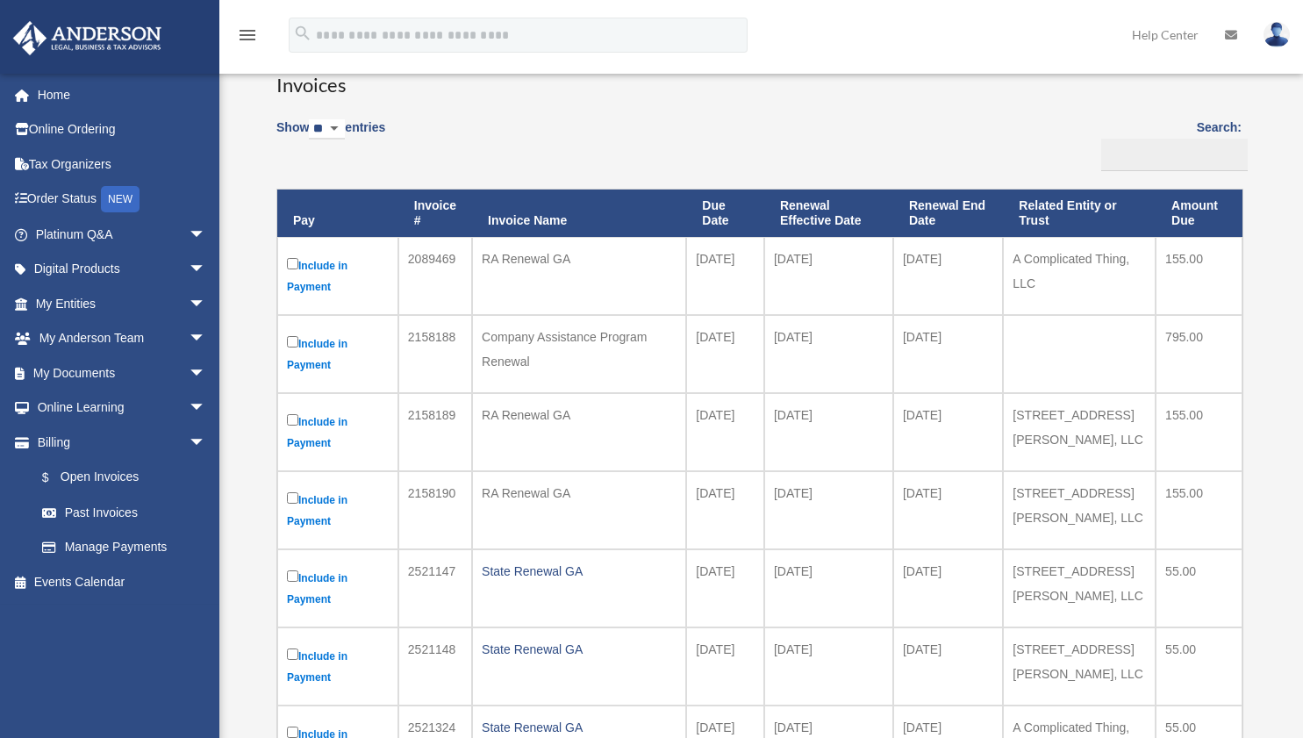
click at [327, 348] on label "Include in Payment" at bounding box center [338, 354] width 102 height 43
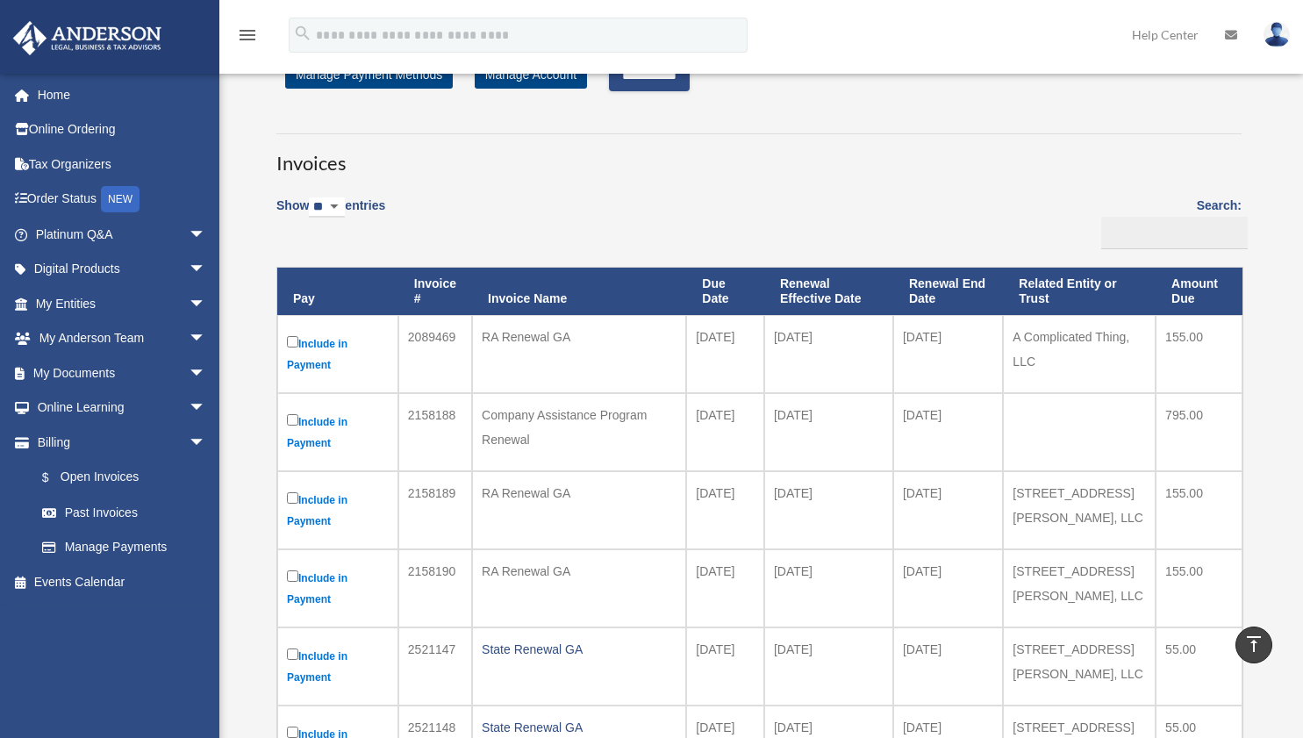
scroll to position [0, 0]
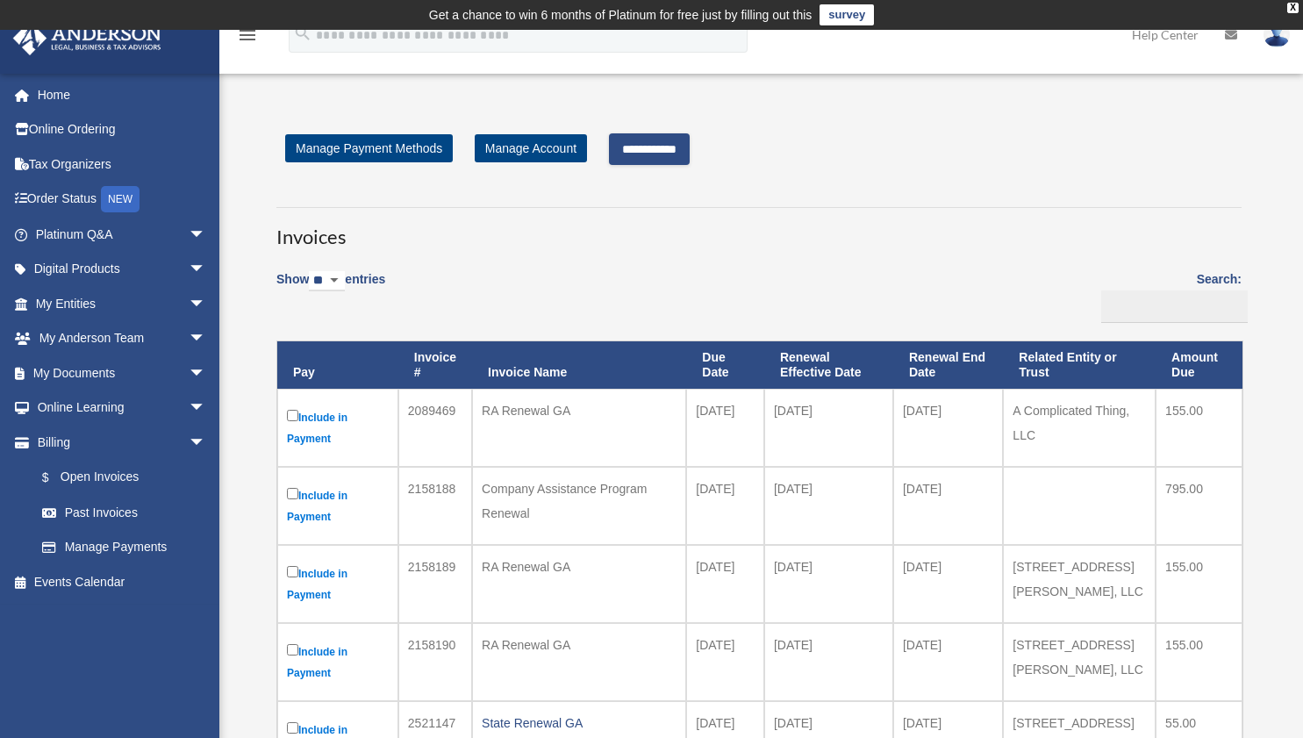
click at [683, 147] on input "**********" at bounding box center [649, 149] width 81 height 32
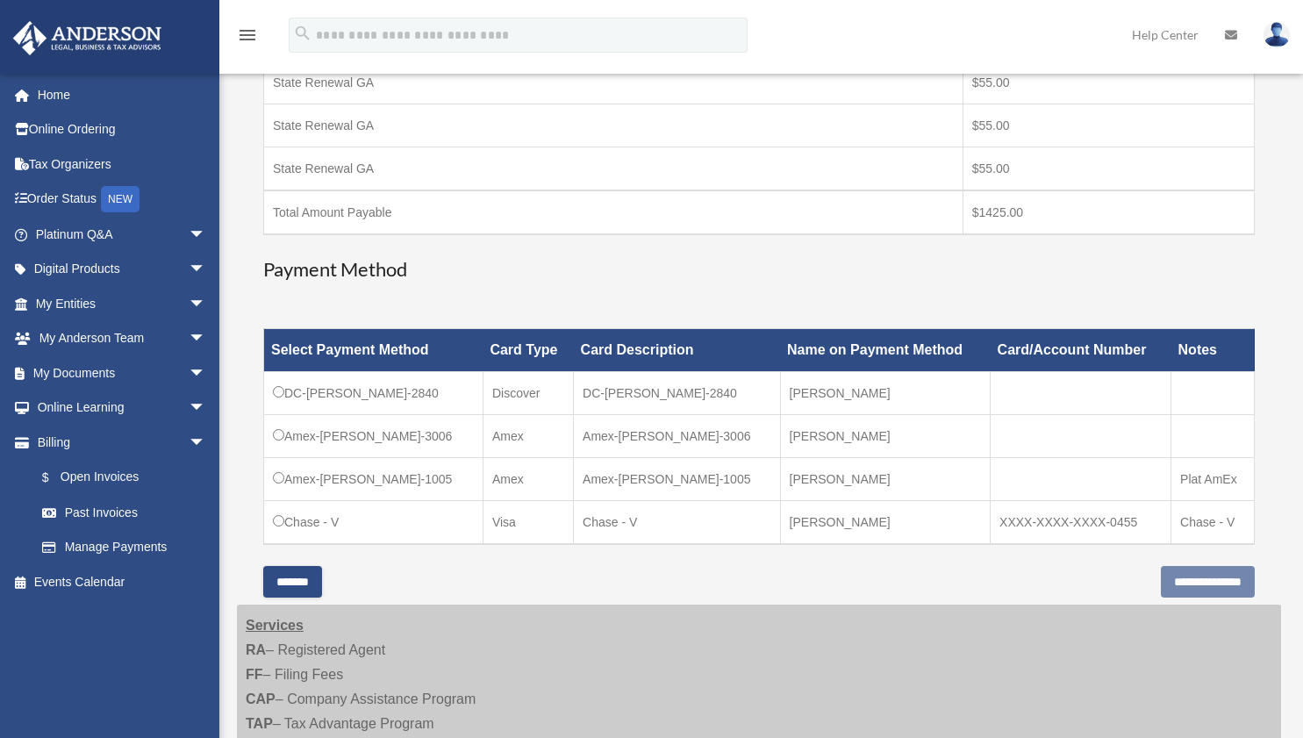
scroll to position [571, 0]
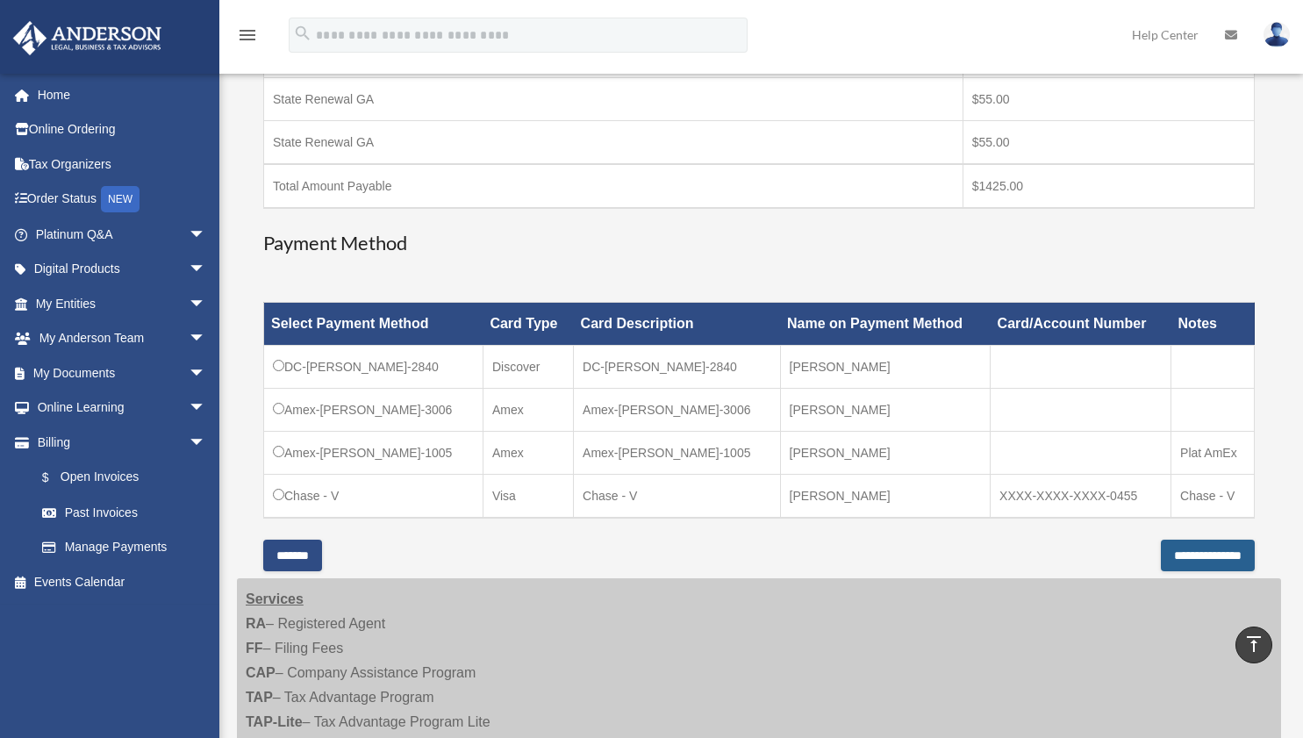
click at [1163, 555] on input "**********" at bounding box center [1208, 556] width 94 height 32
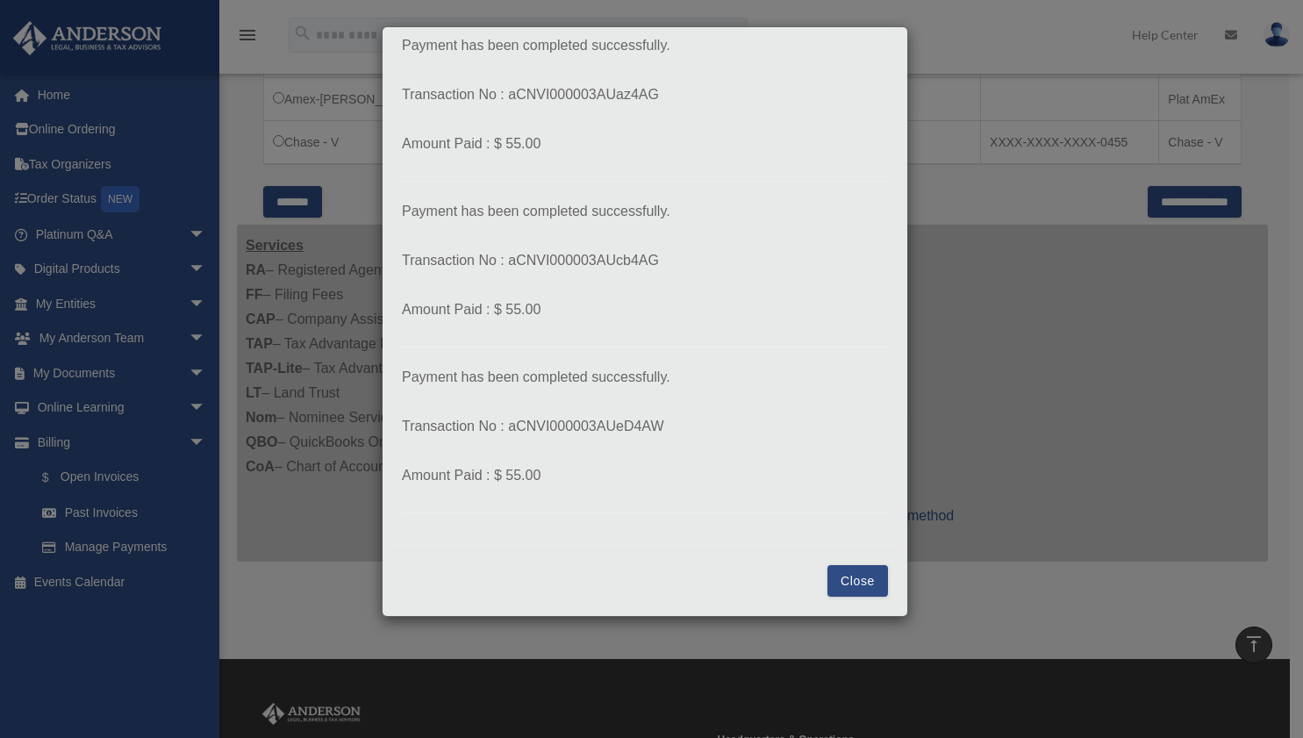
scroll to position [949, 0]
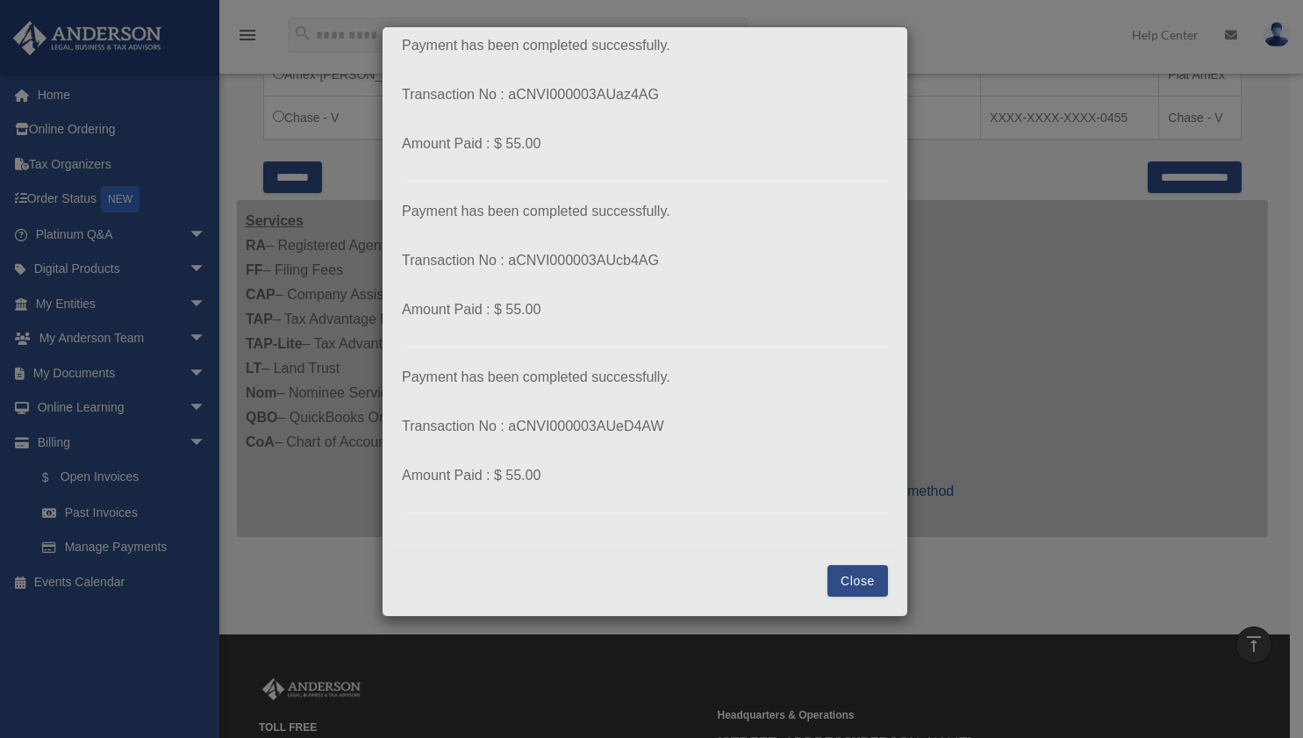
click at [845, 589] on button "Close" at bounding box center [857, 581] width 61 height 32
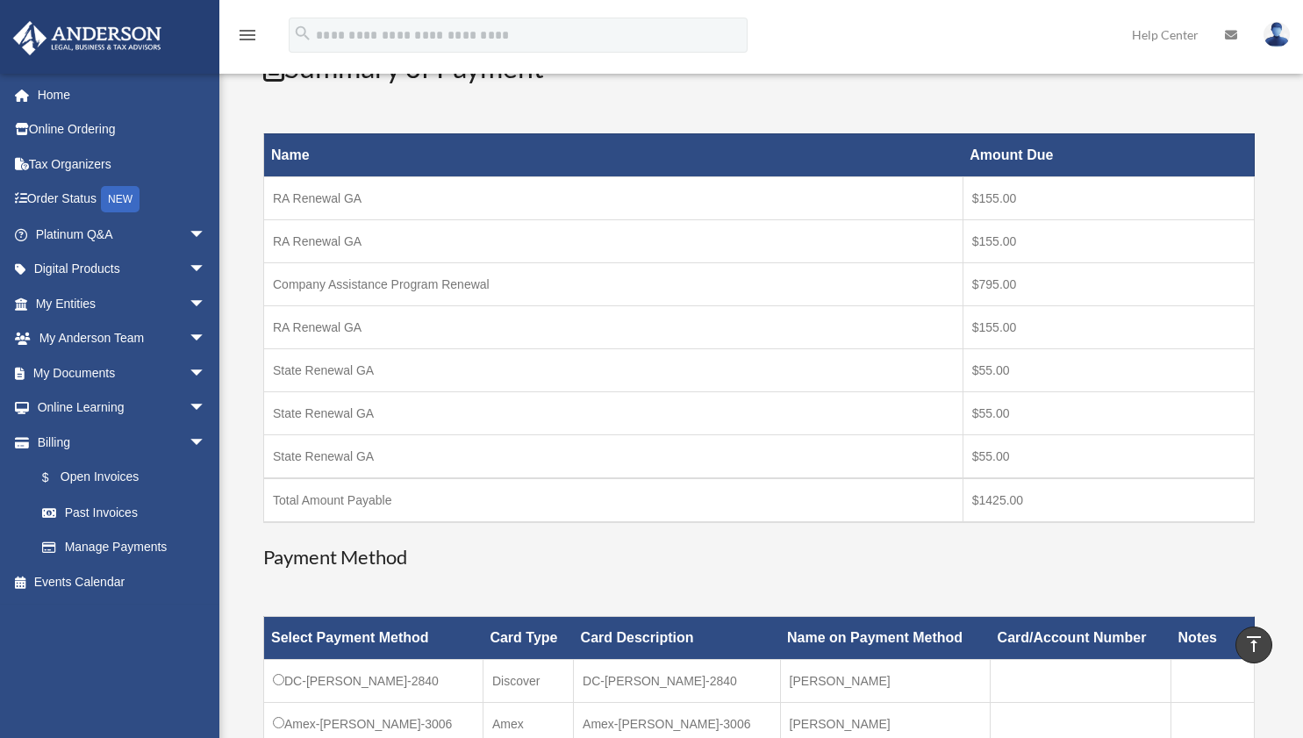
scroll to position [183, 0]
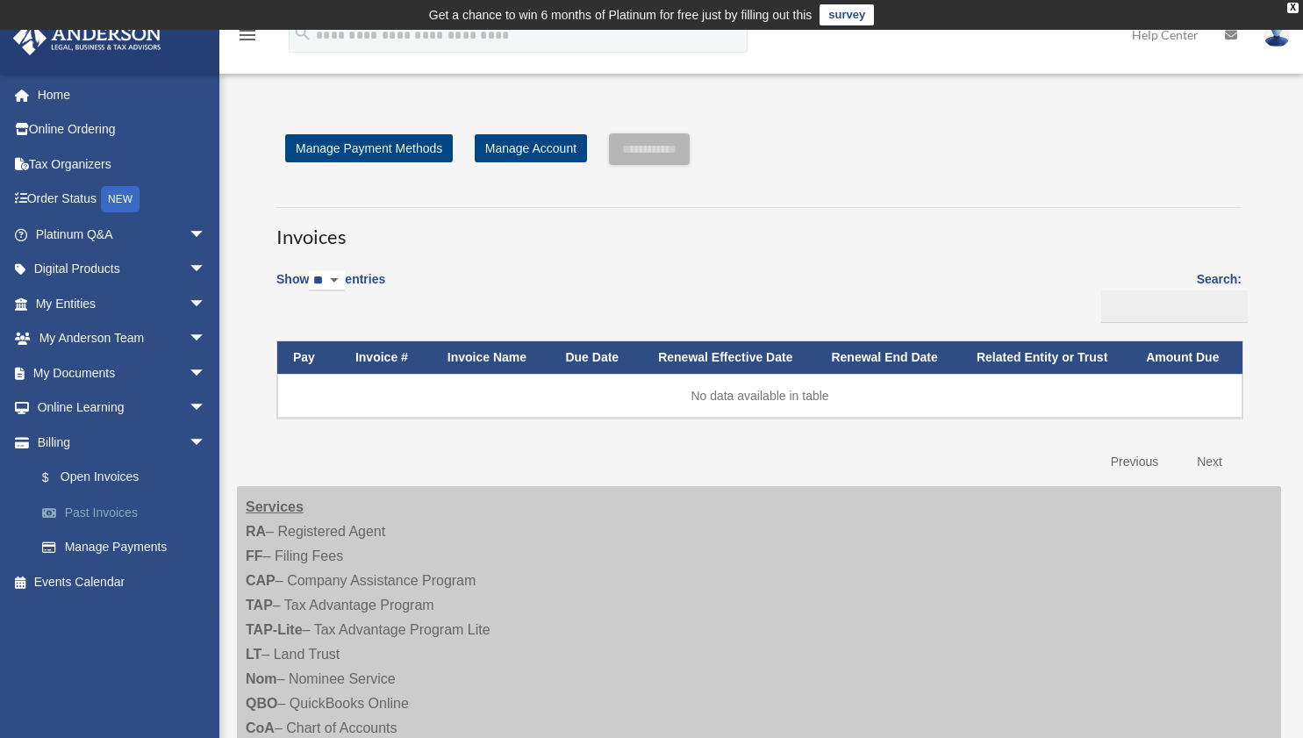
click at [119, 516] on link "Past Invoices" at bounding box center [129, 512] width 208 height 35
click at [121, 515] on link "Past Invoices" at bounding box center [129, 512] width 208 height 35
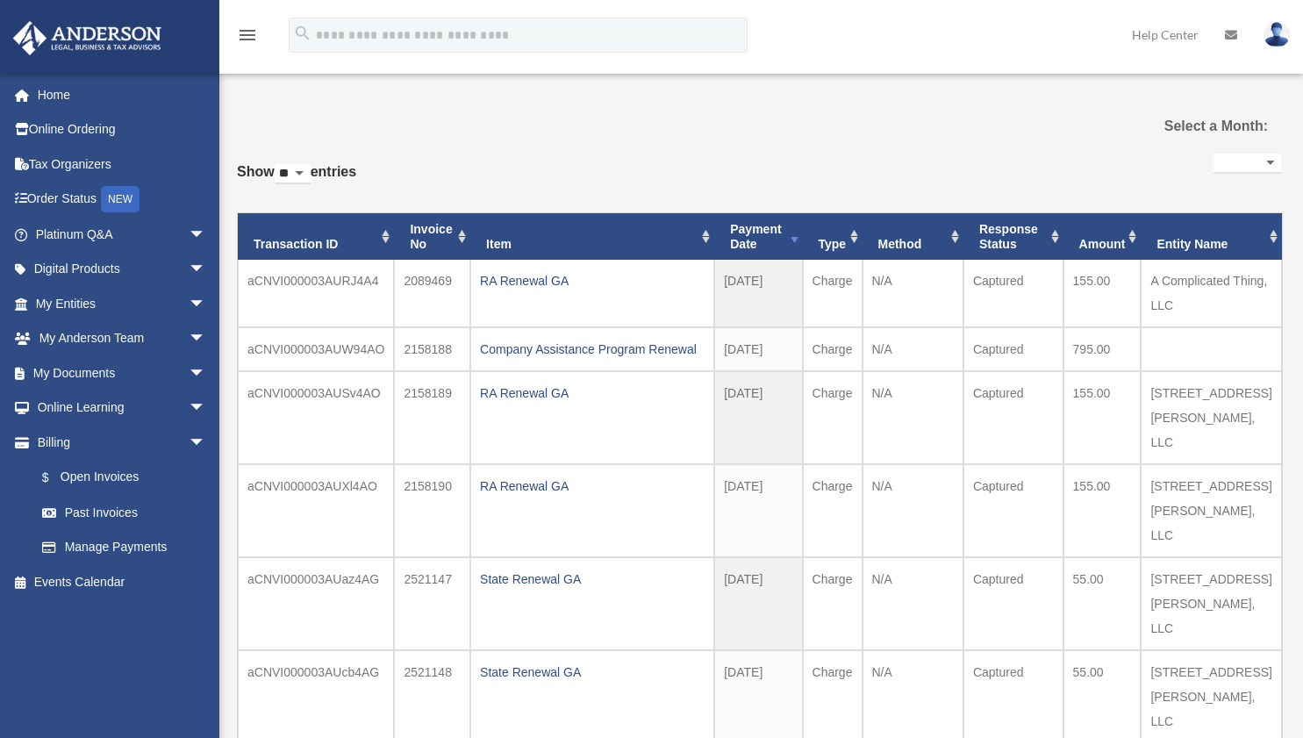
select select
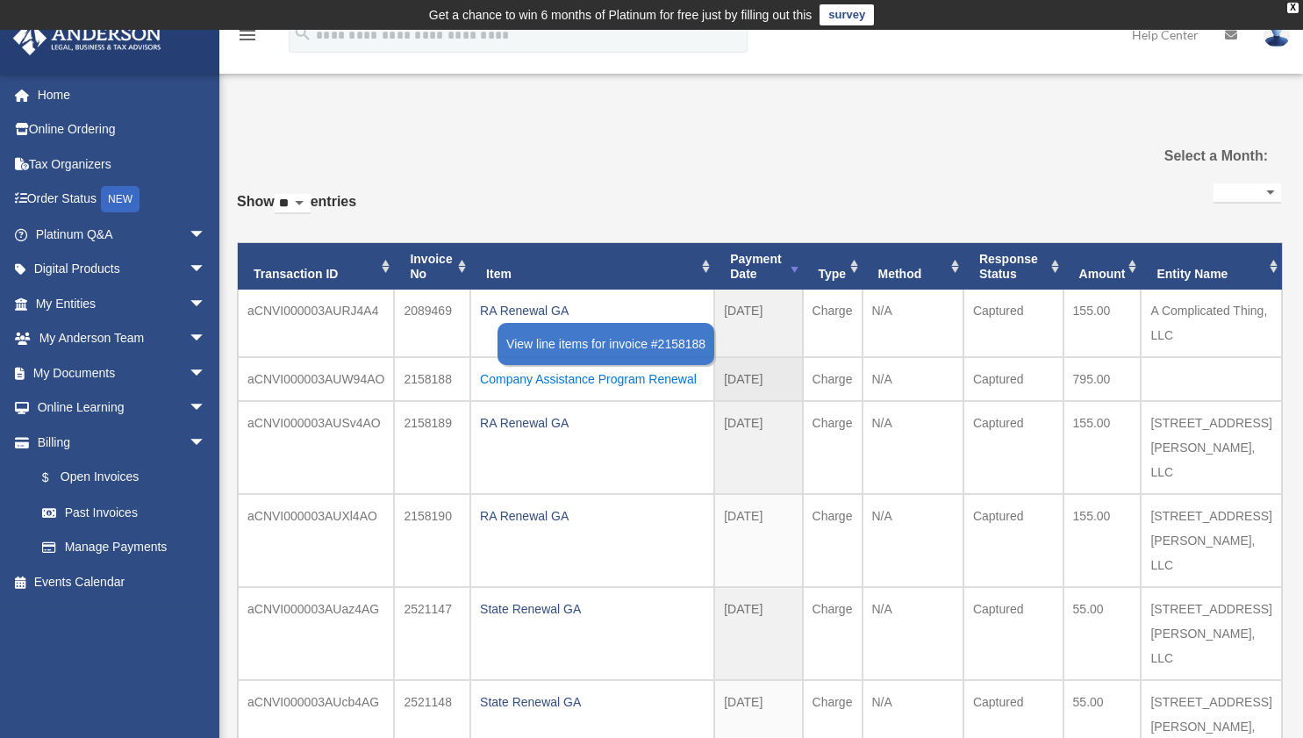
click at [566, 374] on div "Company Assistance Program Renewal" at bounding box center [592, 379] width 225 height 25
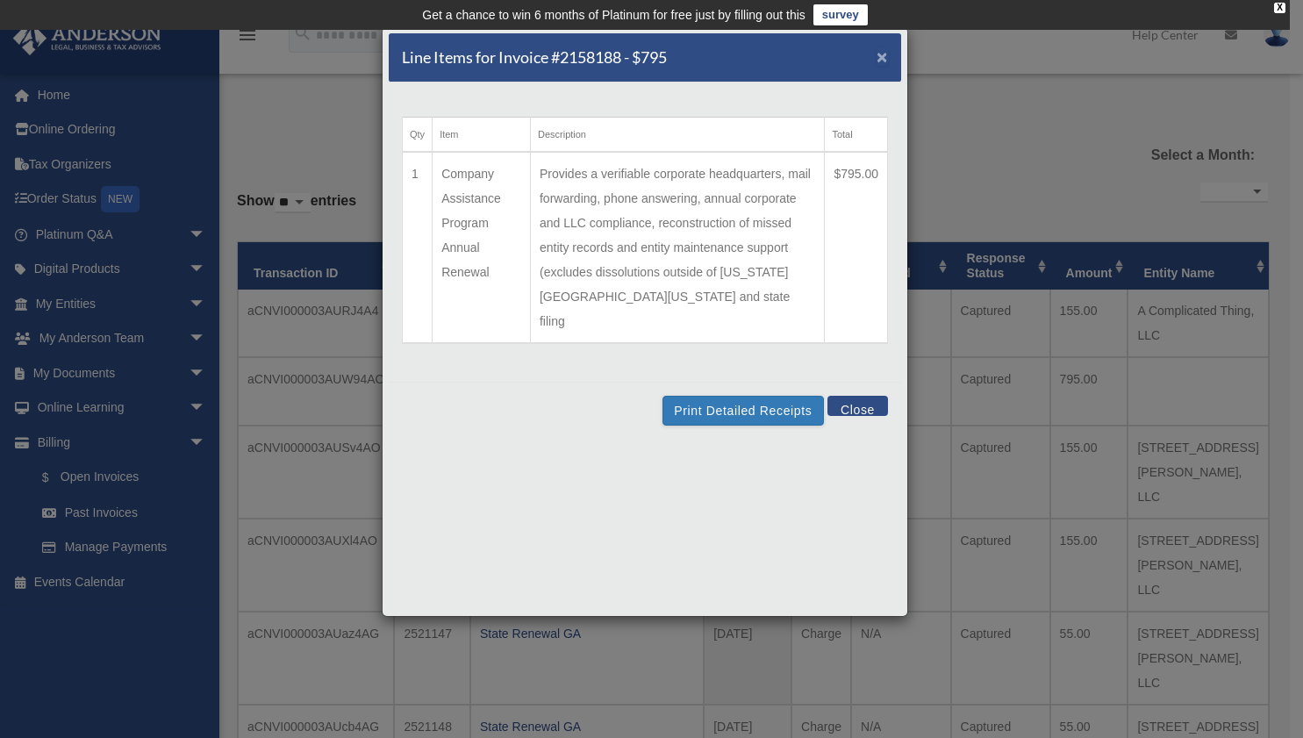
click at [885, 58] on span "×" at bounding box center [881, 57] width 11 height 20
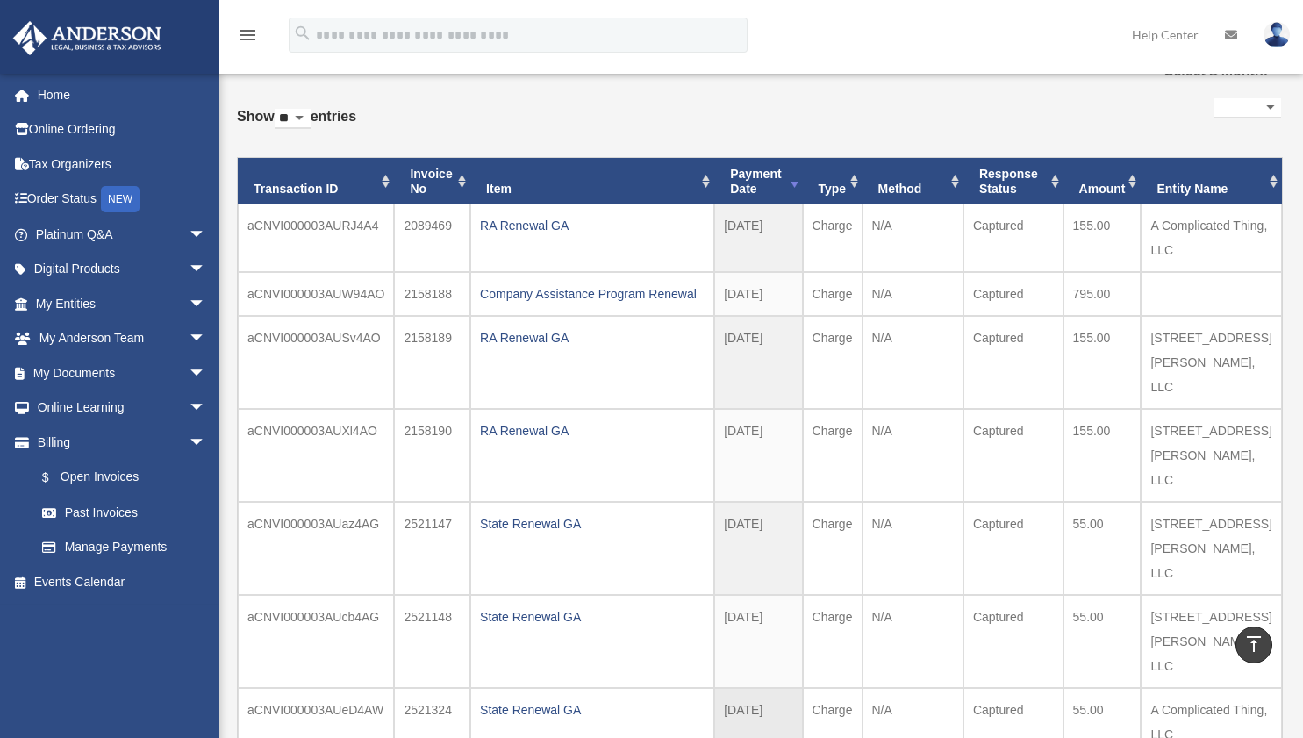
scroll to position [67, 0]
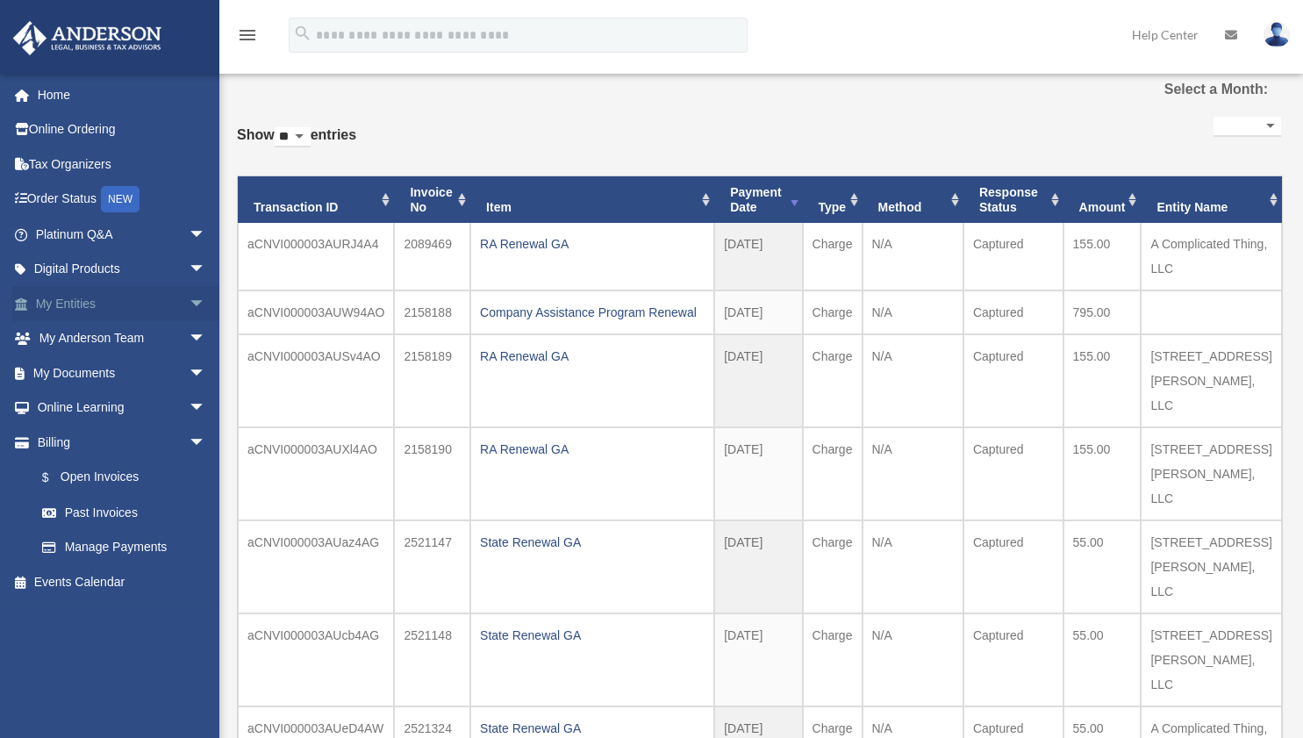
click at [81, 300] on link "My Entities arrow_drop_down" at bounding box center [122, 303] width 220 height 35
click at [189, 302] on span "arrow_drop_down" at bounding box center [206, 304] width 35 height 36
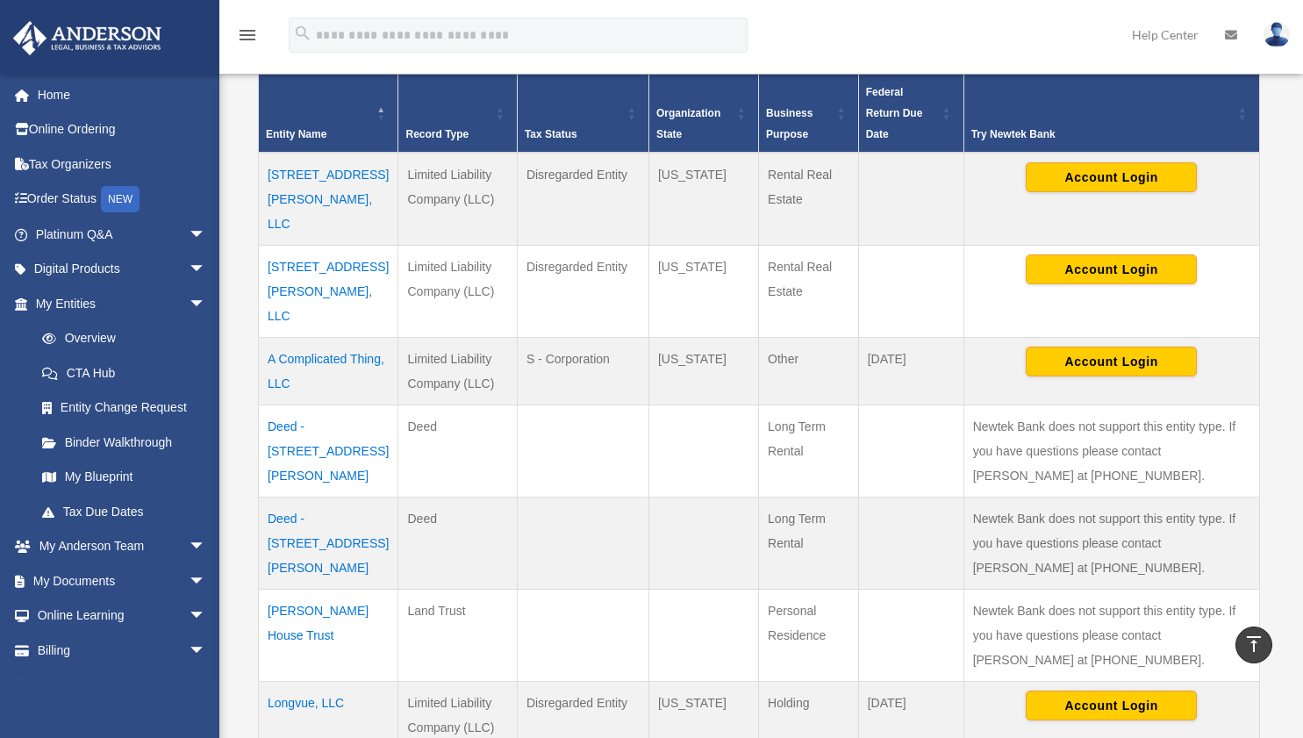
scroll to position [394, 0]
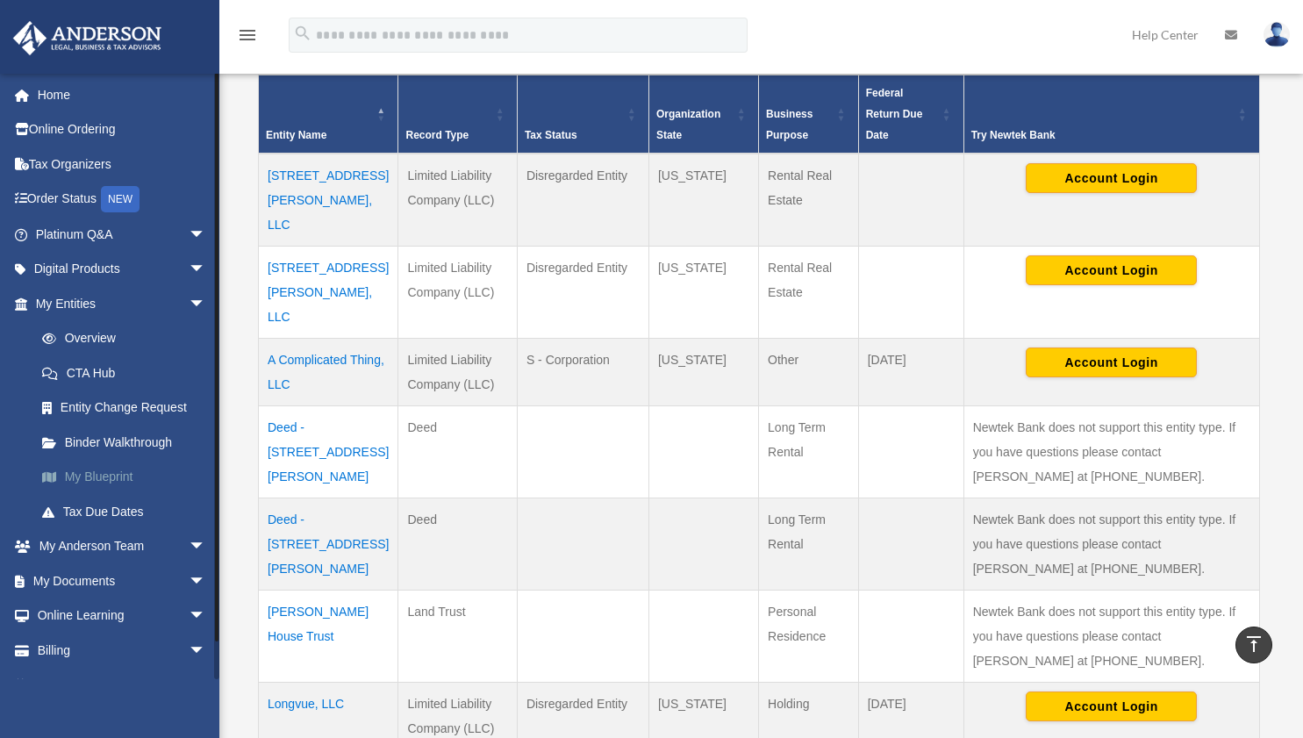
click at [112, 468] on link "My Blueprint" at bounding box center [129, 477] width 208 height 35
